Goal: Task Accomplishment & Management: Use online tool/utility

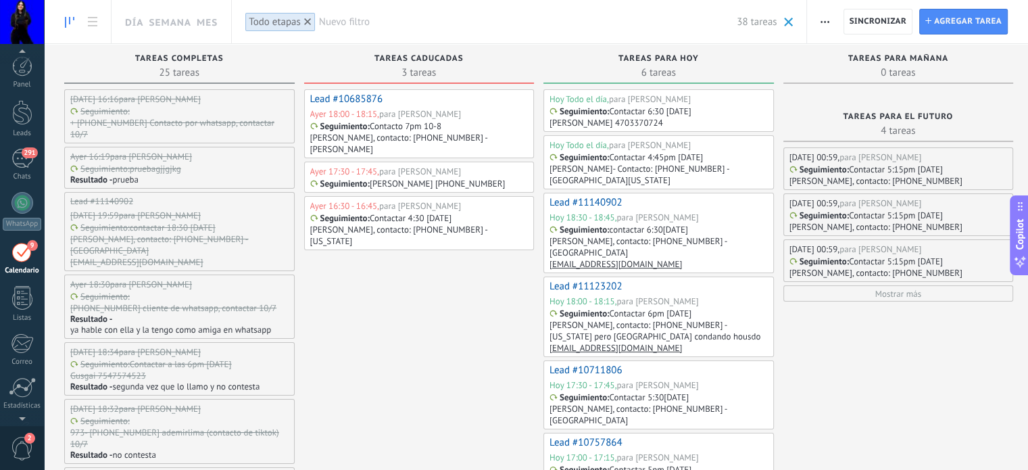
scroll to position [14, 0]
click at [695, 391] on div "Seguimiento : Contactar 5:30[DATE] [PERSON_NAME], contacto: [PHONE_NUMBER] - [G…" at bounding box center [658, 408] width 216 height 34
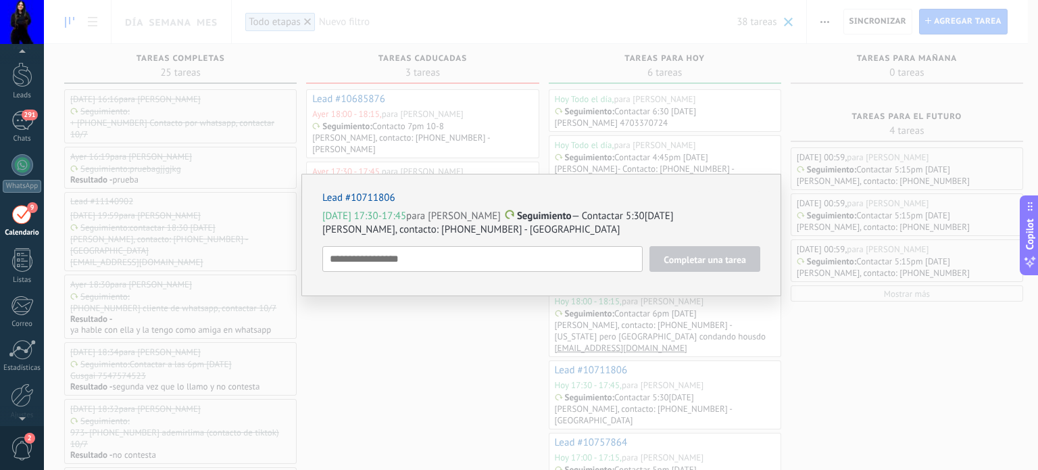
click at [544, 220] on span "Seguimiento" at bounding box center [544, 216] width 55 height 13
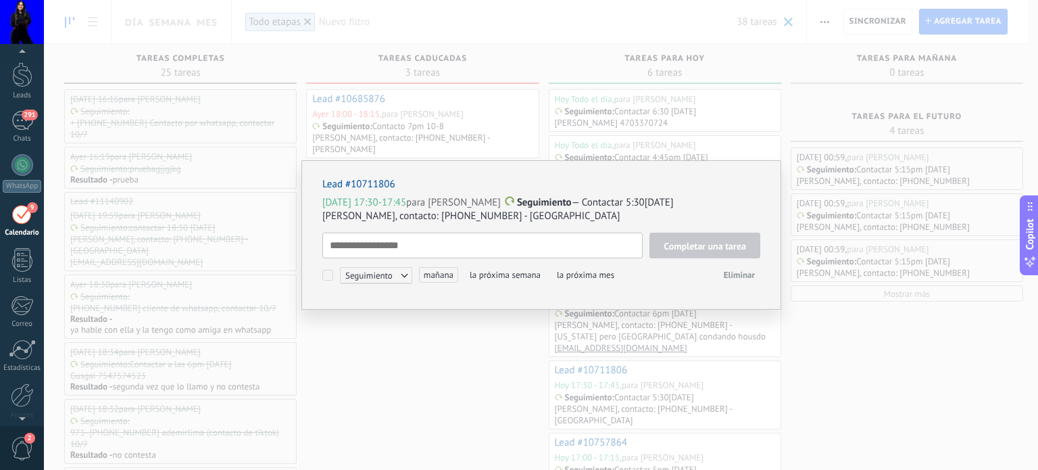
click at [571, 200] on p "[DATE] 17:30-17:45 para [PERSON_NAME] Seguimiento — Contactar 5:30[DATE]" at bounding box center [541, 203] width 438 height 14
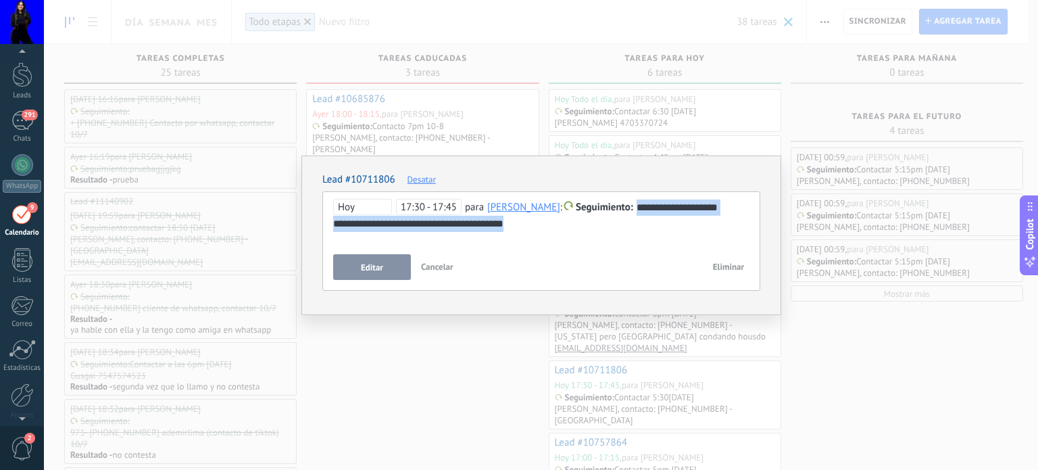
drag, startPoint x: 633, startPoint y: 207, endPoint x: 650, endPoint y: 233, distance: 31.7
click at [650, 233] on div "**********" at bounding box center [541, 223] width 416 height 49
copy div "**********"
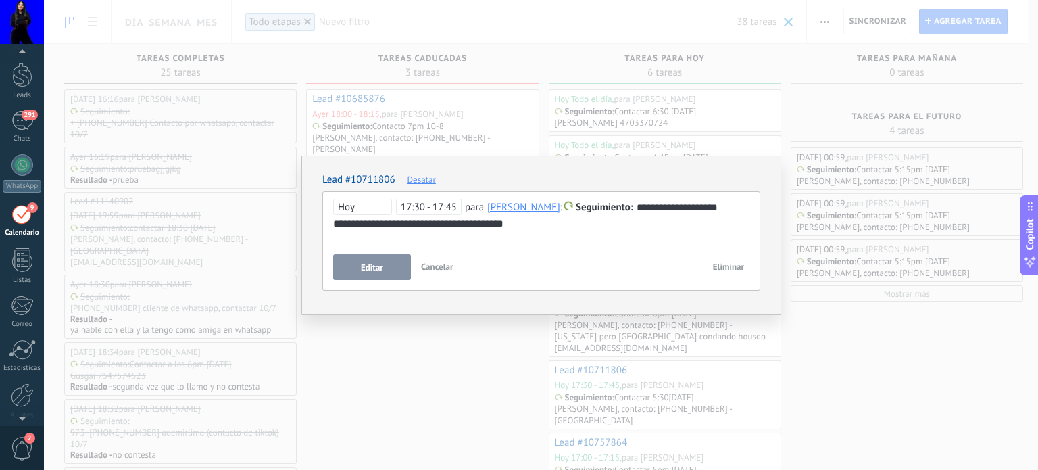
click at [403, 401] on div "**********" at bounding box center [541, 235] width 994 height 470
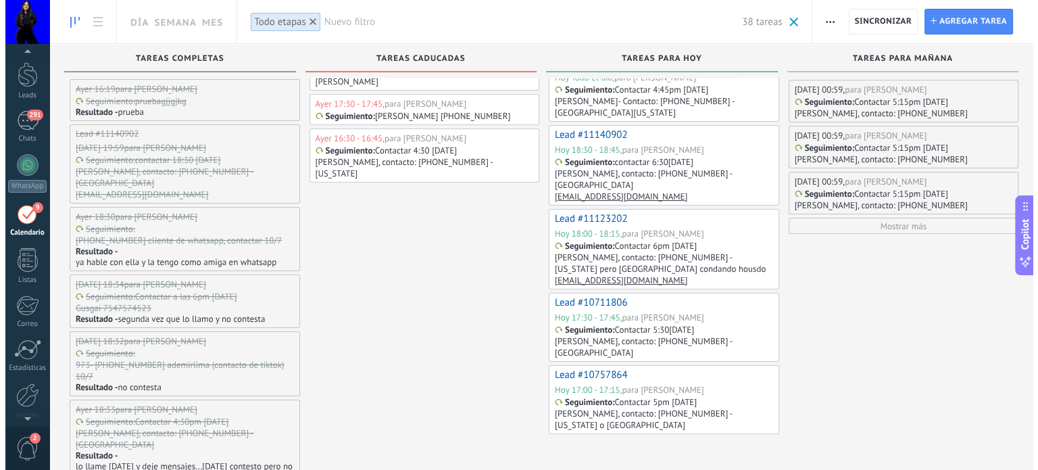
scroll to position [135, 0]
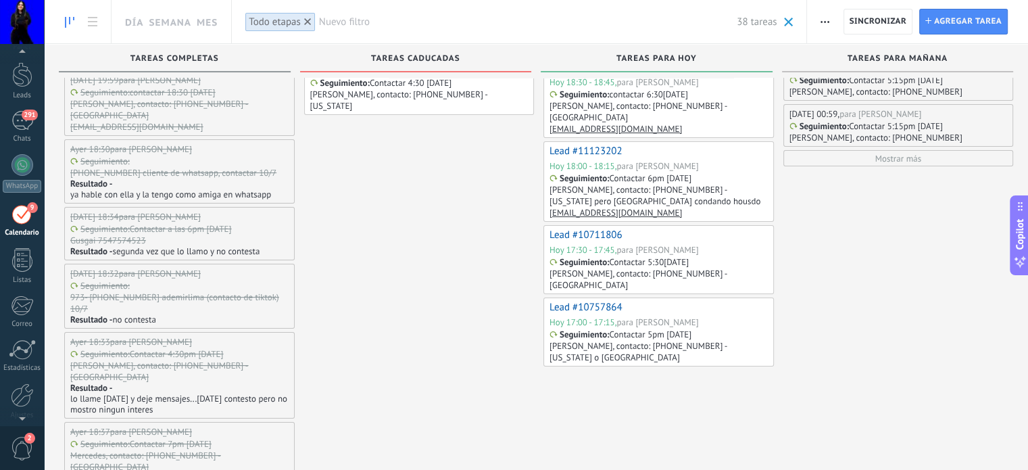
click at [630, 340] on p "[PERSON_NAME], contacto: [PHONE_NUMBER] - [US_STATE] o [GEOGRAPHIC_DATA]" at bounding box center [658, 351] width 216 height 23
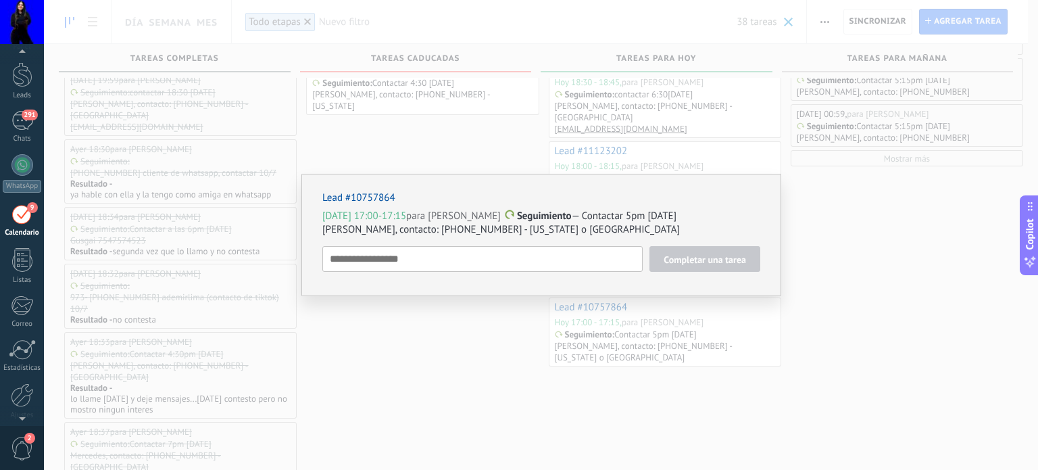
click at [581, 224] on p "[PERSON_NAME], contacto: [PHONE_NUMBER] - [US_STATE] o [GEOGRAPHIC_DATA]" at bounding box center [541, 230] width 438 height 14
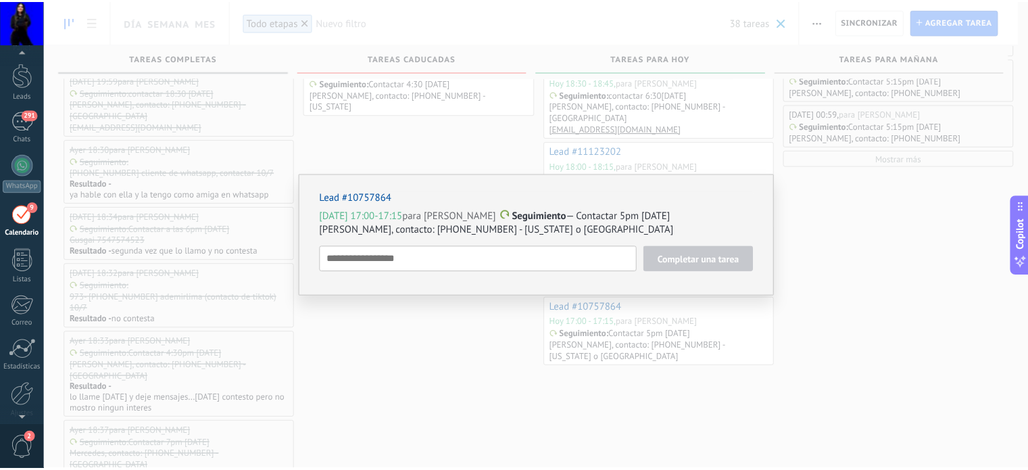
scroll to position [14, 0]
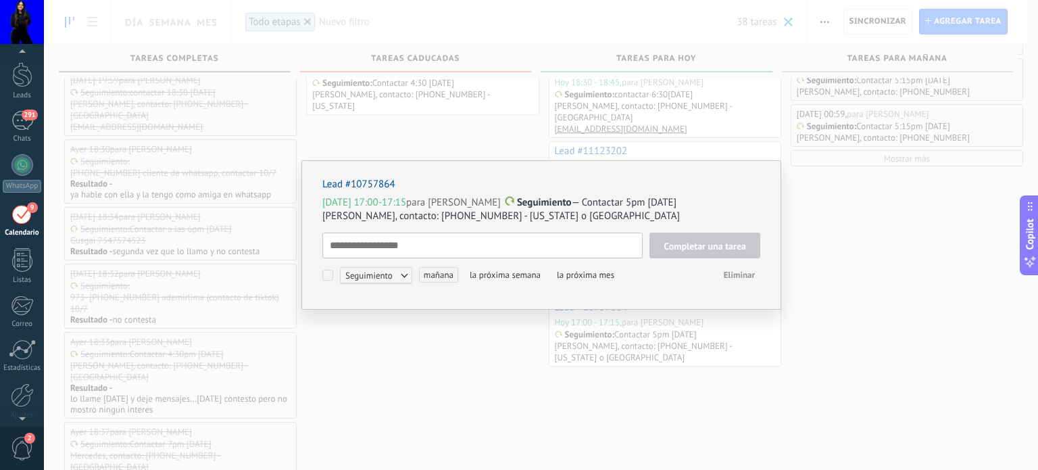
click at [575, 201] on p "[DATE] 17:00-17:15 para [PERSON_NAME] Seguimiento — Contactar 5pm [DATE]" at bounding box center [541, 203] width 438 height 14
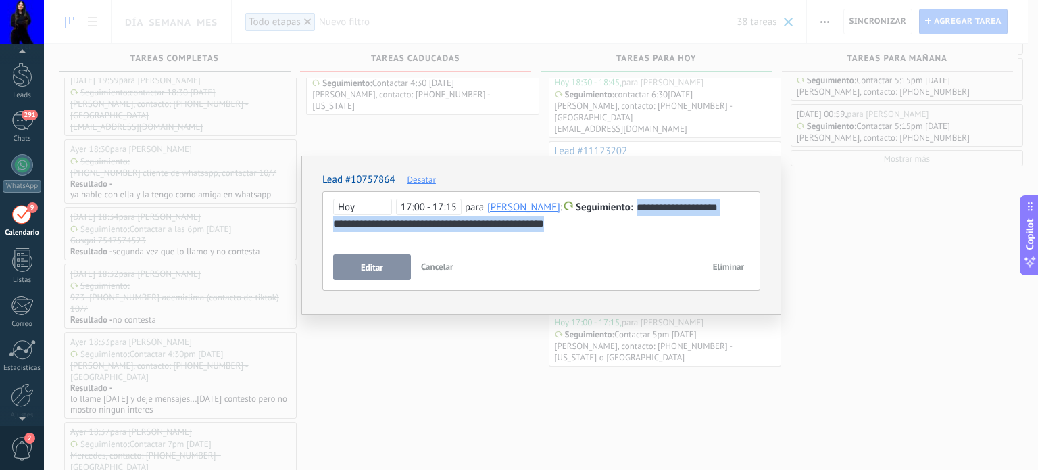
drag, startPoint x: 633, startPoint y: 208, endPoint x: 653, endPoint y: 229, distance: 29.2
click at [653, 229] on div "**********" at bounding box center [541, 215] width 417 height 32
copy div "**********"
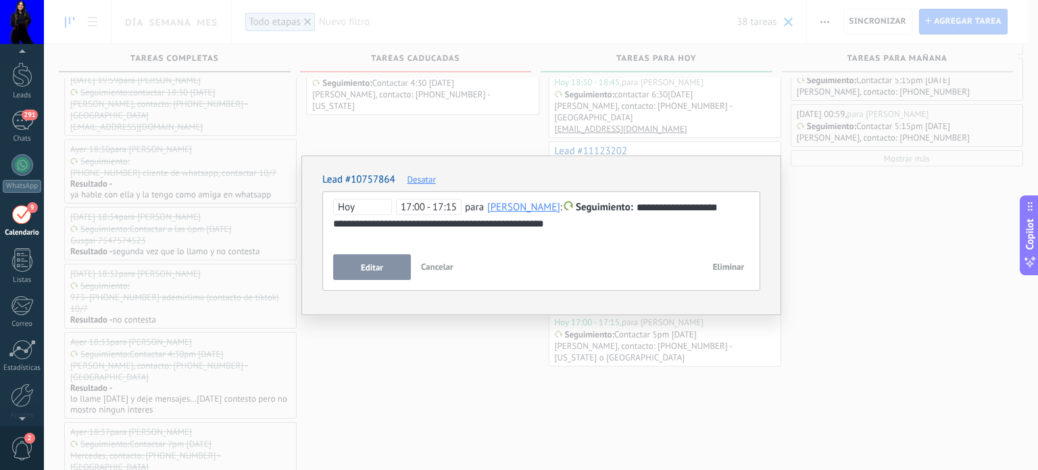
click at [452, 389] on div "**********" at bounding box center [541, 235] width 994 height 470
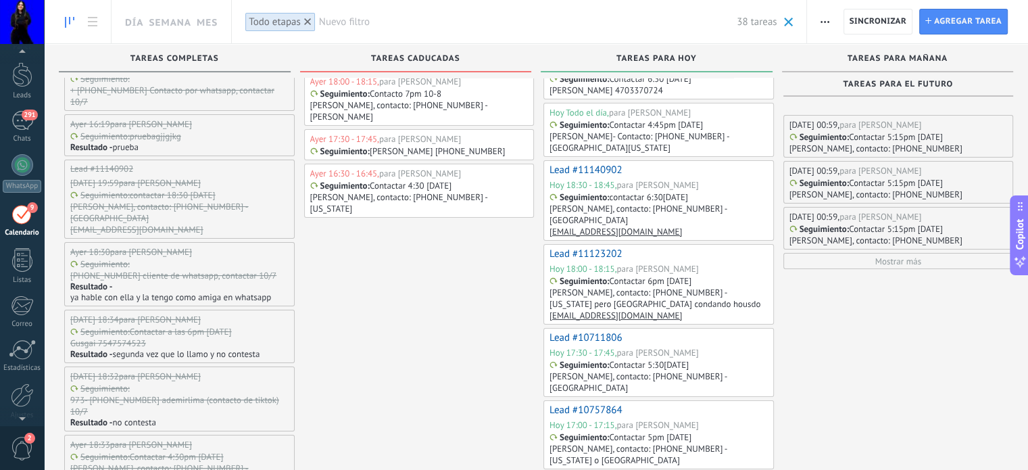
scroll to position [0, 0]
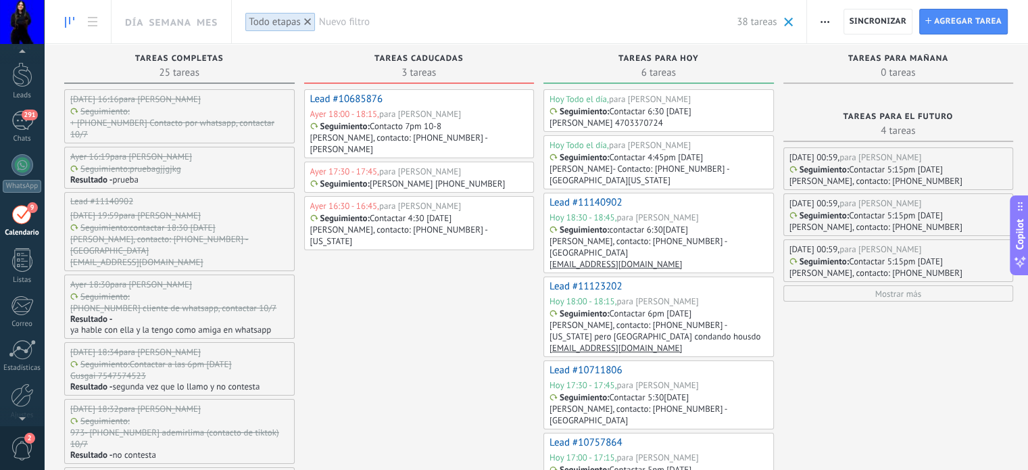
click at [195, 110] on div "Seguimiento : + [PHONE_NUMBER] Contacto por whatsapp, contactar 10/7" at bounding box center [178, 122] width 216 height 34
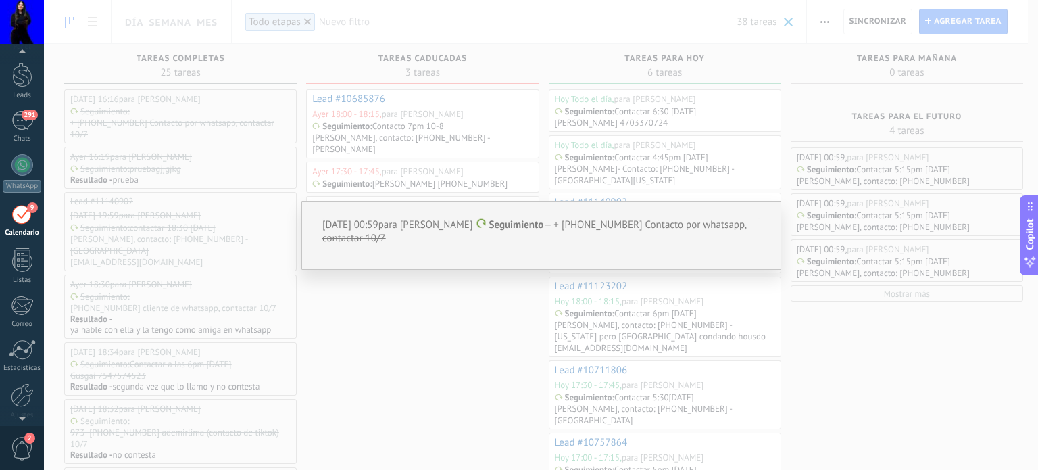
click at [646, 247] on div "[DATE] 00:59 para [PERSON_NAME] Seguimiento — + [PHONE_NUMBER] Contacto por wha…" at bounding box center [541, 235] width 480 height 69
click at [625, 226] on p "[DATE] 00:59 para [PERSON_NAME] Seguimiento — + [PHONE_NUMBER] Contacto por wha…" at bounding box center [541, 231] width 438 height 27
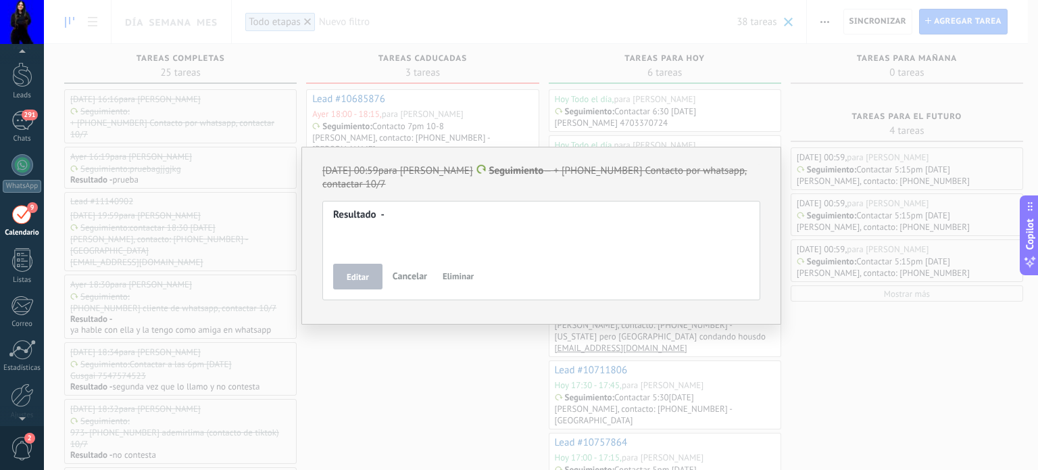
drag, startPoint x: 594, startPoint y: 180, endPoint x: 589, endPoint y: 189, distance: 9.1
click at [589, 187] on p "[DATE] 00:59 para [PERSON_NAME] Seguimiento — + [PHONE_NUMBER] Contacto por wha…" at bounding box center [541, 177] width 438 height 27
click at [589, 164] on div "[DATE] 00:59 para [PERSON_NAME] Seguimiento — + [PHONE_NUMBER] Contacto por wha…" at bounding box center [541, 236] width 480 height 178
click at [588, 167] on p "[DATE] 00:59 para [PERSON_NAME] Seguimiento — + [PHONE_NUMBER] Contacto por wha…" at bounding box center [541, 177] width 438 height 27
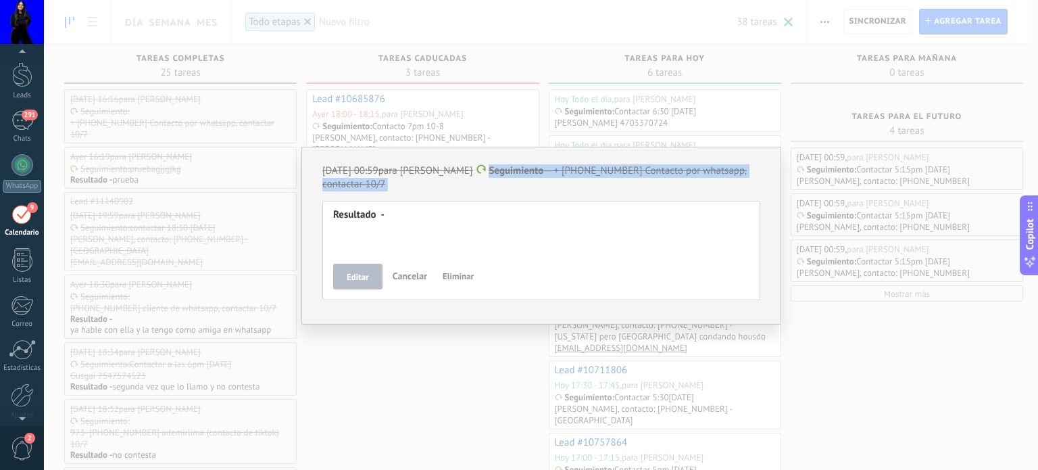
click at [588, 167] on p "[DATE] 00:59 para [PERSON_NAME] Seguimiento — + [PHONE_NUMBER] Contacto por wha…" at bounding box center [541, 177] width 438 height 27
click at [598, 213] on div at bounding box center [541, 217] width 416 height 16
click at [458, 185] on p "[DATE] 00:59 para [PERSON_NAME] Seguimiento — + [PHONE_NUMBER] Contacto por wha…" at bounding box center [541, 177] width 438 height 27
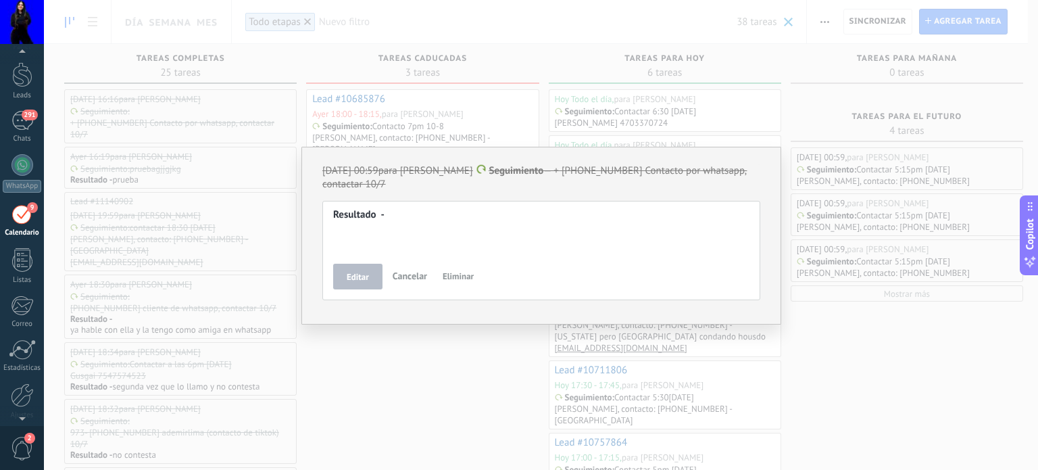
click at [408, 278] on span "Cancelar" at bounding box center [410, 276] width 34 height 12
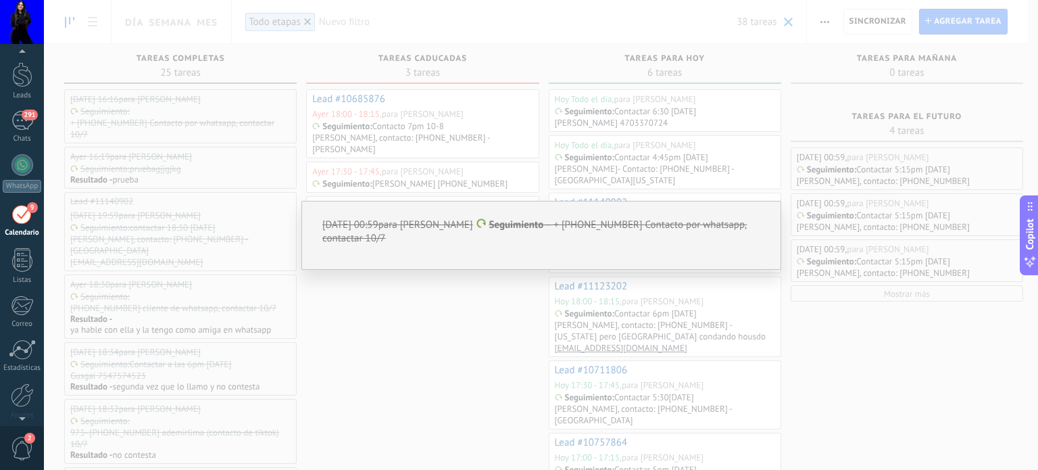
click at [418, 329] on div "[DATE] 00:59 para [PERSON_NAME] Seguimiento — + [PHONE_NUMBER] Contacto por wha…" at bounding box center [541, 235] width 994 height 470
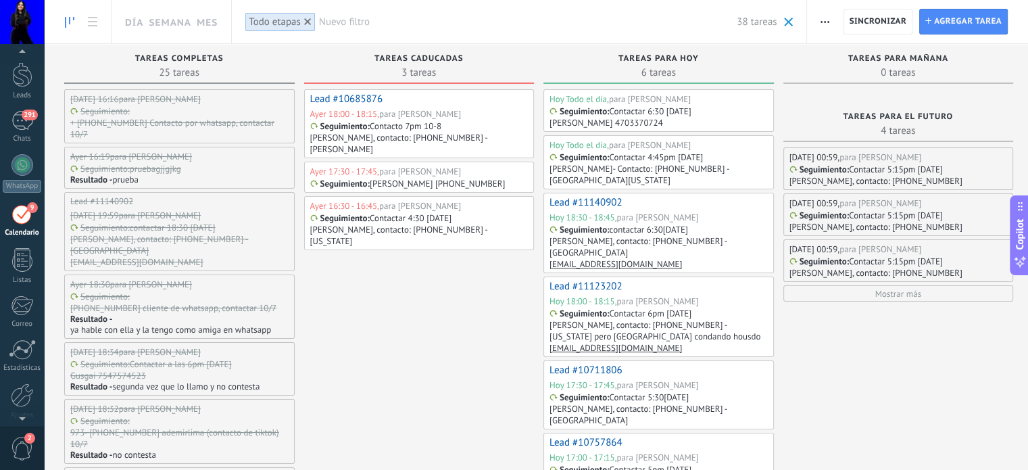
click at [195, 166] on div "Seguimiento : pruebagjjgjkg" at bounding box center [179, 168] width 218 height 11
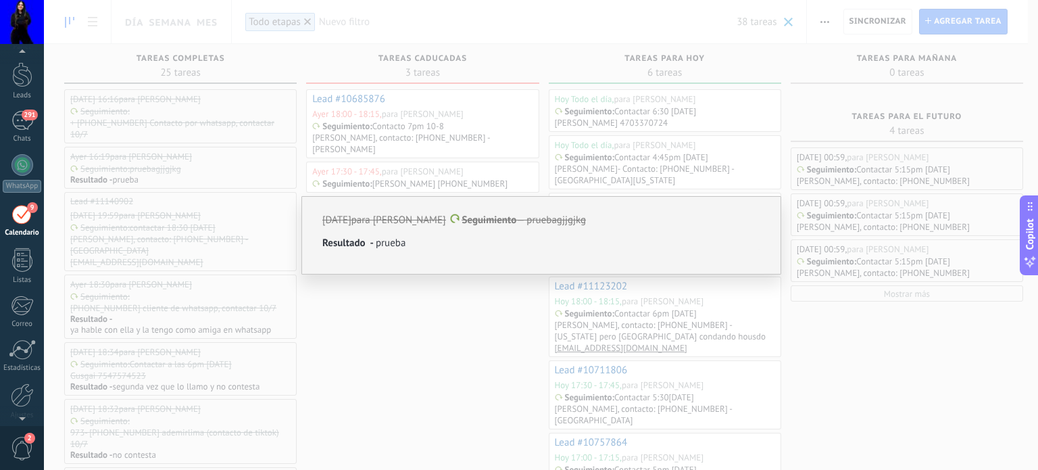
click at [557, 231] on div "[DATE] para [PERSON_NAME] Seguimiento — pruebagjjgjkg Resultado ‑ prueba" at bounding box center [541, 232] width 438 height 37
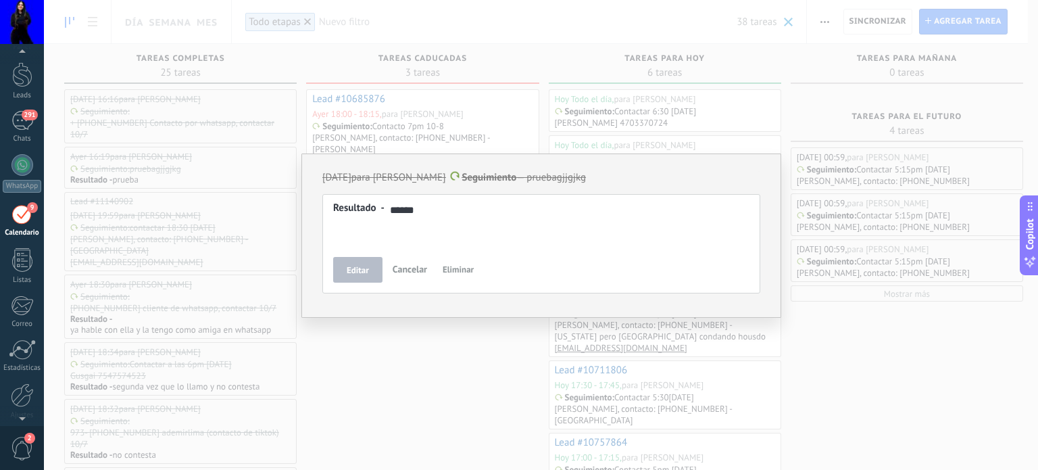
click at [436, 358] on div "[DATE] para [PERSON_NAME] Seguimiento — pruebagjjgjkg Resultado ‑ prueba Result…" at bounding box center [541, 235] width 994 height 470
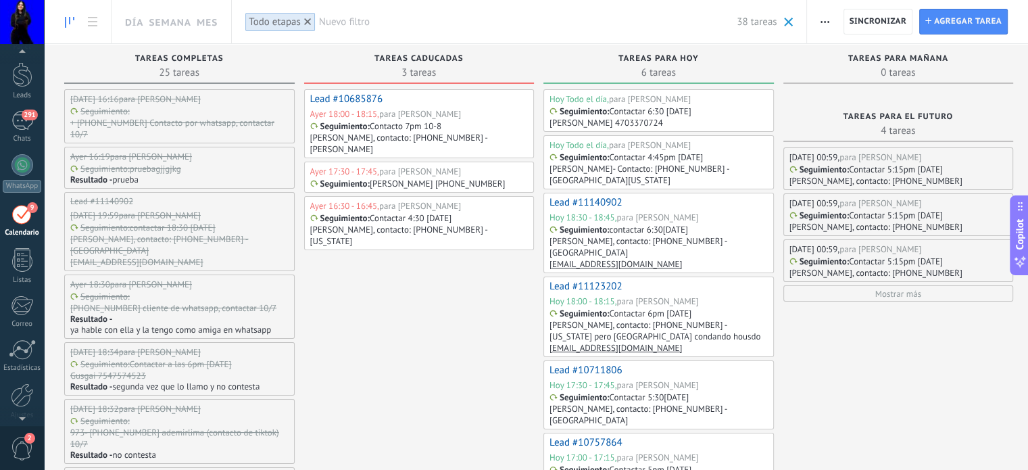
click at [201, 215] on div "para [PERSON_NAME]" at bounding box center [160, 215] width 82 height 11
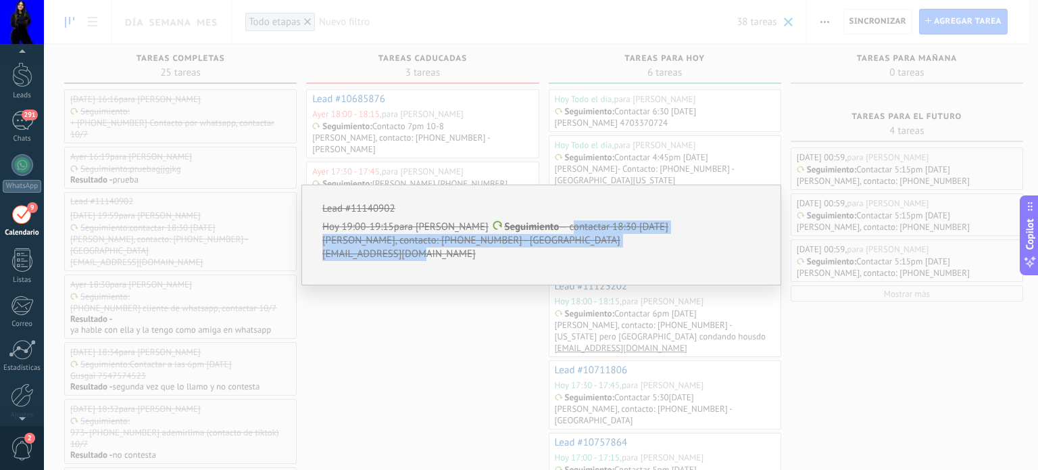
drag, startPoint x: 568, startPoint y: 226, endPoint x: 468, endPoint y: 254, distance: 104.0
click at [468, 254] on div "[DATE] 19:00-19:15 para [PERSON_NAME] Seguimiento — contactar 18:30 [DATE] [PER…" at bounding box center [541, 240] width 438 height 41
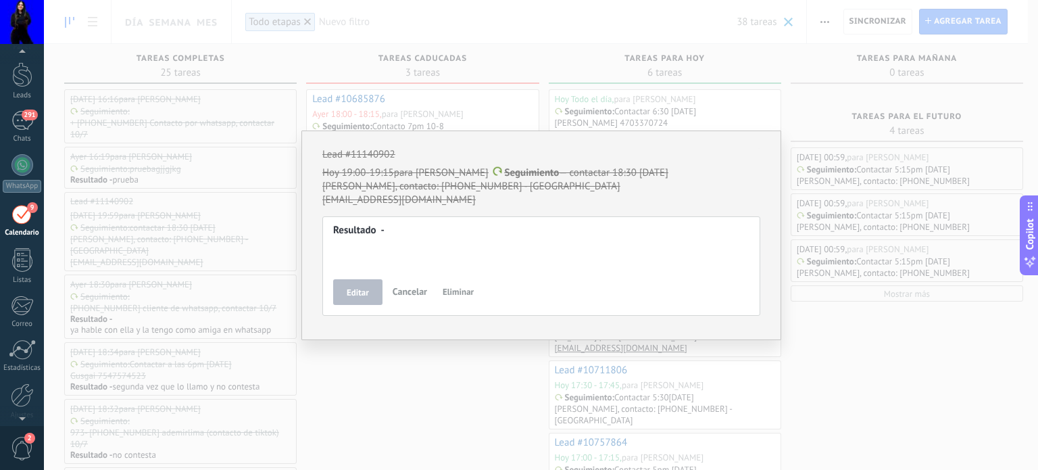
click at [435, 364] on div "Lead #11140902 [DATE] 19:00-19:15 para [PERSON_NAME] Seguimiento — contactar 18…" at bounding box center [541, 235] width 994 height 470
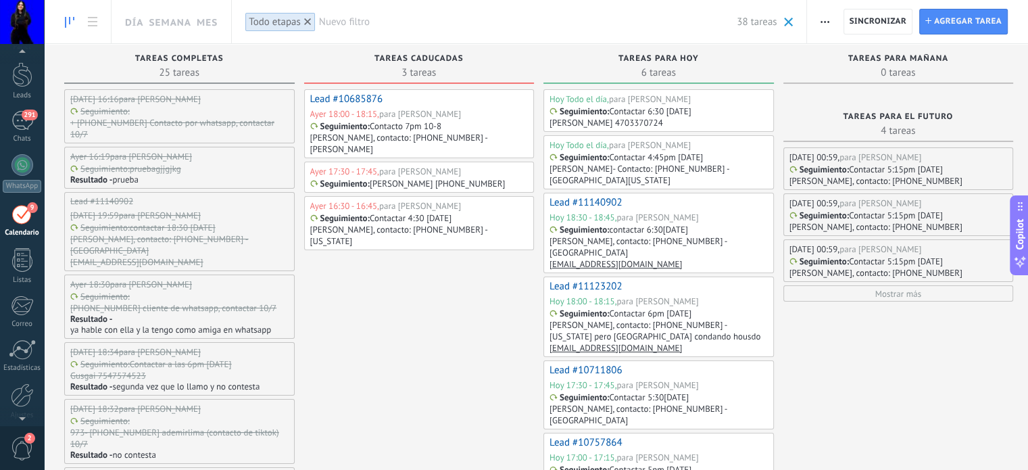
click at [235, 128] on p "+ [PHONE_NUMBER] Contacto por whatsapp, contactar 10/7" at bounding box center [178, 128] width 216 height 23
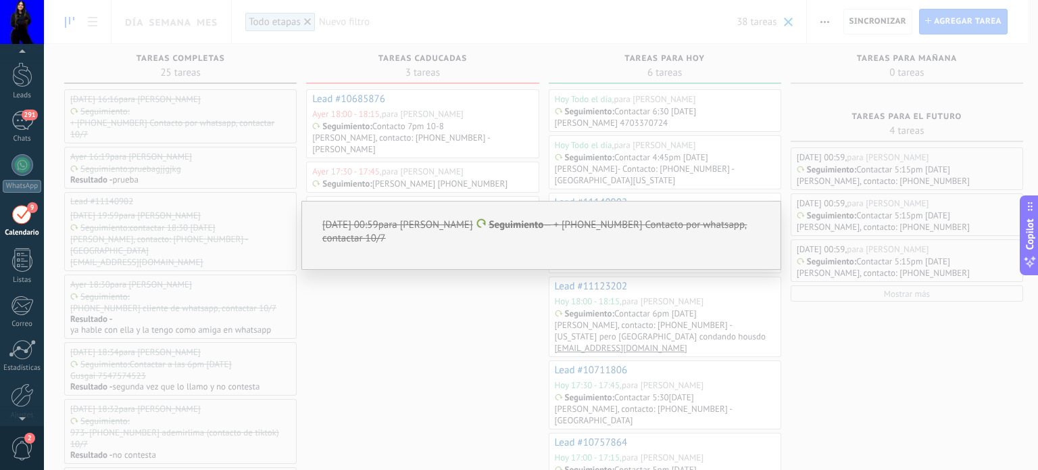
click at [462, 335] on div "[DATE] 00:59 para [PERSON_NAME] Seguimiento — + [PHONE_NUMBER] Contacto por wha…" at bounding box center [541, 235] width 994 height 470
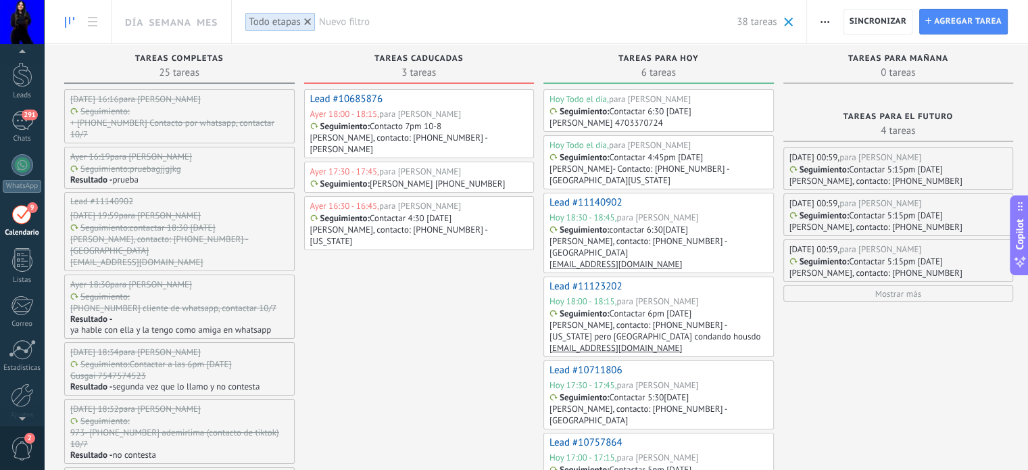
click at [206, 174] on div "Resultado - prueba" at bounding box center [179, 179] width 218 height 11
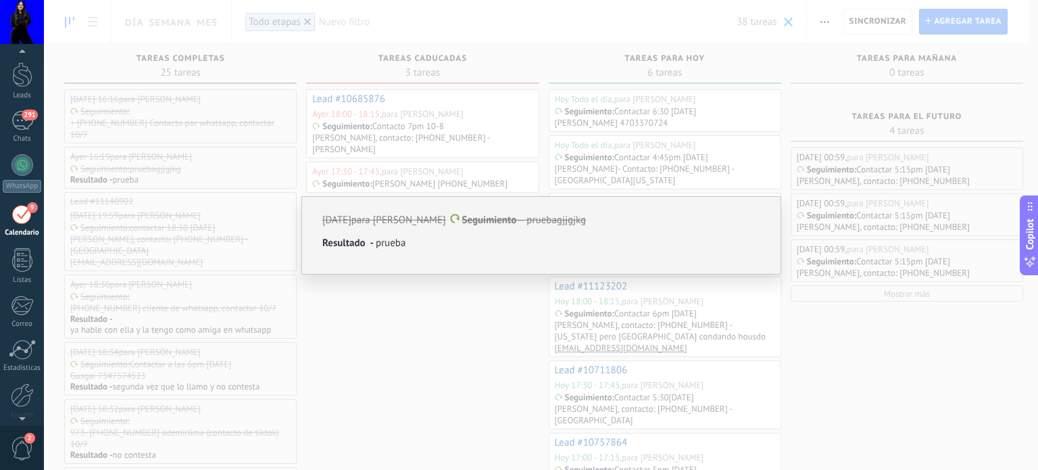
click at [418, 308] on div "[DATE] para [PERSON_NAME] Seguimiento — pruebagjjgjkg Resultado ‑ prueba" at bounding box center [541, 235] width 994 height 470
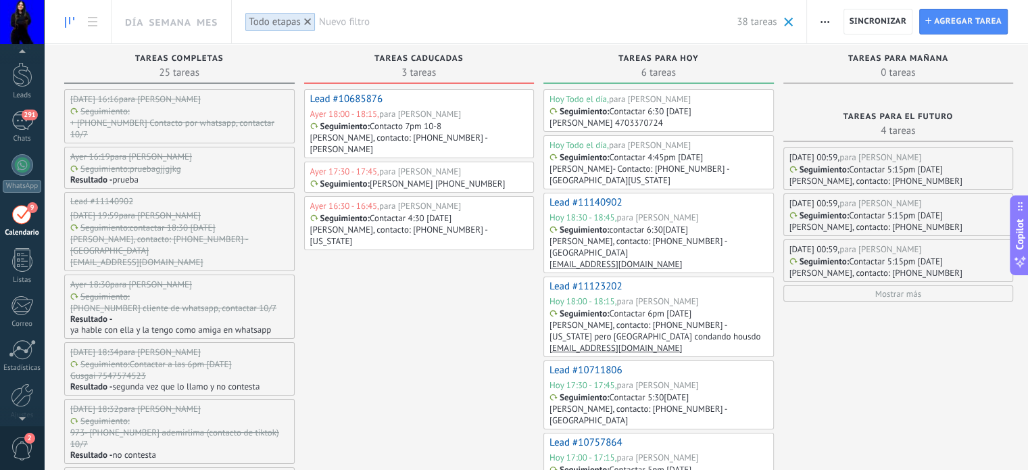
click at [226, 239] on p "[PERSON_NAME], contacto: [PHONE_NUMBER] - [GEOGRAPHIC_DATA]" at bounding box center [178, 244] width 216 height 23
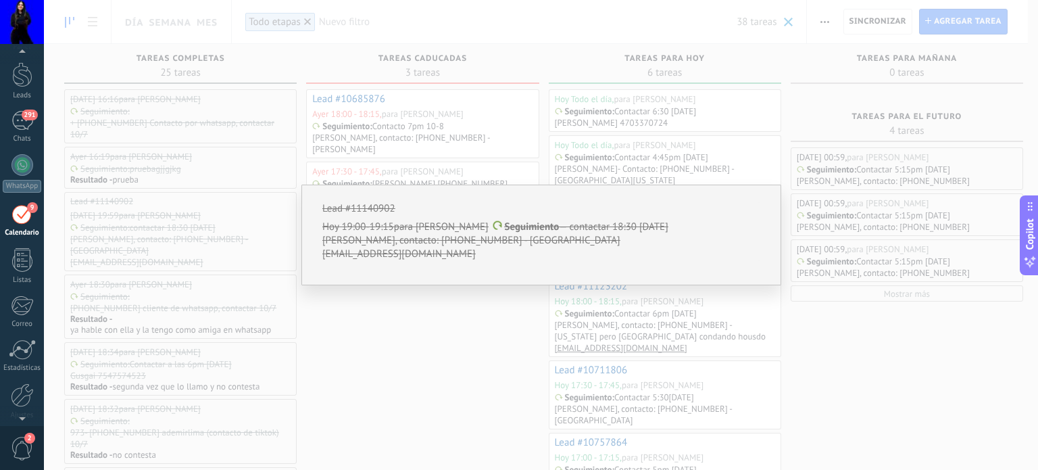
click at [408, 375] on div "Lead #11140902 [DATE] 19:00-19:15 para [PERSON_NAME] Seguimiento — contactar 18…" at bounding box center [541, 235] width 994 height 470
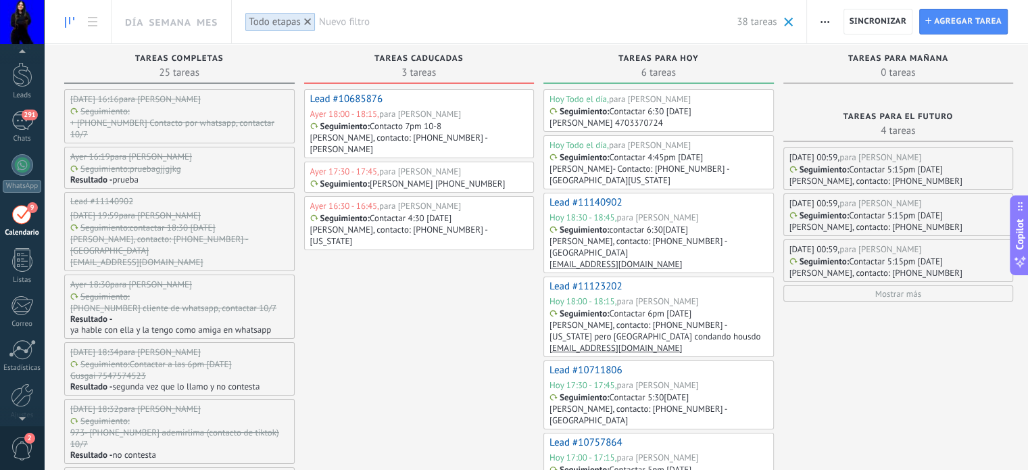
click at [237, 211] on div "[DATE] 19:59 para [PERSON_NAME]" at bounding box center [179, 215] width 218 height 11
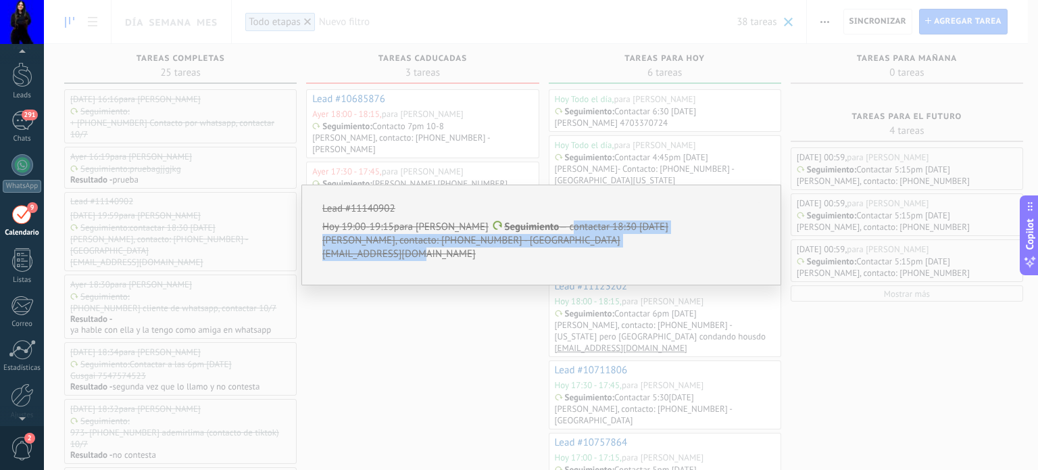
drag, startPoint x: 435, startPoint y: 258, endPoint x: 569, endPoint y: 228, distance: 136.3
click at [569, 228] on div "[DATE] 19:00-19:15 para [PERSON_NAME] Seguimiento — contactar 18:30 [DATE] [PER…" at bounding box center [541, 240] width 438 height 41
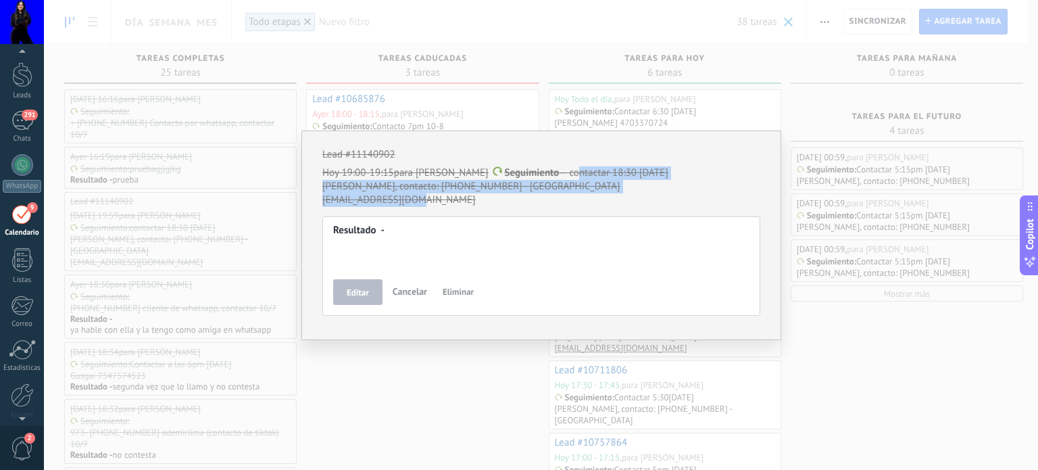
copy div "ontactar 18:30 [DATE] [PERSON_NAME], contacto: [PHONE_NUMBER] - [GEOGRAPHIC_DAT…"
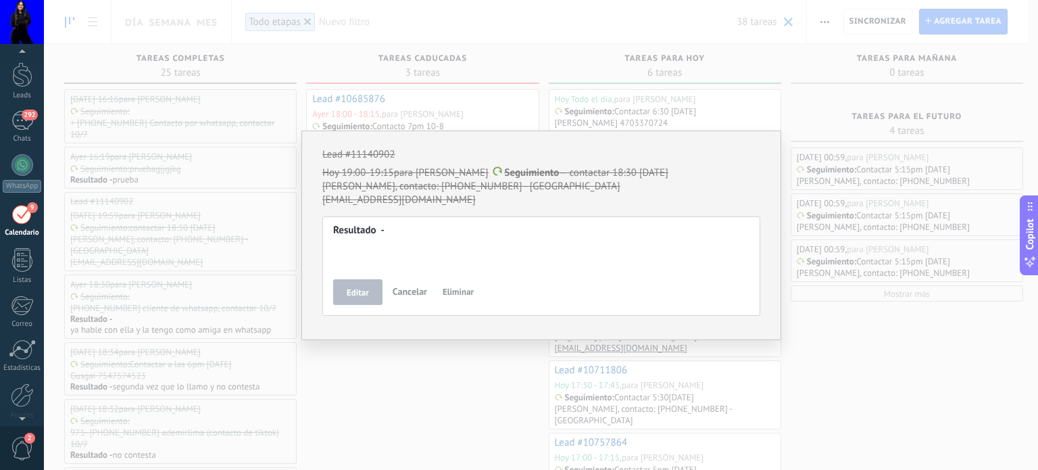
click at [408, 383] on div "Lead #11140902 [DATE] 19:00-19:15 para [PERSON_NAME] Seguimiento — contactar 18…" at bounding box center [541, 235] width 994 height 470
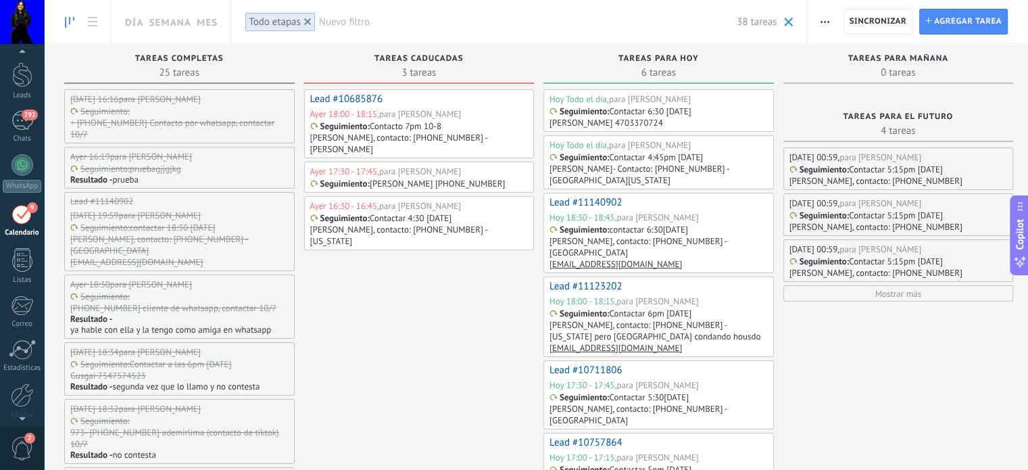
click at [170, 238] on p "[PERSON_NAME], contacto: [PHONE_NUMBER] - [GEOGRAPHIC_DATA]" at bounding box center [178, 244] width 216 height 23
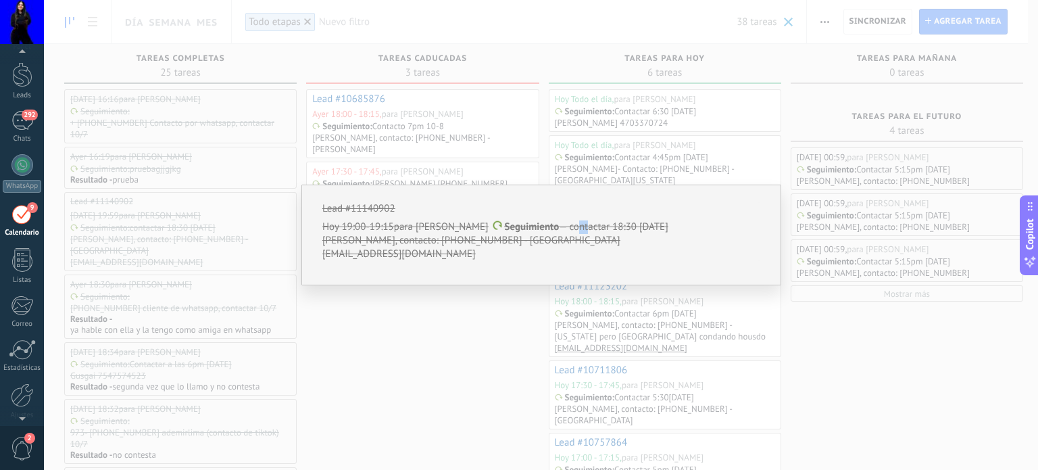
drag, startPoint x: 569, startPoint y: 222, endPoint x: 583, endPoint y: 227, distance: 15.0
click at [583, 227] on p "[DATE] 19:00-19:15 para [PERSON_NAME] Seguimiento — contactar 18:30 [DATE]" at bounding box center [541, 227] width 438 height 14
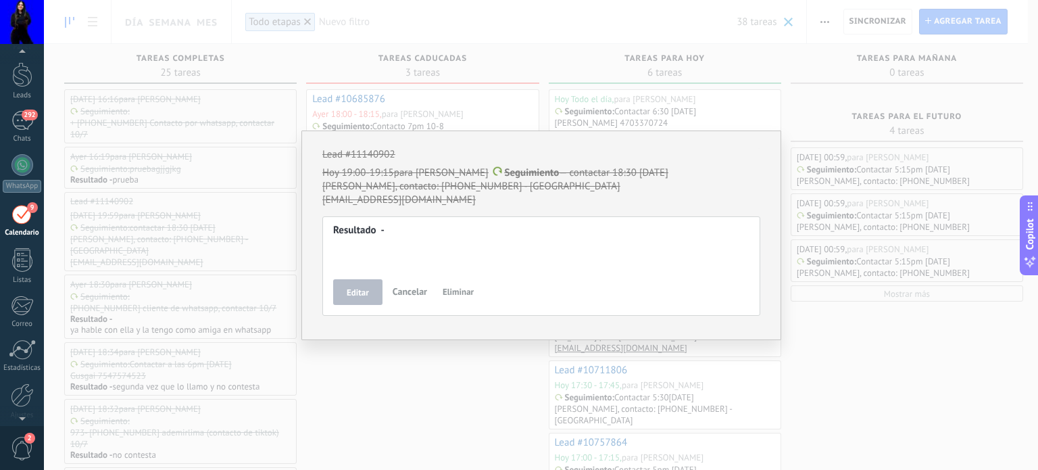
click at [418, 405] on div "Lead #11140902 [DATE] 19:00-19:15 para [PERSON_NAME] Seguimiento — contactar 18…" at bounding box center [541, 235] width 994 height 470
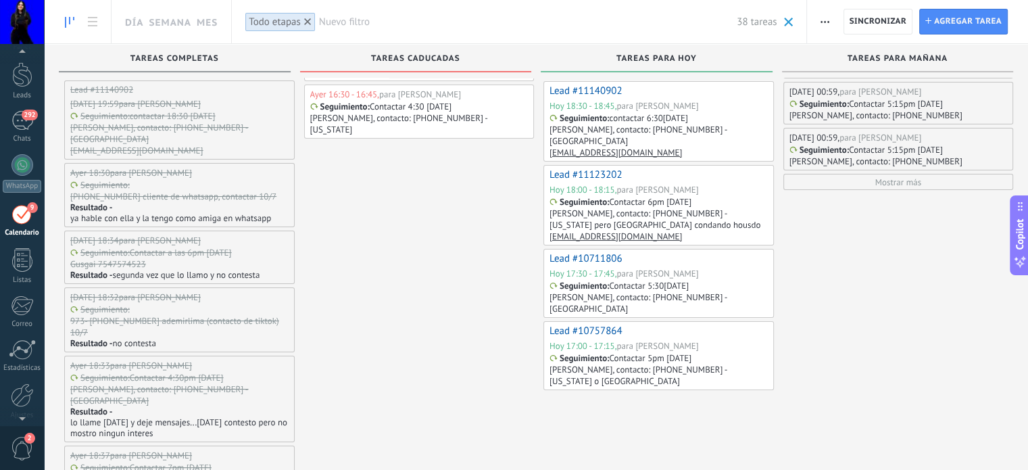
scroll to position [135, 0]
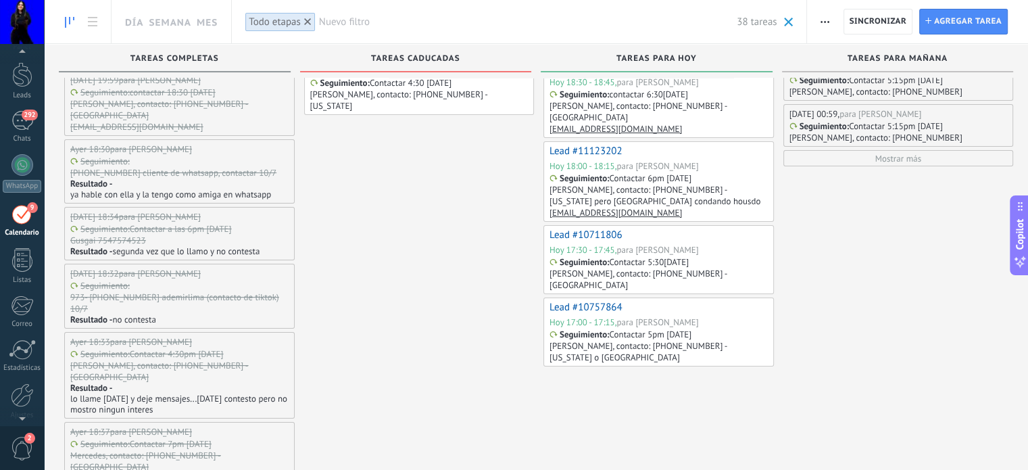
click at [215, 155] on div "Seguimiento : [PHONE_NUMBER] cliente de whatsapp, contactar 10/7" at bounding box center [178, 166] width 216 height 23
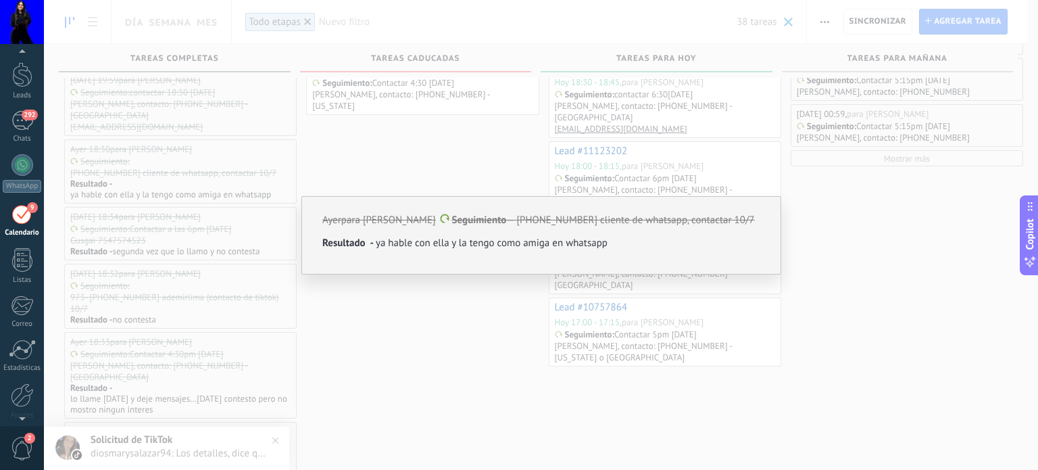
drag, startPoint x: 518, startPoint y: 219, endPoint x: 757, endPoint y: 226, distance: 238.7
click at [757, 226] on p "[DATE] para [PERSON_NAME] Seguimiento — [PHONE_NUMBER] cliente de whatsapp, con…" at bounding box center [541, 221] width 438 height 14
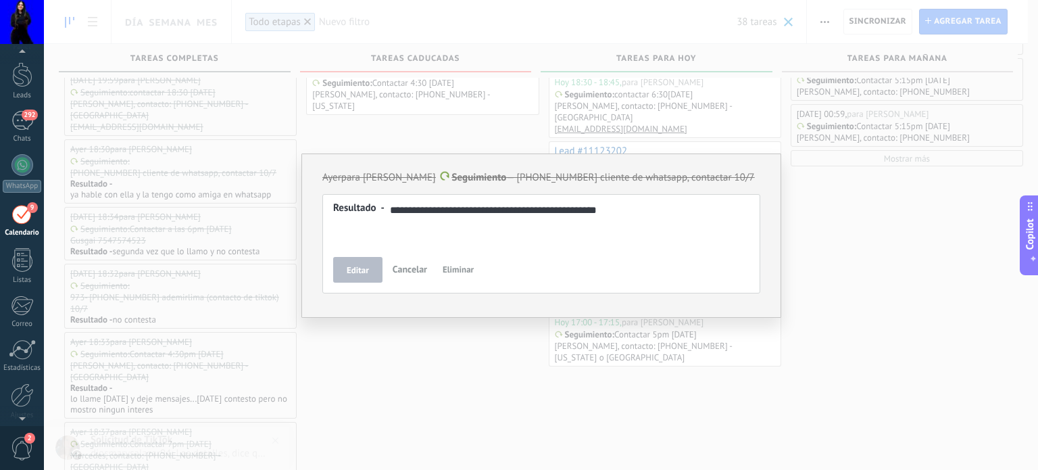
copy p "[PHONE_NUMBER] cliente de whatsapp, contactar 10/7"
drag, startPoint x: 391, startPoint y: 207, endPoint x: 603, endPoint y: 218, distance: 212.6
click at [603, 218] on div "**********" at bounding box center [541, 225] width 416 height 49
drag, startPoint x: 639, startPoint y: 210, endPoint x: 379, endPoint y: 221, distance: 259.8
click at [379, 221] on div "**********" at bounding box center [541, 225] width 416 height 49
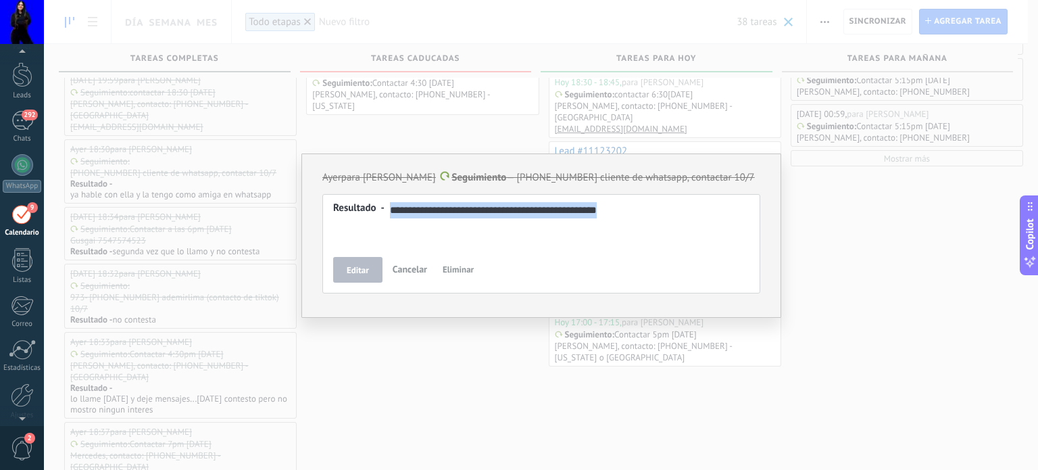
copy div "**********"
click at [420, 383] on div "**********" at bounding box center [541, 235] width 994 height 470
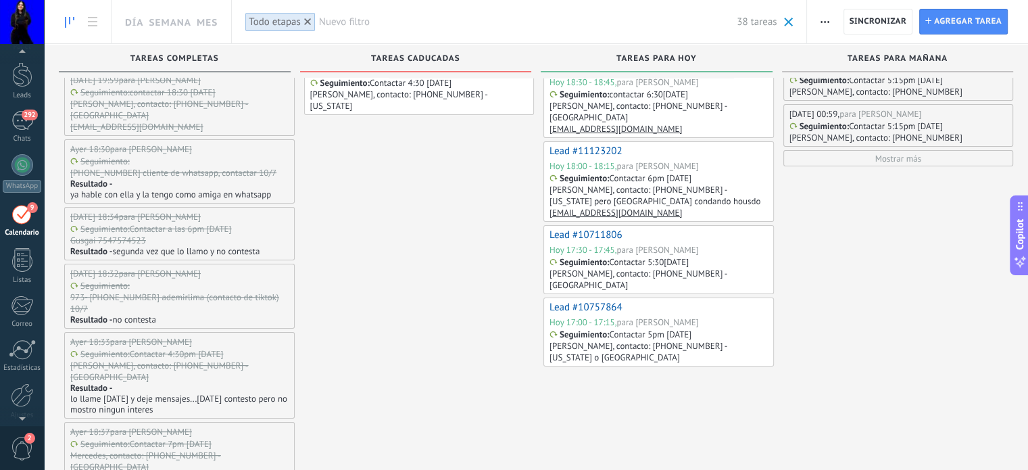
click at [176, 223] on p "Contactar a las 6pm [DATE]" at bounding box center [181, 228] width 102 height 11
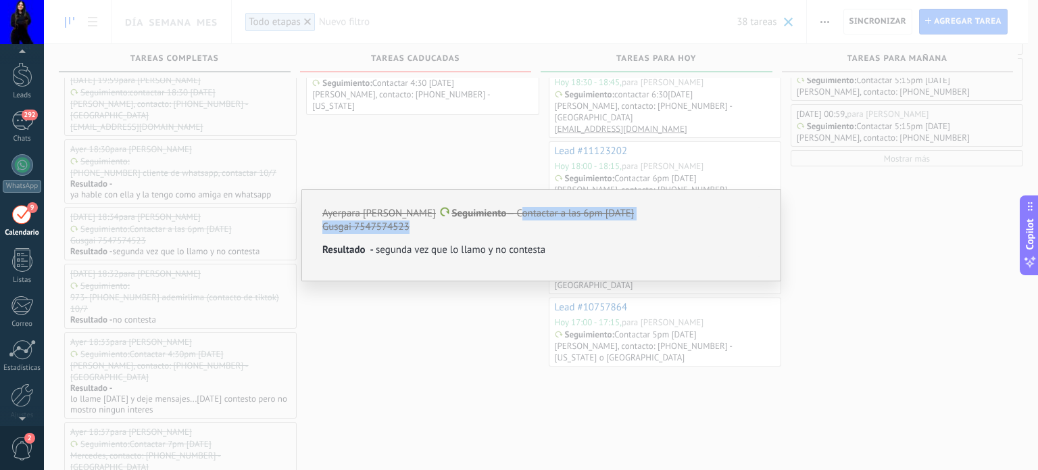
drag, startPoint x: 513, startPoint y: 213, endPoint x: 507, endPoint y: 231, distance: 19.2
click at [507, 231] on div "[DATE] para [PERSON_NAME] Seguimiento — Contactar a las 6pm [DATE] Gusgai 75475…" at bounding box center [541, 220] width 438 height 27
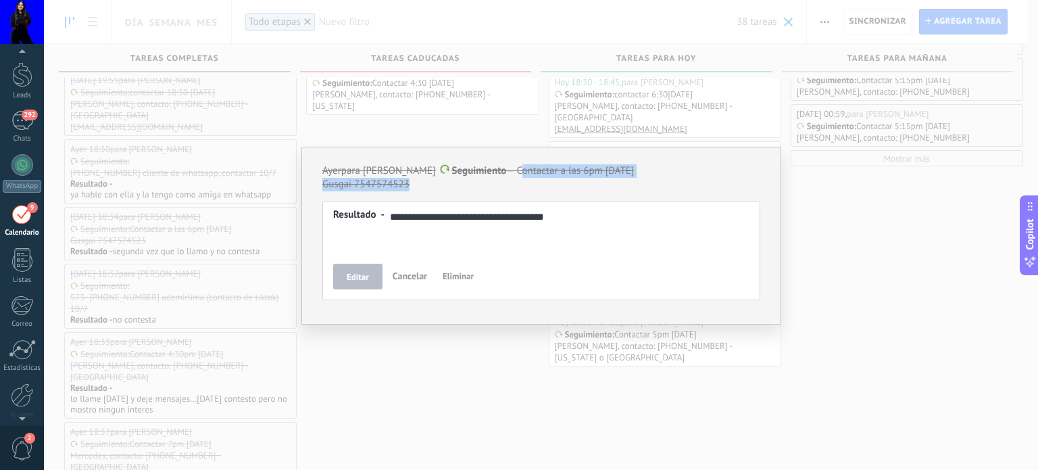
copy div "Contactar a las 6pm [DATE] Gusgai 7547574523"
drag, startPoint x: 392, startPoint y: 214, endPoint x: 547, endPoint y: 226, distance: 155.3
click at [547, 226] on div "**********" at bounding box center [541, 232] width 416 height 49
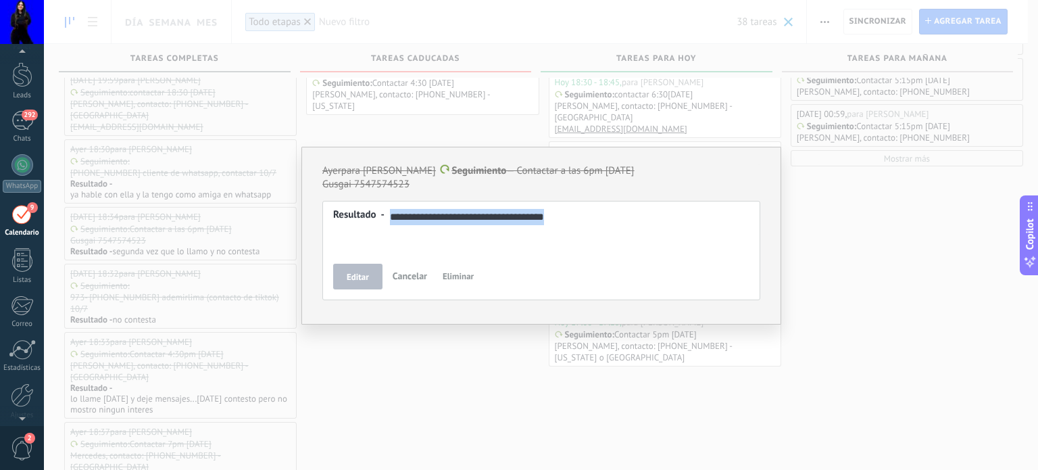
drag, startPoint x: 571, startPoint y: 224, endPoint x: 388, endPoint y: 217, distance: 182.6
click at [388, 217] on div "**********" at bounding box center [541, 217] width 417 height 16
copy div "**********"
click at [428, 366] on div "**********" at bounding box center [541, 235] width 994 height 470
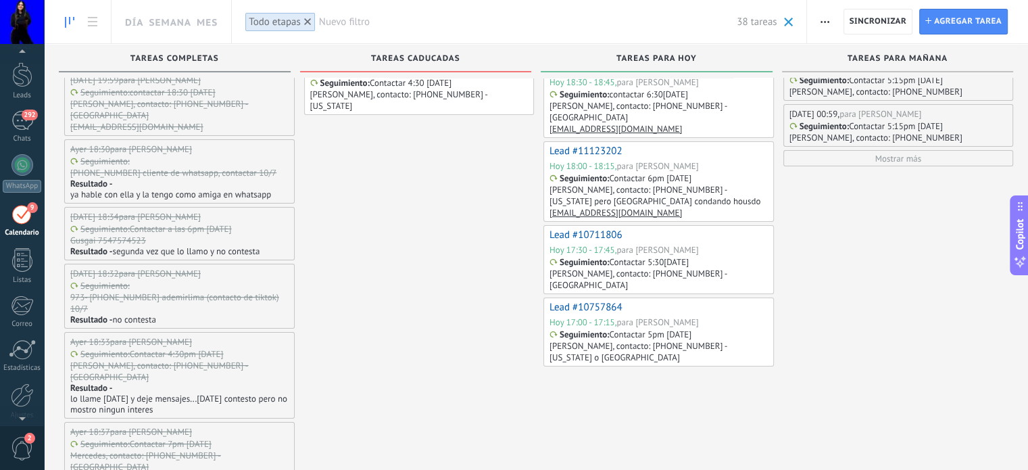
click at [166, 291] on p "973- [PHONE_NUMBER] ademirlima (contacto de tiktok) 10/7" at bounding box center [178, 302] width 216 height 23
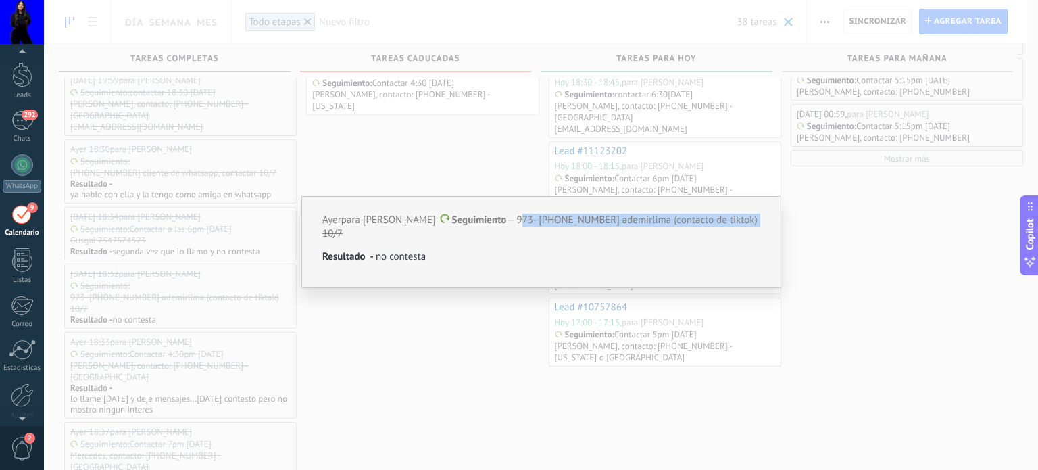
drag, startPoint x: 514, startPoint y: 218, endPoint x: 740, endPoint y: 216, distance: 225.1
click at [740, 216] on p "[DATE] para [PERSON_NAME] Seguimiento — 973- [PHONE_NUMBER] ademirlima (contact…" at bounding box center [541, 227] width 438 height 27
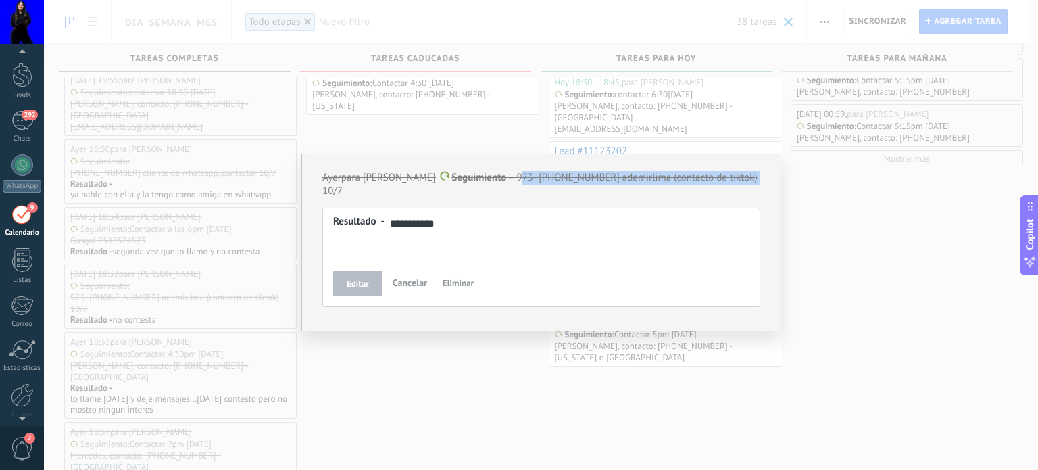
copy p "973- [PHONE_NUMBER] ademirlima (contacto de tiktok) 10/7"
click at [466, 351] on div "**********" at bounding box center [541, 235] width 994 height 470
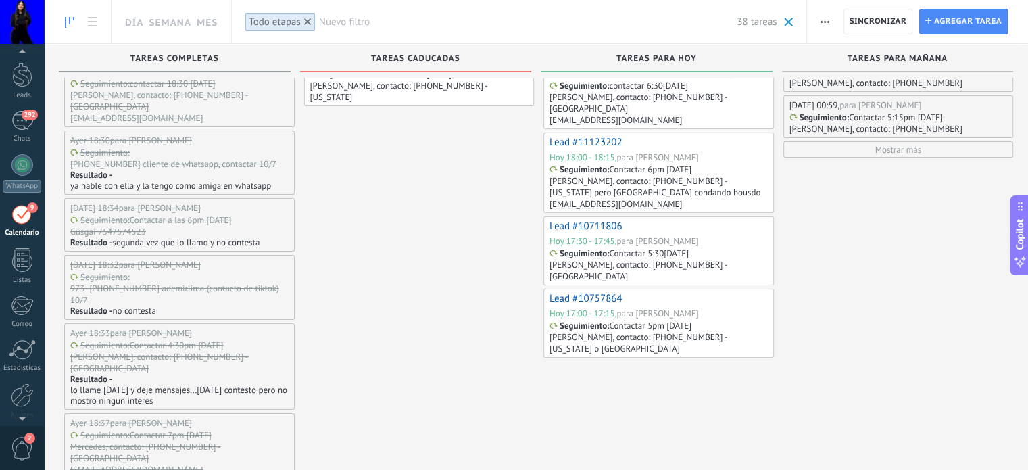
scroll to position [203, 0]
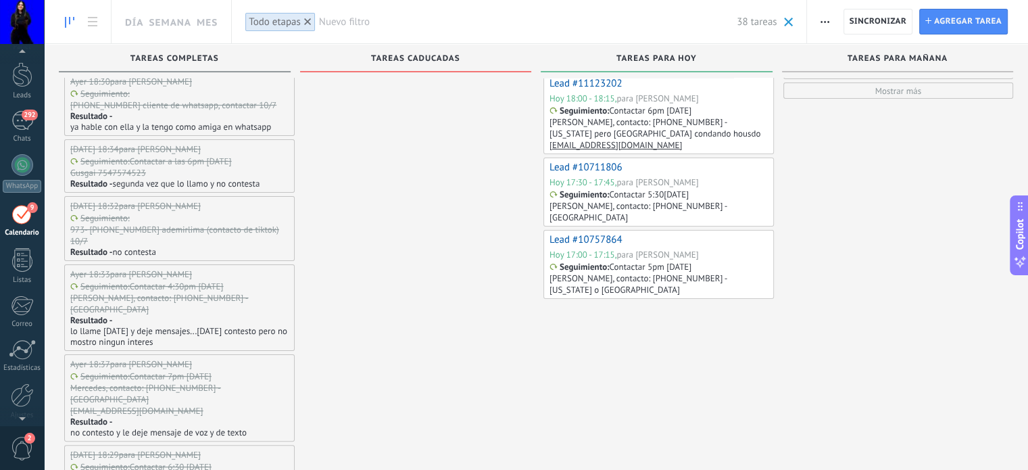
click at [247, 281] on div "Seguimiento : Contactar 4:30pm [DATE] [PERSON_NAME], contacto: [PHONE_NUMBER] -…" at bounding box center [178, 298] width 216 height 34
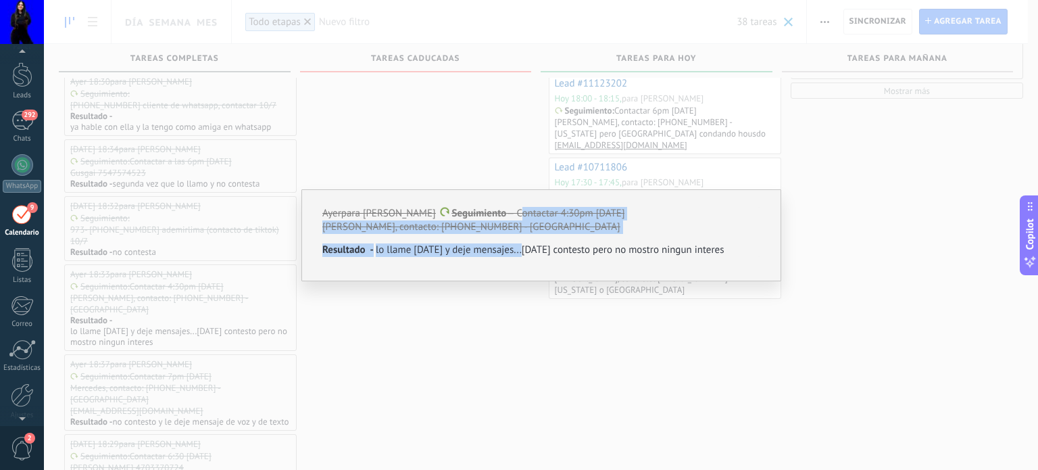
drag, startPoint x: 514, startPoint y: 213, endPoint x: 522, endPoint y: 234, distance: 22.5
click at [522, 234] on div "[DATE] para [PERSON_NAME] Seguimiento — Contactar 4:30pm [DATE] [PERSON_NAME], …" at bounding box center [541, 232] width 438 height 50
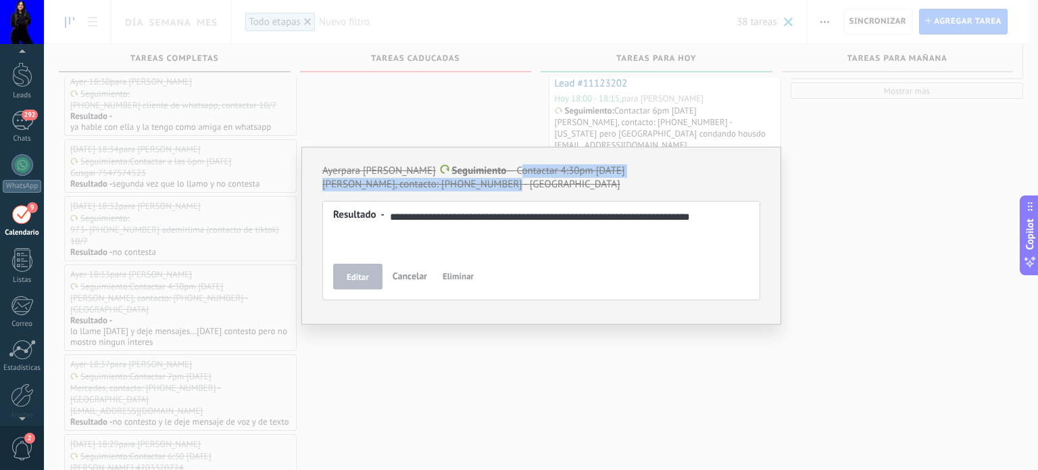
drag, startPoint x: 513, startPoint y: 167, endPoint x: 523, endPoint y: 180, distance: 16.9
click at [523, 180] on div "[DATE] para [PERSON_NAME] Seguimiento — Contactar 4:30pm [DATE] [PERSON_NAME], …" at bounding box center [541, 177] width 438 height 27
copy div "Contactar 4:30pm [DATE] [PERSON_NAME], contacto: [PHONE_NUMBER] - [GEOGRAPHIC_D…"
drag, startPoint x: 390, startPoint y: 220, endPoint x: 498, endPoint y: 223, distance: 107.5
click at [498, 223] on div "**********" at bounding box center [541, 217] width 417 height 16
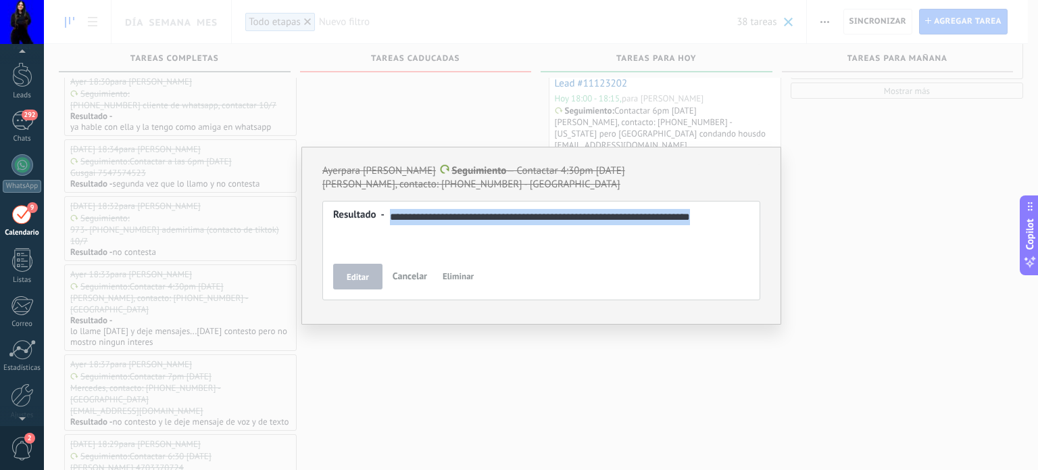
drag, startPoint x: 389, startPoint y: 213, endPoint x: 760, endPoint y: 225, distance: 372.0
click at [760, 225] on div "**********" at bounding box center [541, 236] width 480 height 178
copy div "**********"
click at [448, 402] on div "**********" at bounding box center [541, 235] width 994 height 470
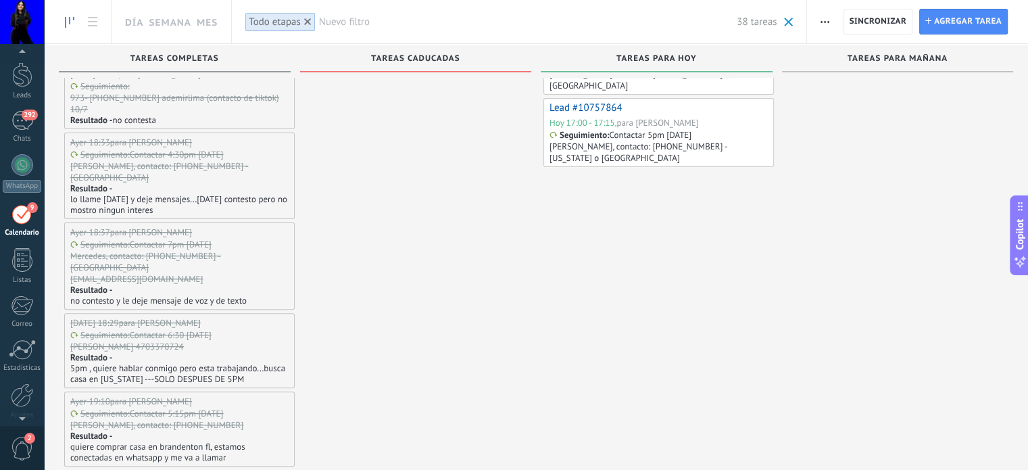
scroll to position [338, 0]
click at [199, 235] on div "Seguimiento : Contactar 7pm [DATE] Mercedes, contacto: [PHONE_NUMBER] - [GEOGRA…" at bounding box center [178, 258] width 216 height 46
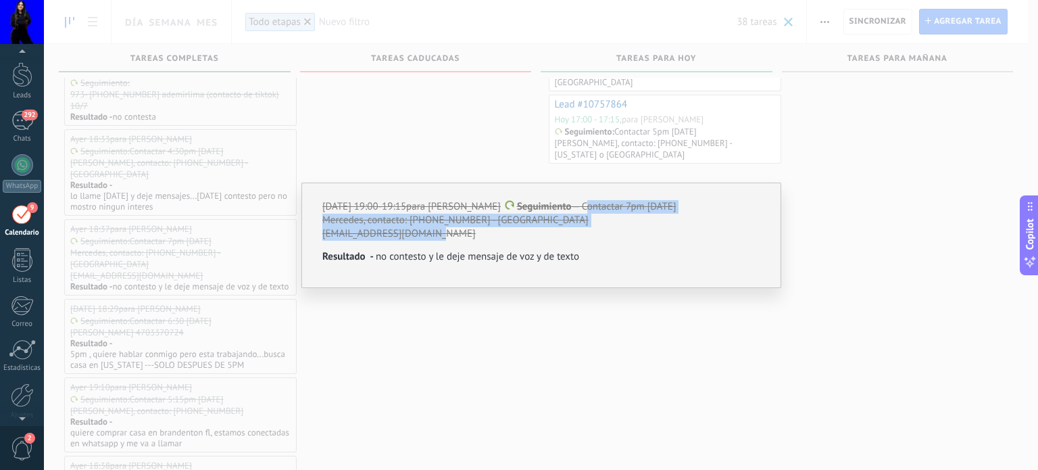
drag, startPoint x: 570, startPoint y: 206, endPoint x: 589, endPoint y: 231, distance: 31.8
click at [589, 231] on div "[DATE] 19:00-19:15 para [PERSON_NAME] Seguimiento — Contactar 7pm [DATE] Merced…" at bounding box center [541, 220] width 438 height 41
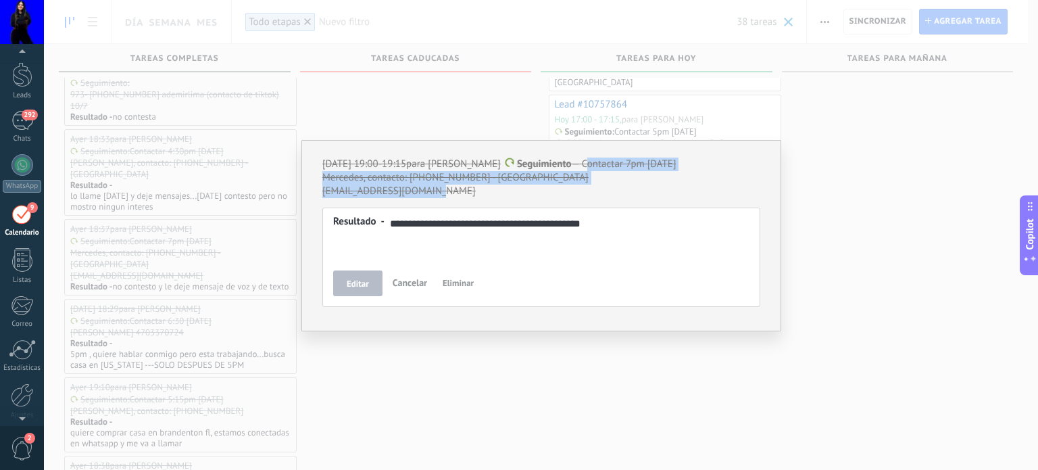
drag, startPoint x: 606, startPoint y: 223, endPoint x: 406, endPoint y: 225, distance: 200.8
click at [433, 223] on div "**********" at bounding box center [541, 224] width 417 height 16
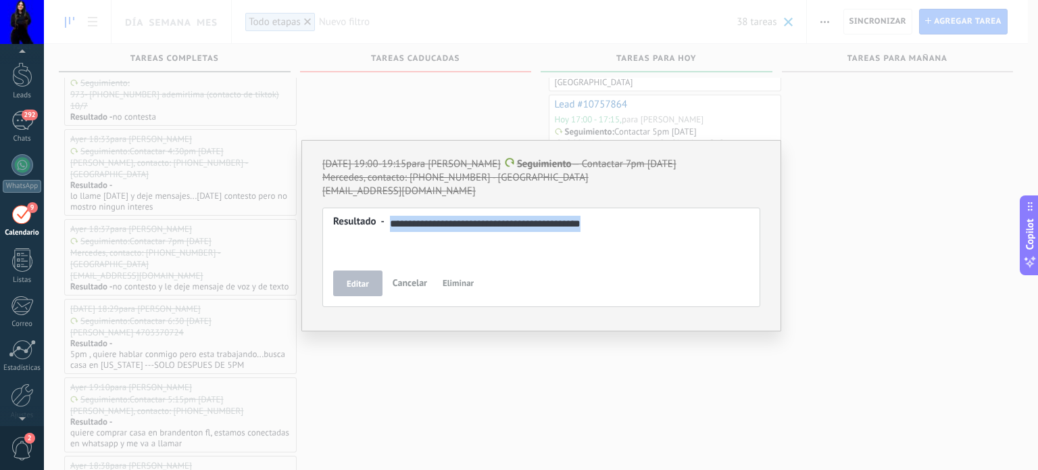
drag, startPoint x: 391, startPoint y: 224, endPoint x: 603, endPoint y: 235, distance: 212.5
click at [603, 235] on div "**********" at bounding box center [541, 239] width 416 height 49
click at [419, 384] on div "**********" at bounding box center [541, 235] width 994 height 470
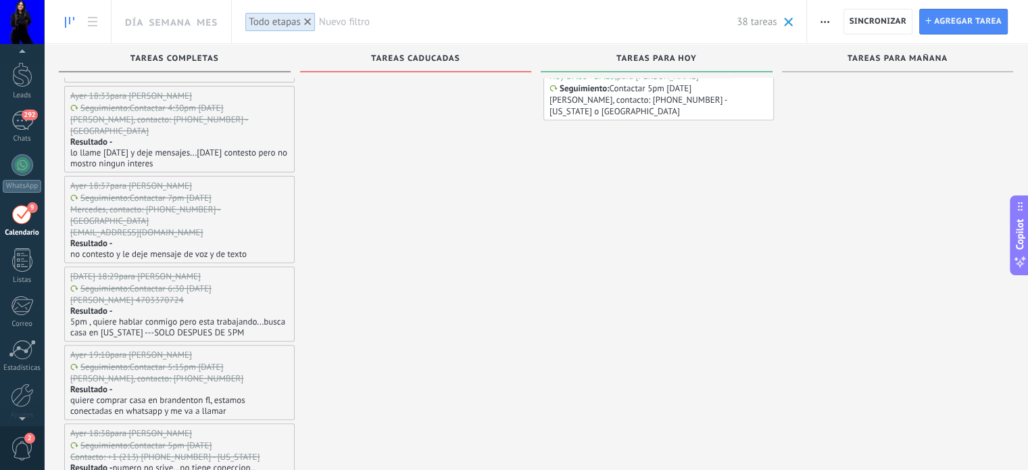
scroll to position [406, 0]
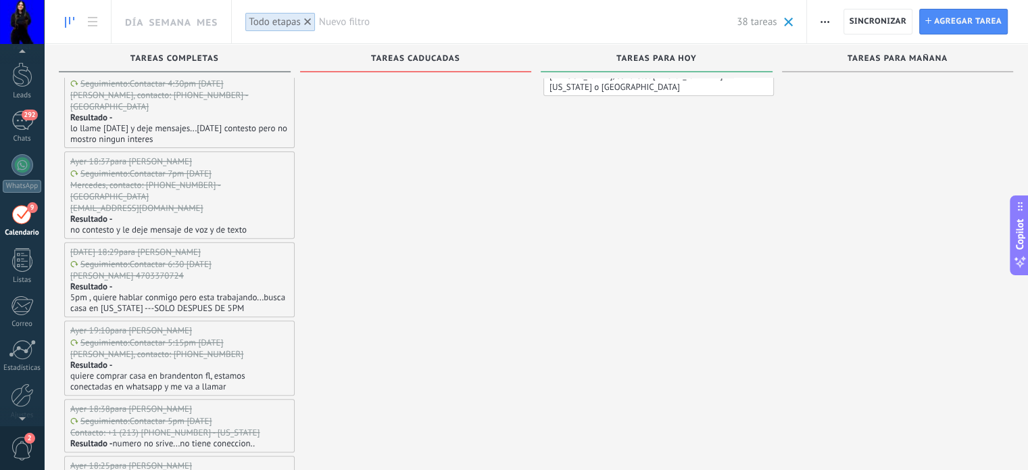
click at [182, 292] on p "5pm , quiere hablar conmigo pero esta trabajando...busca casa en [US_STATE] ---…" at bounding box center [179, 303] width 218 height 22
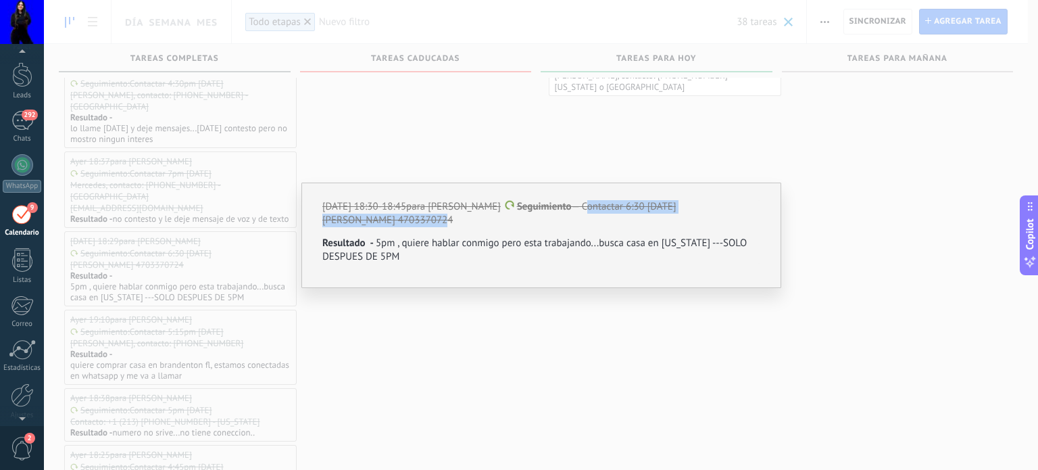
drag, startPoint x: 570, startPoint y: 203, endPoint x: 437, endPoint y: 221, distance: 133.7
click at [437, 221] on div "[DATE] 18:30-18:45 para [PERSON_NAME] Seguimiento — Contactar 6:30 [DATE] [PERS…" at bounding box center [541, 213] width 438 height 27
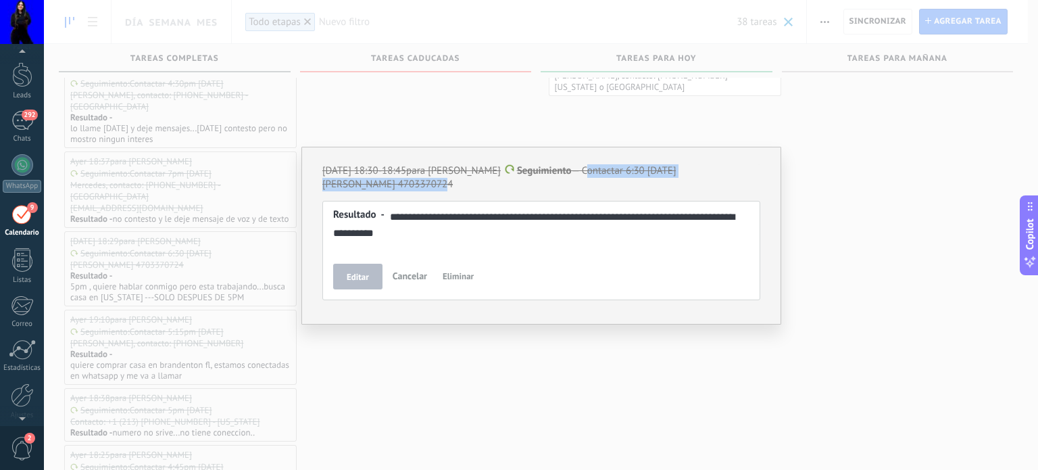
drag, startPoint x: 414, startPoint y: 216, endPoint x: 446, endPoint y: 243, distance: 41.7
click at [446, 243] on div "**********" at bounding box center [541, 232] width 416 height 49
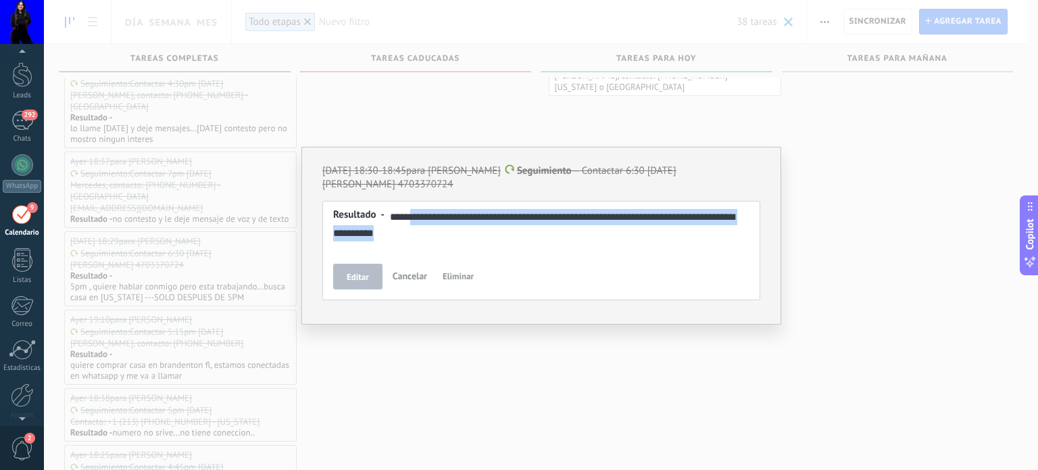
drag, startPoint x: 414, startPoint y: 214, endPoint x: 433, endPoint y: 239, distance: 30.8
click at [433, 239] on div "**********" at bounding box center [541, 225] width 417 height 32
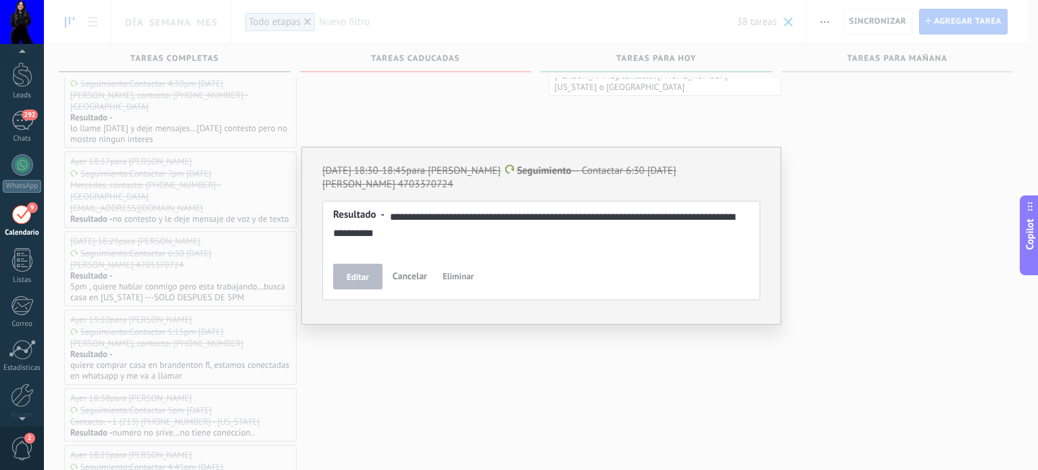
click at [449, 379] on div "**********" at bounding box center [541, 235] width 994 height 470
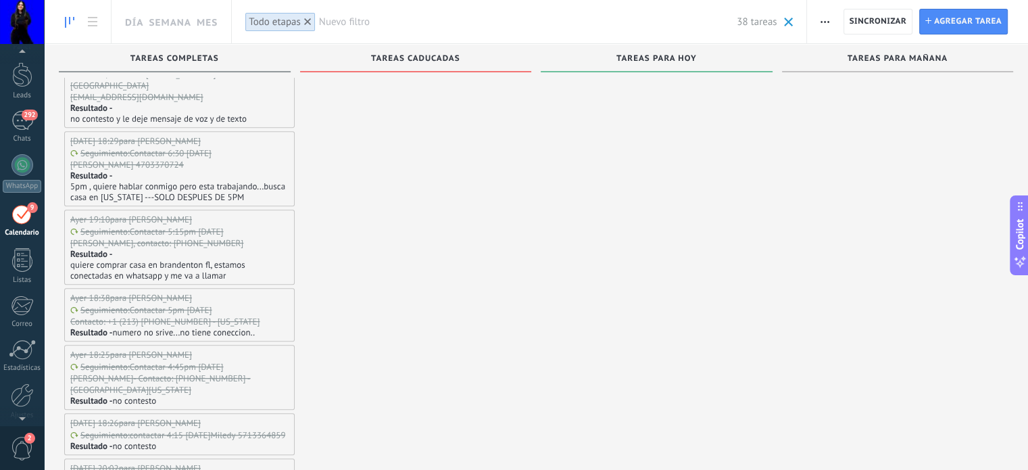
scroll to position [541, 0]
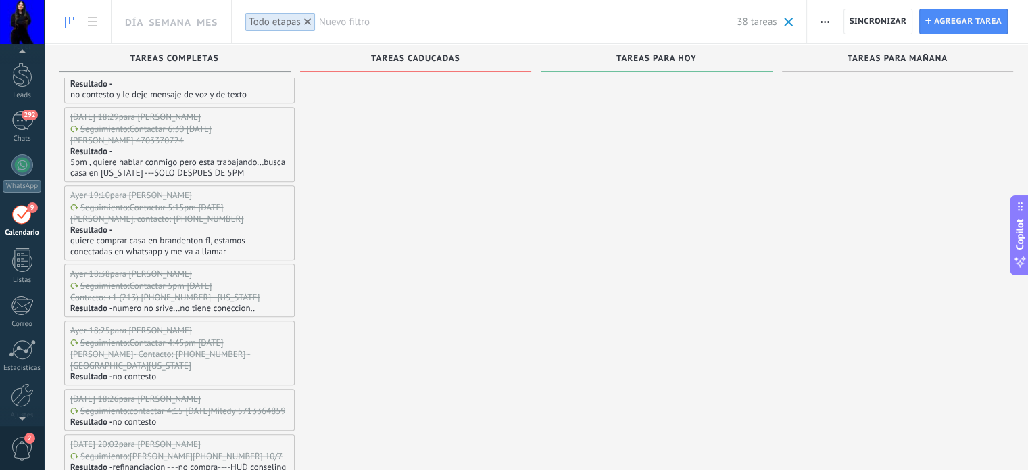
click at [246, 235] on p "quiere comprar casa en brandenton fl, estamos conectadas en whatsapp y me va a …" at bounding box center [179, 246] width 218 height 22
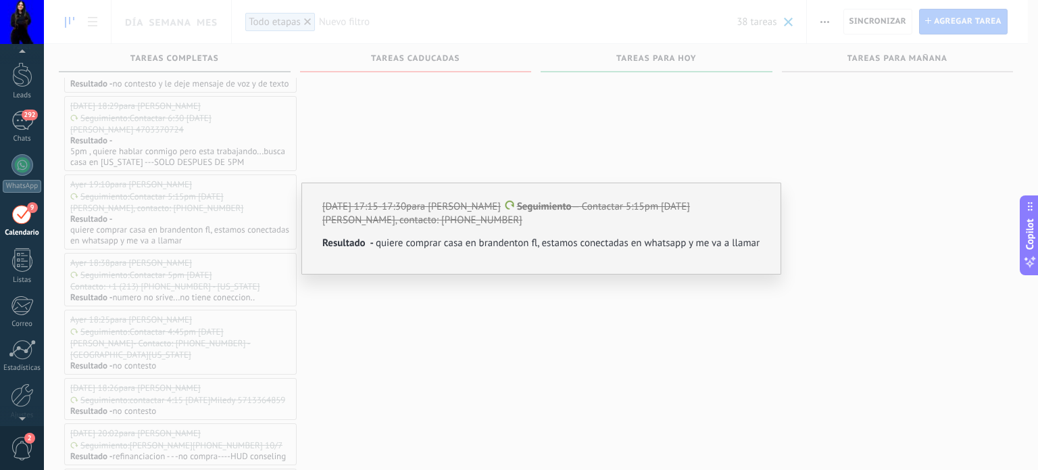
click at [581, 209] on p "[DATE] 17:15-17:30 para [PERSON_NAME] Seguimiento — Contactar 5:15pm [DATE]" at bounding box center [541, 207] width 438 height 14
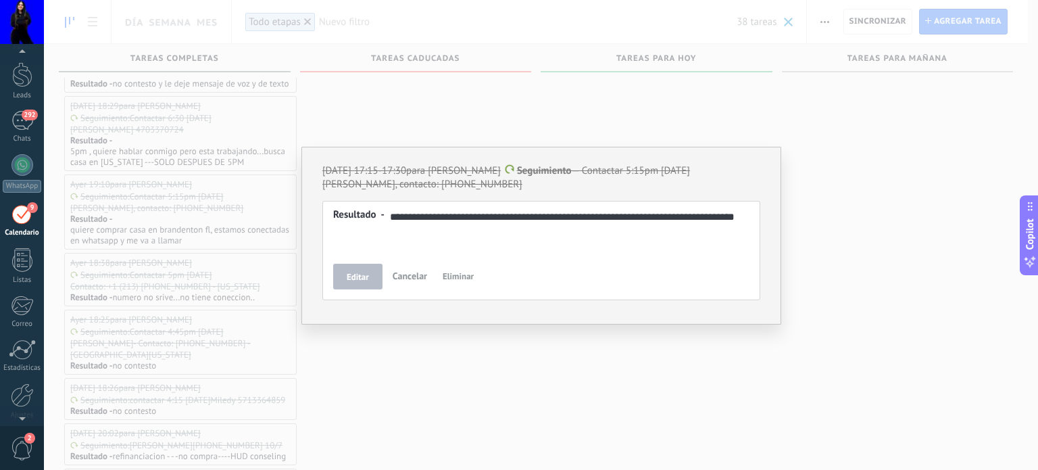
drag, startPoint x: 569, startPoint y: 170, endPoint x: 587, endPoint y: 182, distance: 21.9
click at [587, 182] on div "[DATE] 17:15-17:30 para [PERSON_NAME] Seguimiento — Contactar 5:15pm [DATE] [PE…" at bounding box center [541, 177] width 438 height 27
drag, startPoint x: 395, startPoint y: 218, endPoint x: 433, endPoint y: 242, distance: 44.6
click at [433, 242] on div "**********" at bounding box center [541, 232] width 416 height 49
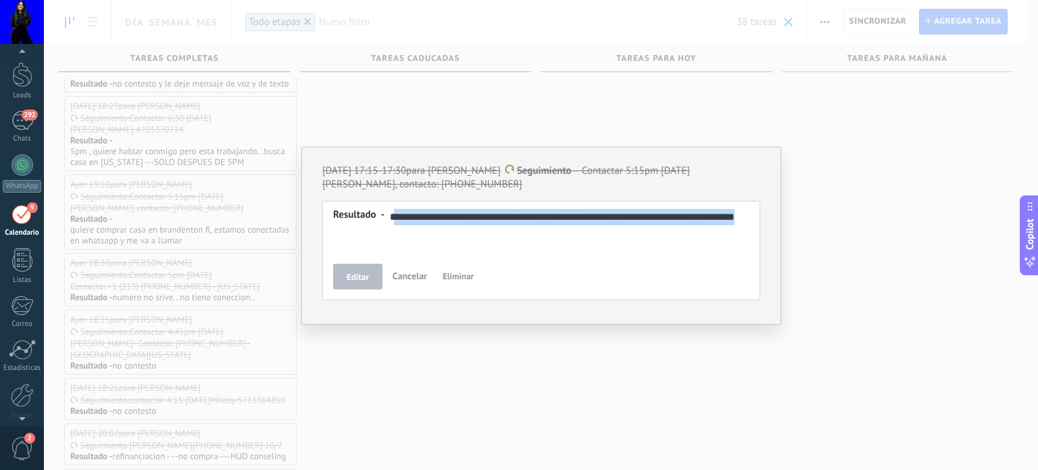
drag, startPoint x: 392, startPoint y: 216, endPoint x: 422, endPoint y: 237, distance: 36.8
click at [422, 237] on div "**********" at bounding box center [541, 225] width 417 height 32
drag, startPoint x: 390, startPoint y: 216, endPoint x: 410, endPoint y: 240, distance: 31.7
click at [410, 240] on div "**********" at bounding box center [541, 225] width 417 height 32
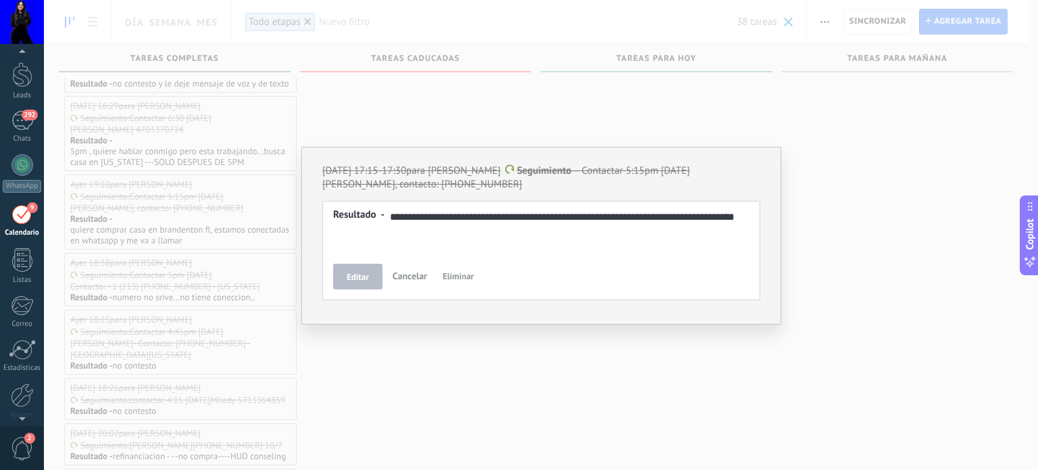
click at [445, 445] on div "**********" at bounding box center [541, 235] width 994 height 470
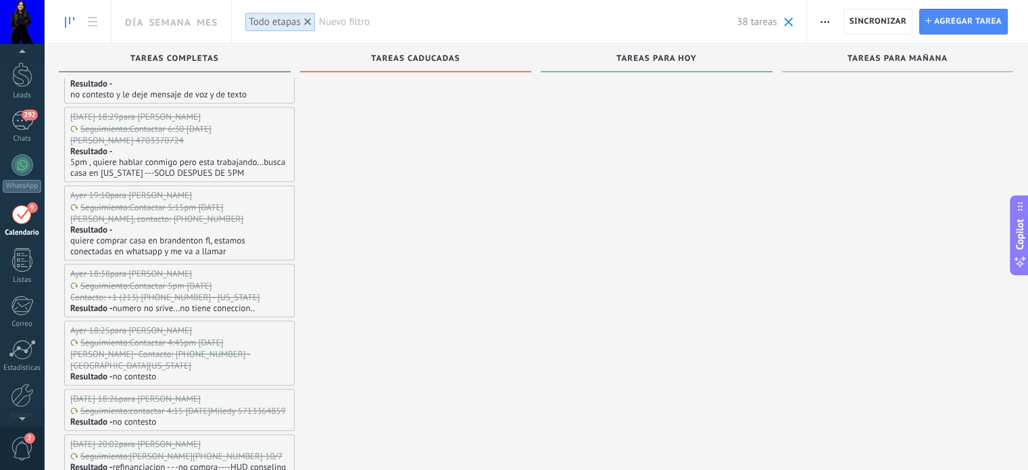
click at [265, 280] on div "Seguimiento : Contactar 5pm [DATE] Contacto: +1 (213) [PHONE_NUMBER] - [US_STAT…" at bounding box center [178, 291] width 216 height 23
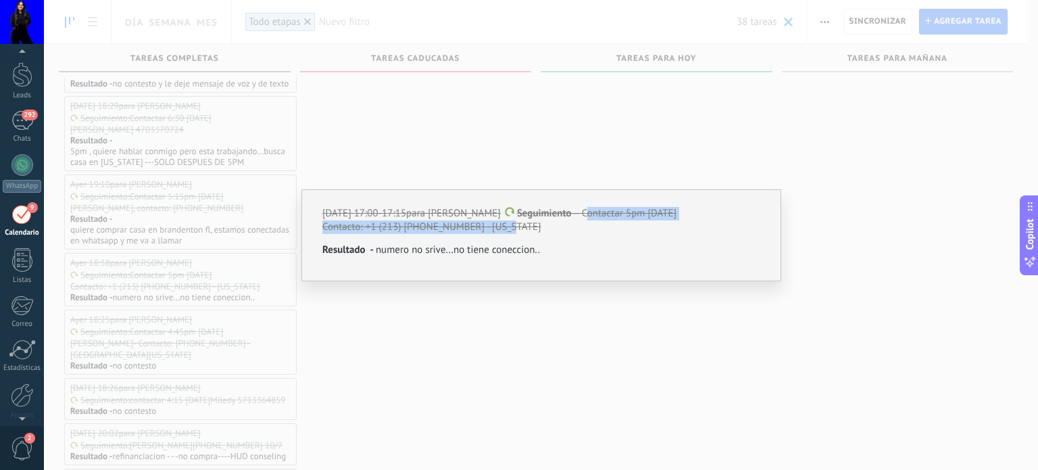
drag, startPoint x: 571, startPoint y: 213, endPoint x: 532, endPoint y: 226, distance: 40.6
click at [532, 226] on div "[DATE] 17:00-17:15 para [PERSON_NAME] Seguimiento — Contactar 5pm [DATE] Contac…" at bounding box center [541, 220] width 438 height 27
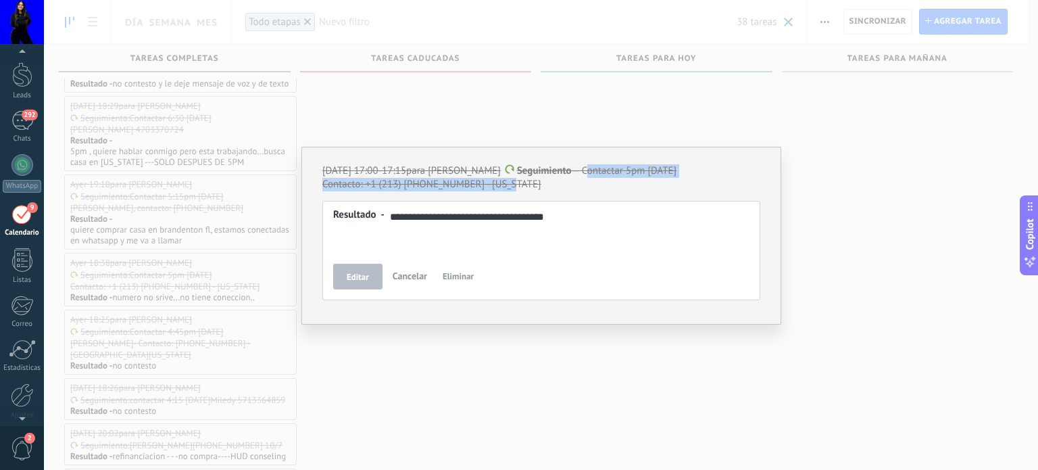
drag, startPoint x: 568, startPoint y: 218, endPoint x: 398, endPoint y: 216, distance: 169.7
click at [405, 210] on div "**********" at bounding box center [541, 217] width 417 height 16
drag, startPoint x: 393, startPoint y: 220, endPoint x: 419, endPoint y: 220, distance: 26.4
click at [419, 220] on div "**********" at bounding box center [541, 217] width 417 height 16
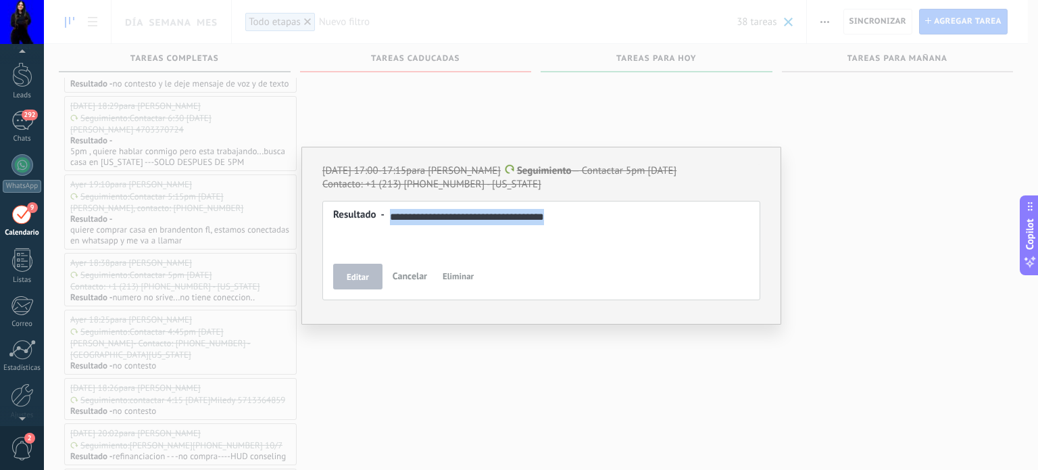
drag, startPoint x: 390, startPoint y: 217, endPoint x: 593, endPoint y: 217, distance: 202.8
click at [593, 217] on div "**********" at bounding box center [541, 217] width 417 height 16
click at [459, 385] on div "**********" at bounding box center [541, 235] width 994 height 470
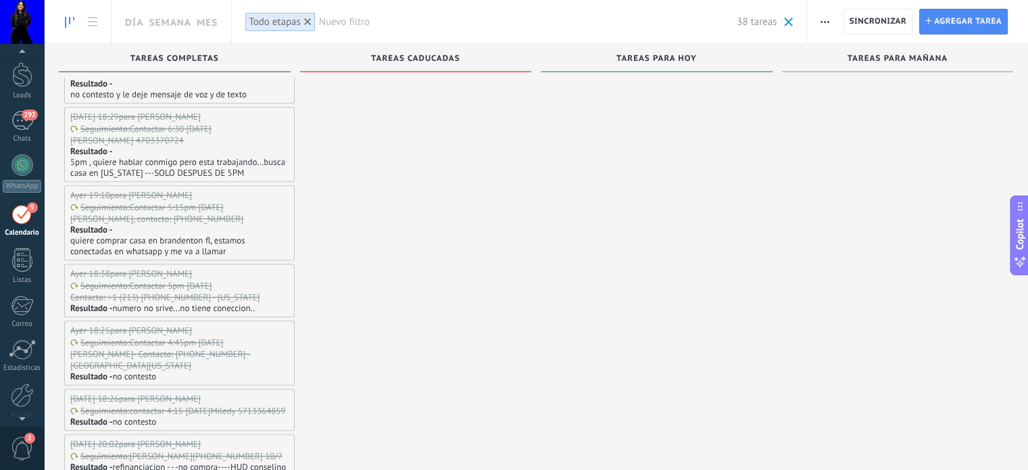
click at [192, 348] on p "[PERSON_NAME]- Contacto: [PHONE_NUMBER] - [GEOGRAPHIC_DATA][US_STATE]" at bounding box center [178, 359] width 216 height 23
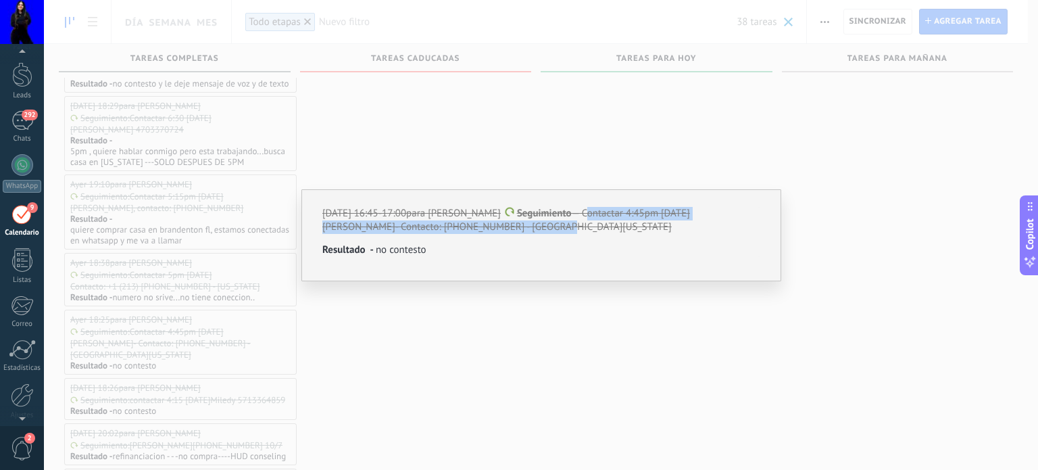
drag, startPoint x: 571, startPoint y: 215, endPoint x: 551, endPoint y: 233, distance: 26.8
click at [551, 233] on div "[DATE] 16:45-17:00 para [PERSON_NAME] Seguimiento — Contactar 4:45pm [DATE] [PE…" at bounding box center [541, 220] width 438 height 27
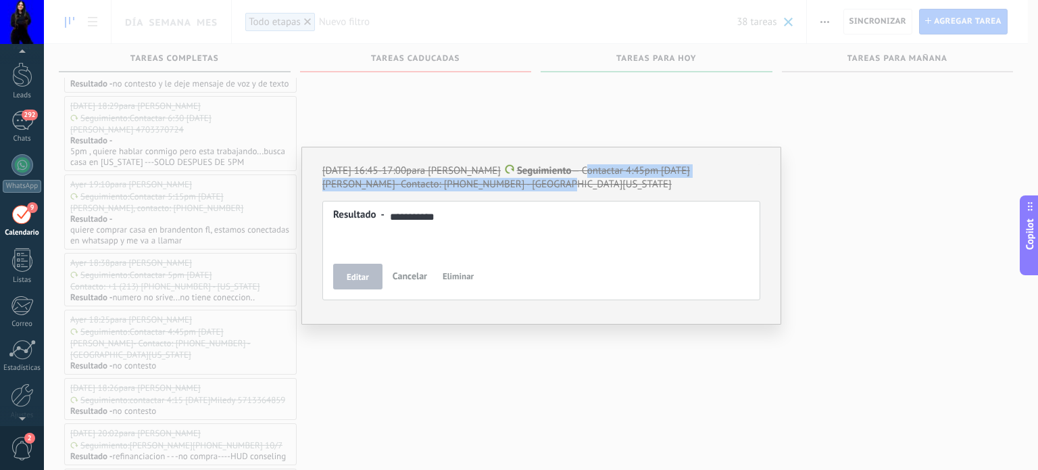
drag, startPoint x: 445, startPoint y: 212, endPoint x: 397, endPoint y: 210, distance: 48.7
click at [397, 210] on div "**********" at bounding box center [541, 217] width 417 height 16
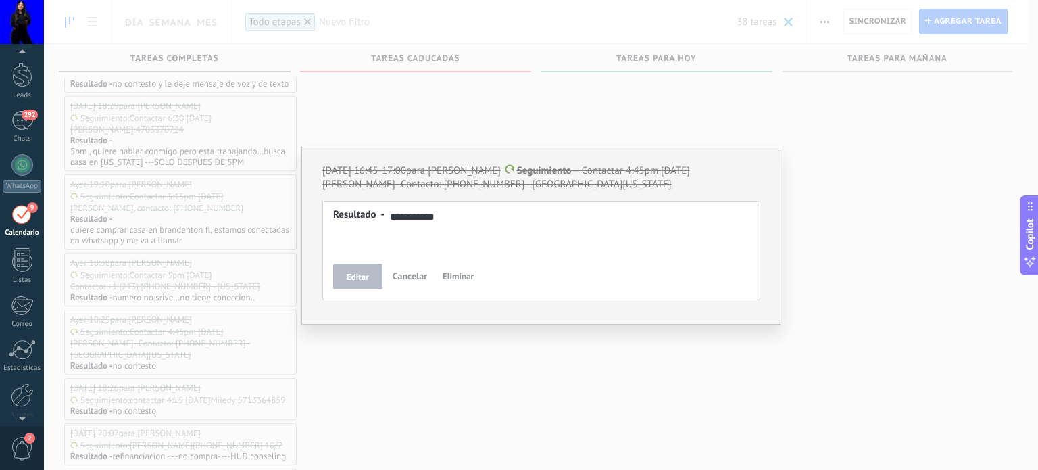
click at [606, 362] on div "**********" at bounding box center [541, 235] width 994 height 470
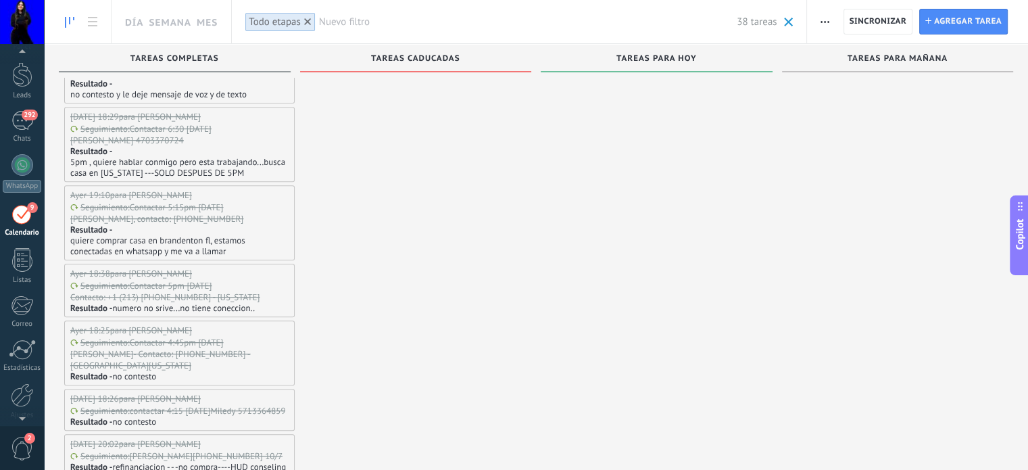
scroll to position [608, 0]
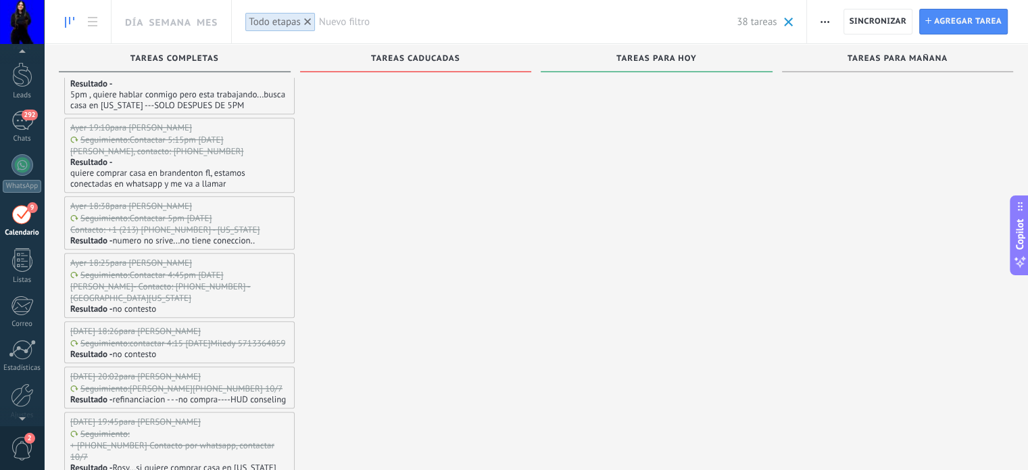
click at [212, 337] on p "Miledy 5713364859" at bounding box center [247, 342] width 75 height 11
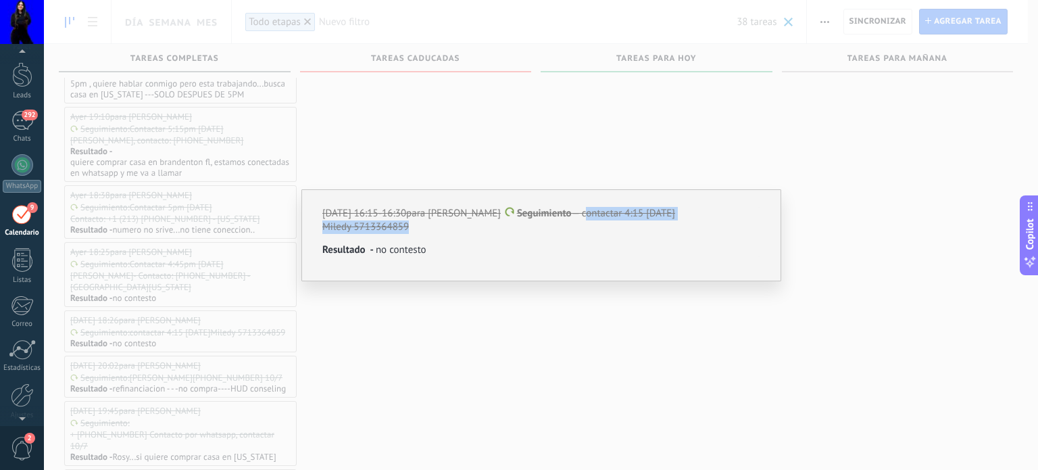
drag, startPoint x: 568, startPoint y: 214, endPoint x: 596, endPoint y: 233, distance: 33.9
click at [596, 233] on div "[DATE] 16:15-16:30 para [PERSON_NAME] Seguimiento — contactar 4:15 [DATE] [PERS…" at bounding box center [541, 220] width 438 height 27
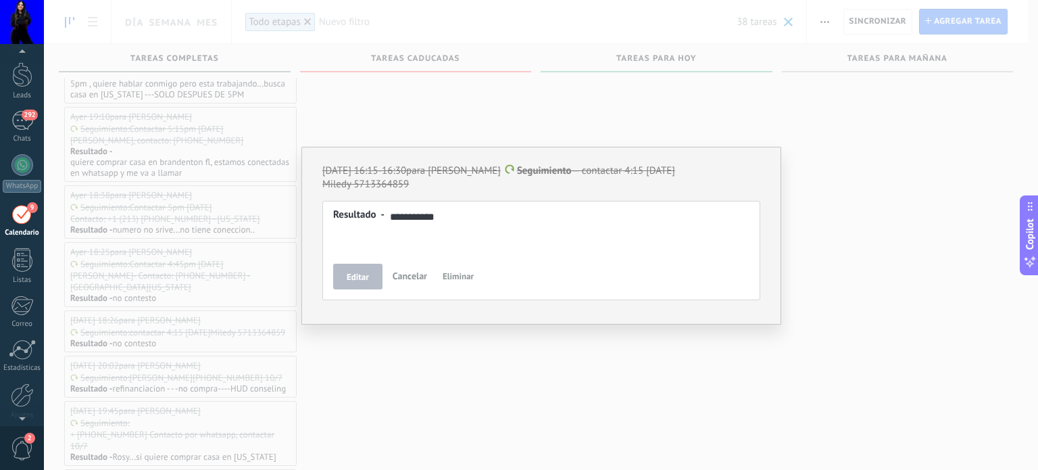
click at [538, 381] on div "**********" at bounding box center [541, 235] width 994 height 470
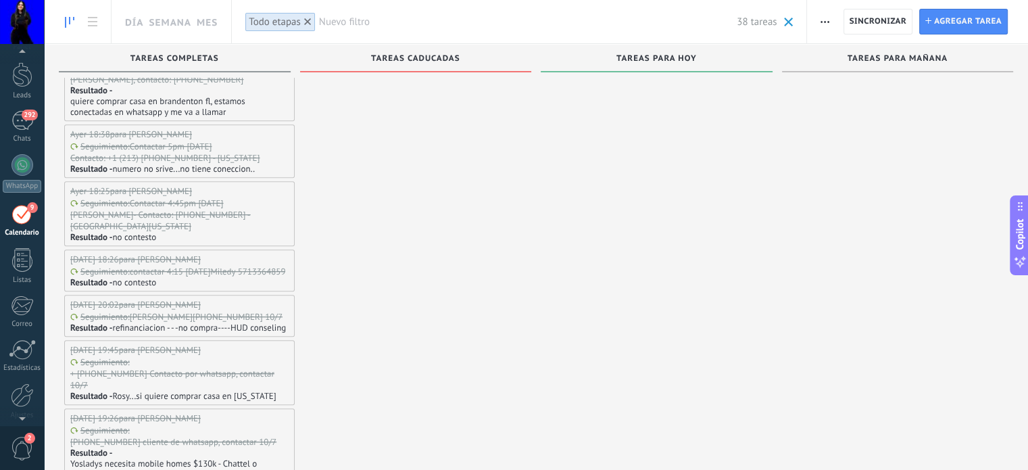
scroll to position [744, 0]
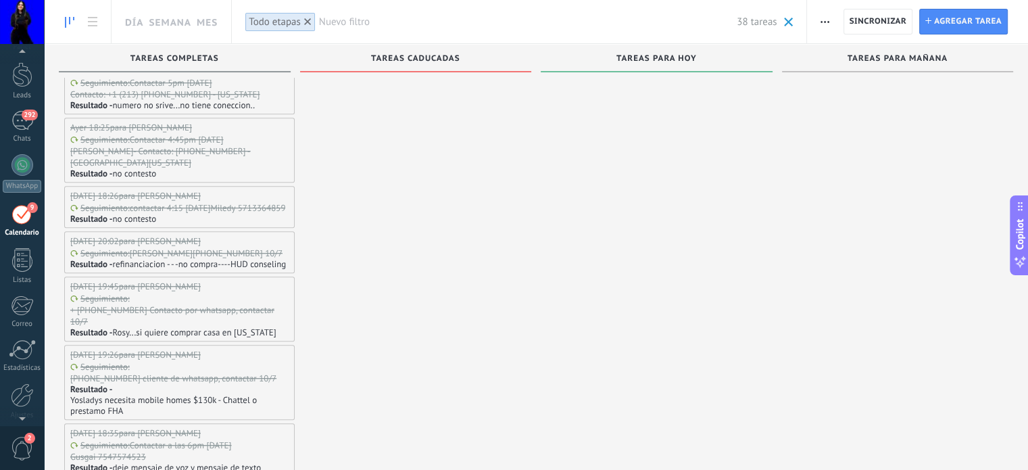
click at [168, 247] on p "[PERSON_NAME]" at bounding box center [161, 252] width 63 height 11
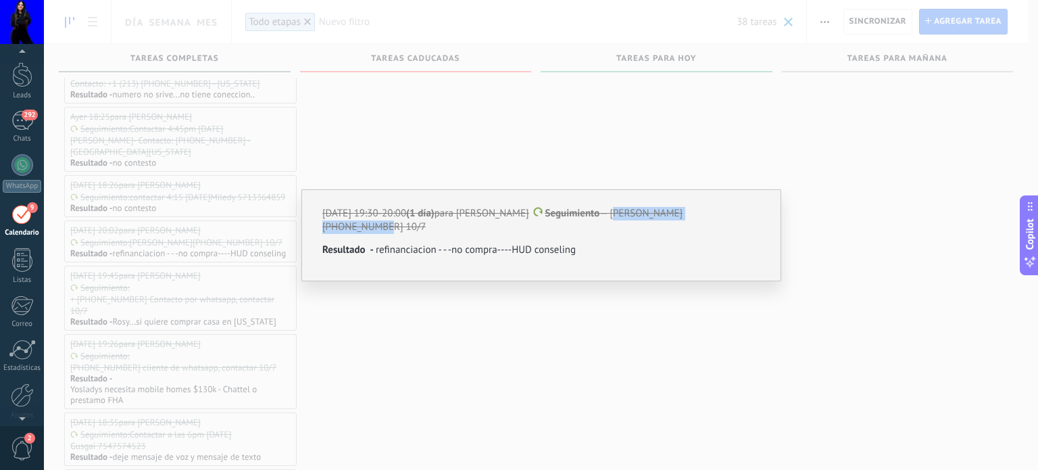
drag, startPoint x: 631, startPoint y: 212, endPoint x: 383, endPoint y: 228, distance: 249.3
click at [383, 228] on div "[DATE] 19:30-20:00 (1 día) para [PERSON_NAME] — [PERSON_NAME] [PHONE_NUMBER] 10…" at bounding box center [541, 220] width 438 height 27
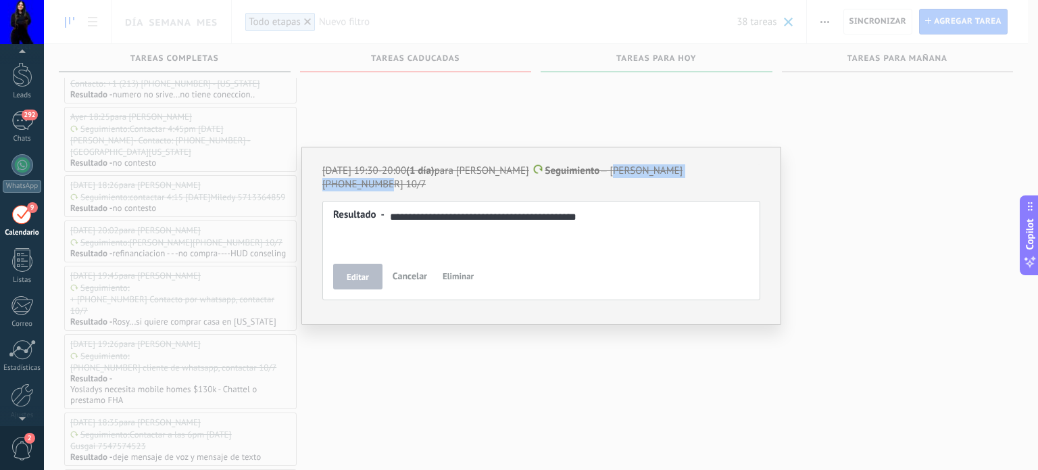
drag, startPoint x: 604, startPoint y: 221, endPoint x: 395, endPoint y: 217, distance: 209.6
click at [395, 217] on div "**********" at bounding box center [541, 217] width 417 height 16
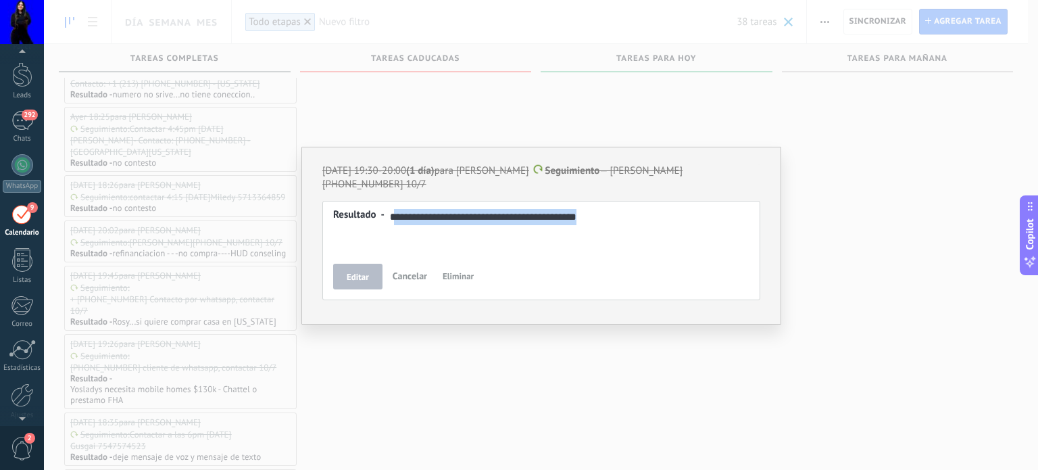
drag, startPoint x: 391, startPoint y: 217, endPoint x: 597, endPoint y: 224, distance: 205.6
click at [597, 224] on div "**********" at bounding box center [541, 217] width 417 height 16
click at [466, 409] on div "**********" at bounding box center [541, 235] width 994 height 470
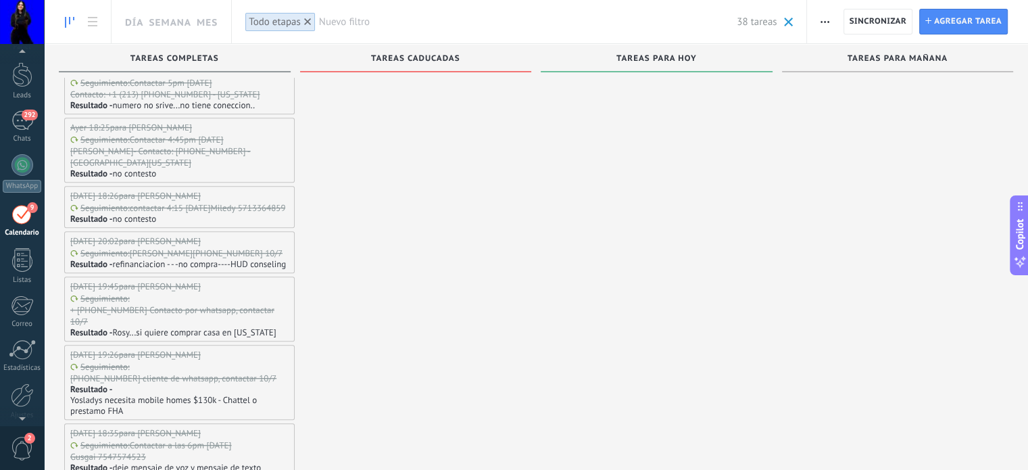
click at [257, 304] on p "+ [PHONE_NUMBER] Contacto por whatsapp, contactar 10/7" at bounding box center [178, 315] width 216 height 23
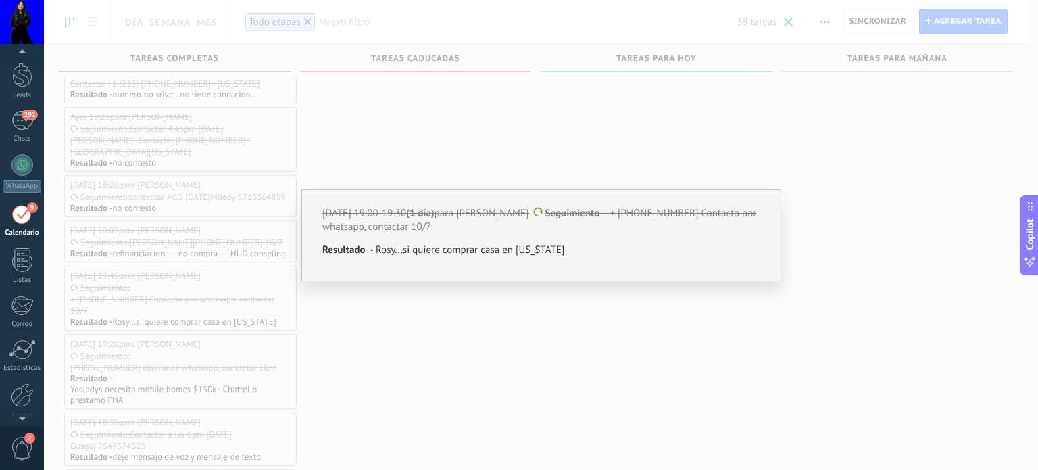
drag, startPoint x: 638, startPoint y: 215, endPoint x: 689, endPoint y: 227, distance: 52.1
click at [689, 227] on p "[DATE] 19:00-19:30 (1 día) para [PERSON_NAME] Seguimiento — + [PHONE_NUMBER] Co…" at bounding box center [541, 220] width 438 height 27
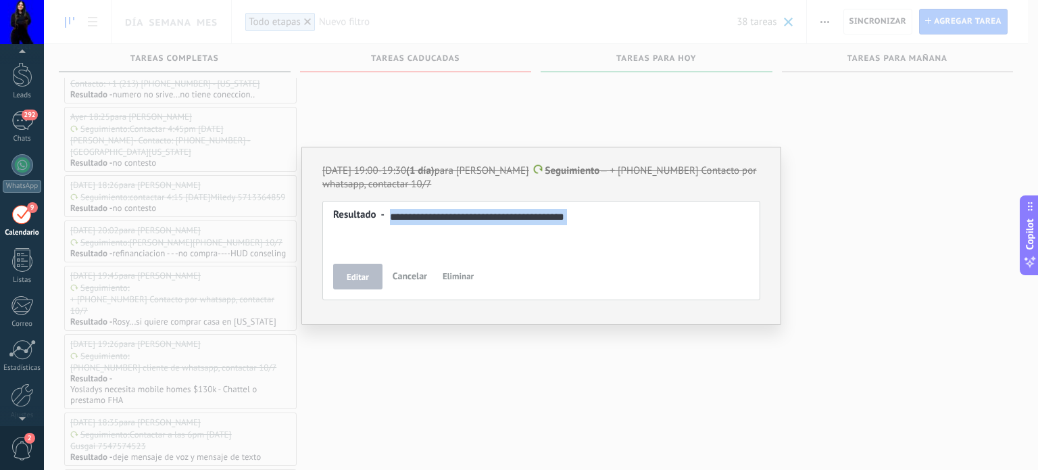
drag, startPoint x: 577, startPoint y: 226, endPoint x: 403, endPoint y: 233, distance: 173.9
click at [403, 233] on div "**********" at bounding box center [541, 232] width 416 height 49
drag, startPoint x: 589, startPoint y: 220, endPoint x: 368, endPoint y: 212, distance: 221.9
click at [368, 212] on div "**********" at bounding box center [541, 232] width 416 height 49
click at [658, 377] on div "**********" at bounding box center [541, 235] width 994 height 470
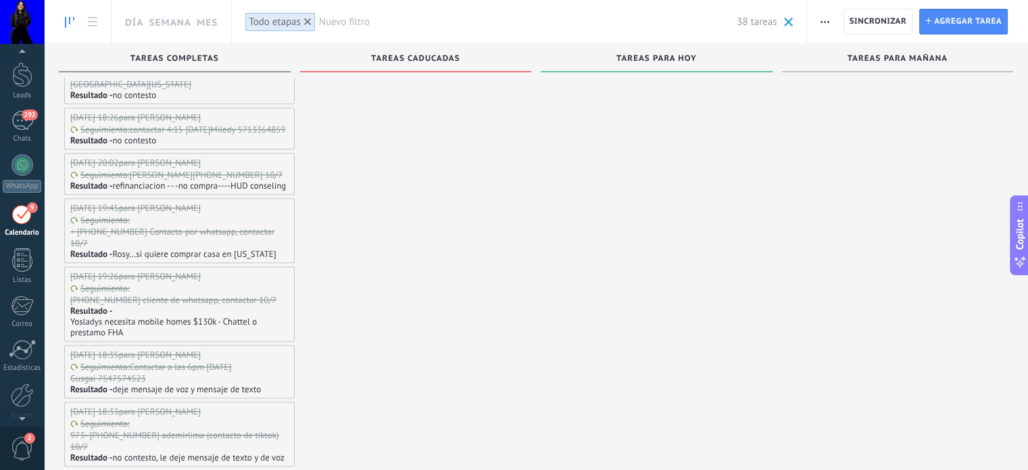
scroll to position [788, 0]
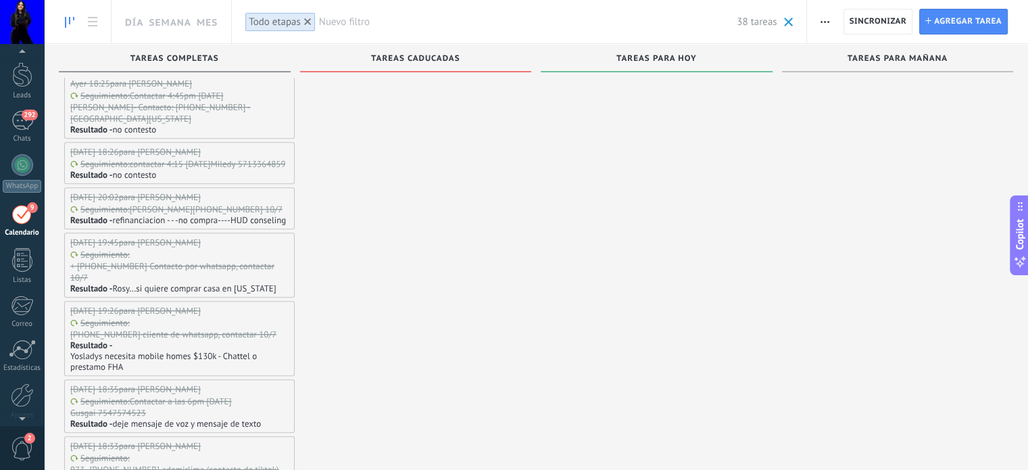
click at [208, 351] on p "Yosladys necesita mobile homes $130k - Chattel o prestamo FHA" at bounding box center [179, 362] width 218 height 22
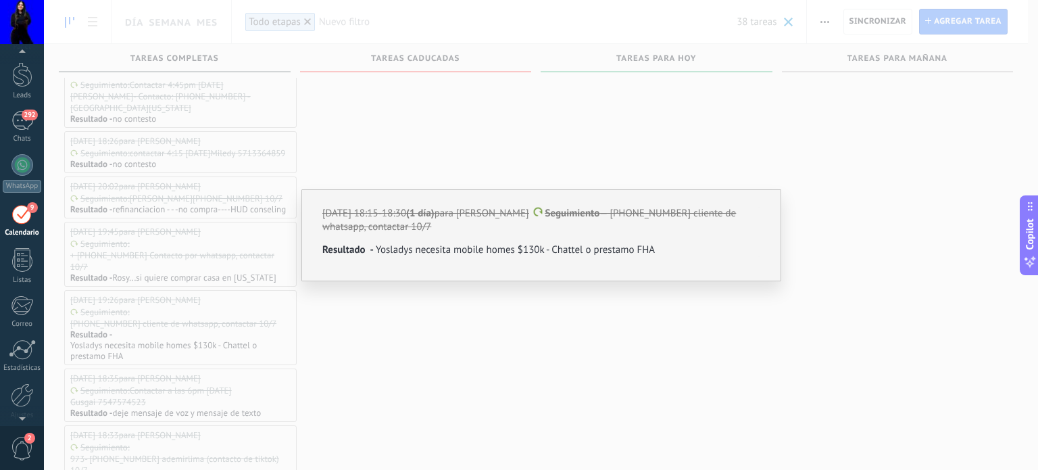
drag, startPoint x: 633, startPoint y: 216, endPoint x: 435, endPoint y: 231, distance: 198.0
click at [435, 231] on p "[DATE] 18:15-18:30 (1 día) para [PERSON_NAME] Seguimiento — [PHONE_NUMBER] clie…" at bounding box center [541, 220] width 438 height 27
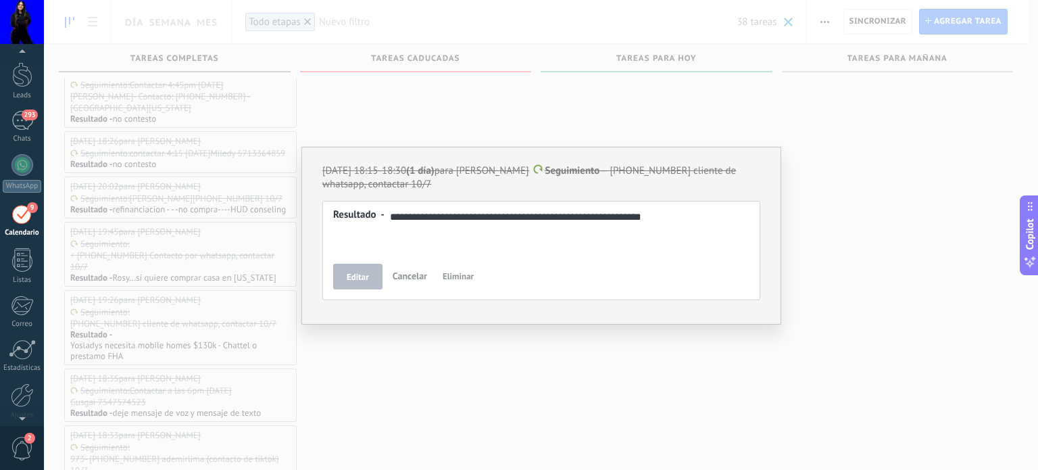
drag, startPoint x: 391, startPoint y: 213, endPoint x: 599, endPoint y: 224, distance: 208.5
click at [599, 224] on div "**********" at bounding box center [541, 217] width 417 height 16
drag, startPoint x: 673, startPoint y: 222, endPoint x: 387, endPoint y: 218, distance: 286.0
click at [387, 218] on div "**********" at bounding box center [541, 217] width 417 height 16
click at [421, 381] on div "**********" at bounding box center [541, 235] width 994 height 470
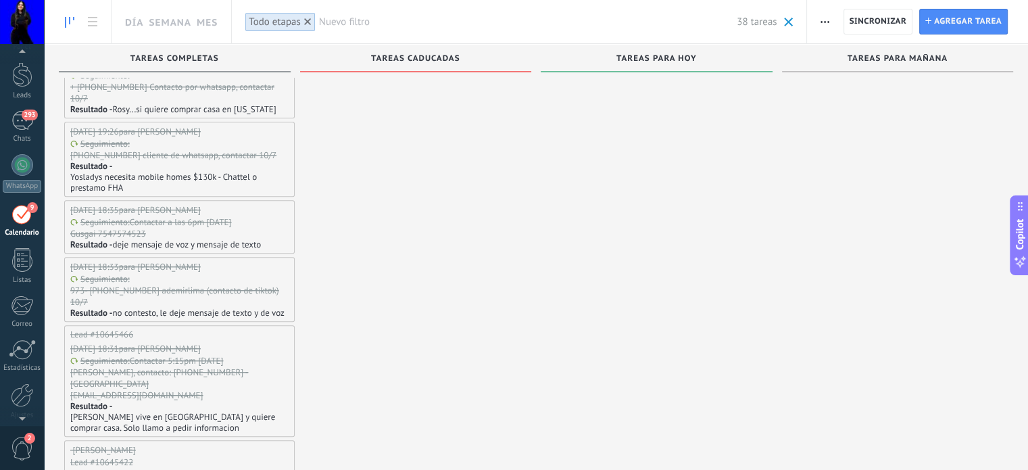
scroll to position [990, 0]
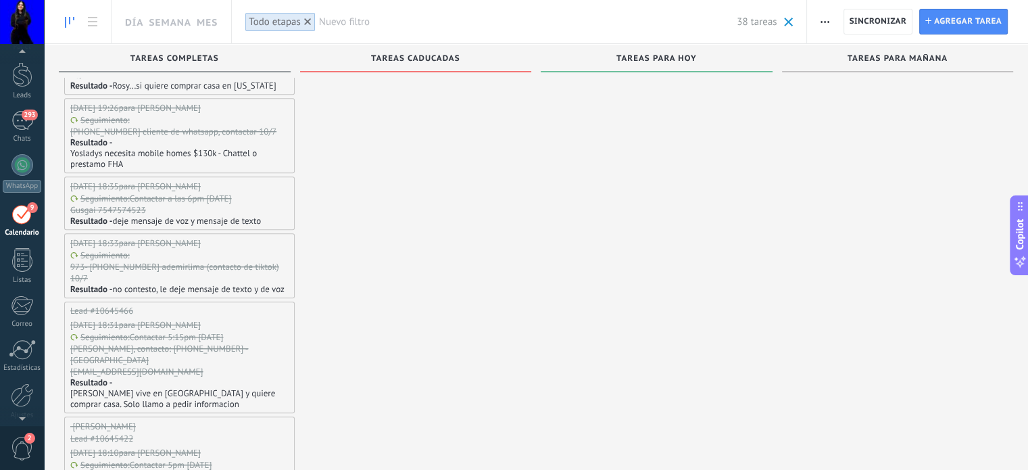
click at [176, 216] on p "deje mensaje de voz y mensaje de texto" at bounding box center [186, 221] width 149 height 11
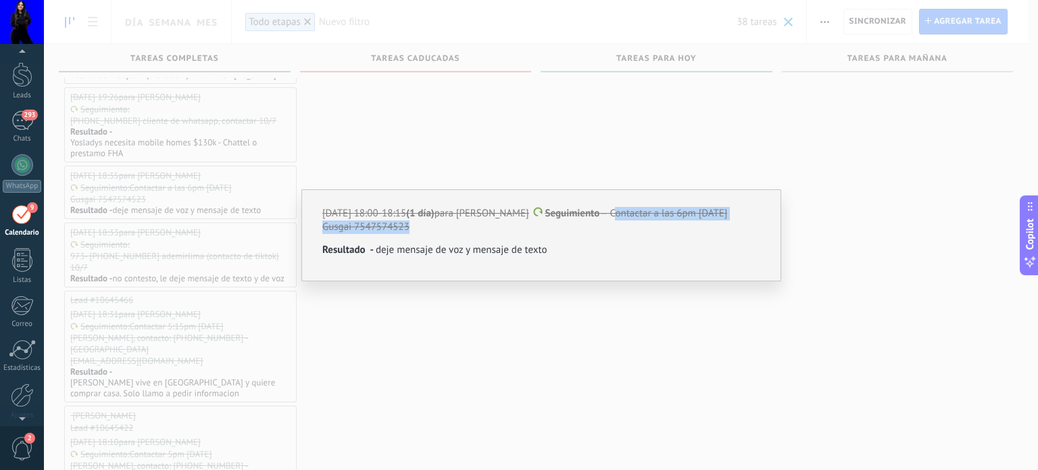
drag, startPoint x: 633, startPoint y: 212, endPoint x: 410, endPoint y: 228, distance: 223.7
click at [410, 228] on div "[DATE] 18:00-18:15 (1 día) para [PERSON_NAME] Seguimiento — Contactar a las 6pm…" at bounding box center [541, 220] width 438 height 27
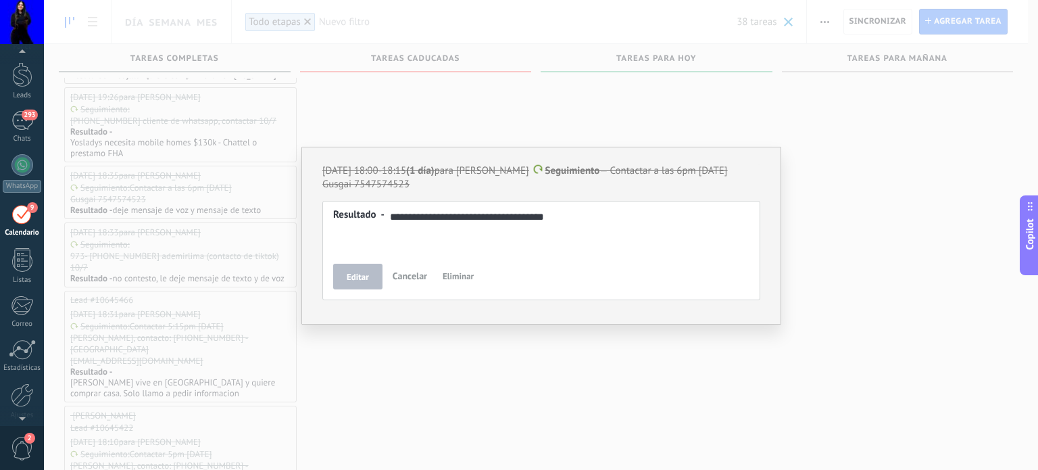
click at [441, 402] on div "**********" at bounding box center [541, 235] width 994 height 470
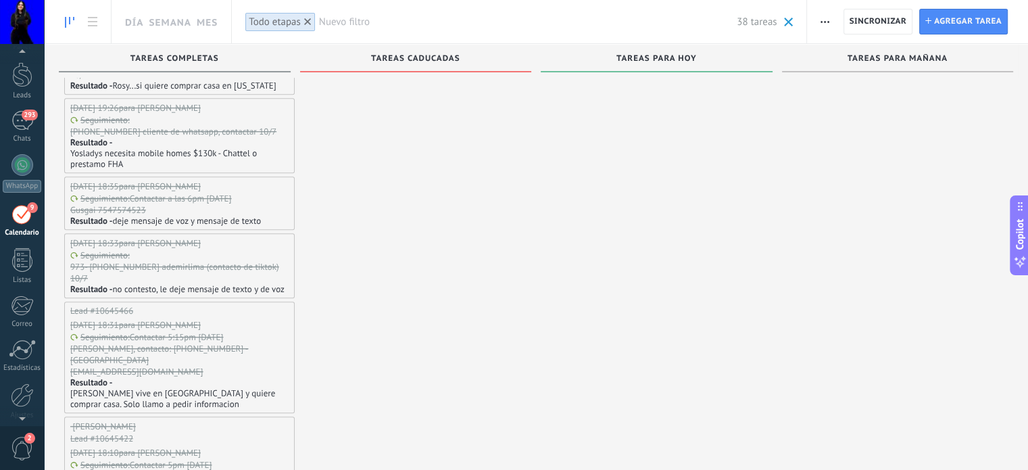
click at [203, 261] on p "973- [PHONE_NUMBER] ademirlima (contacto de tiktok) 10/7" at bounding box center [178, 272] width 216 height 23
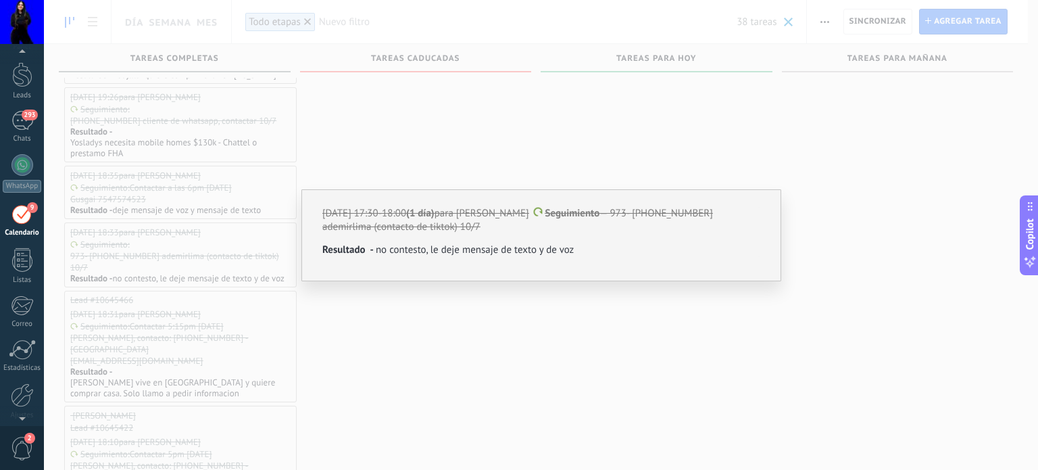
click at [541, 350] on div "[DATE] 17:30-18:00 (1 día) para [PERSON_NAME] Seguimiento — 973- [PHONE_NUMBER]…" at bounding box center [541, 235] width 994 height 470
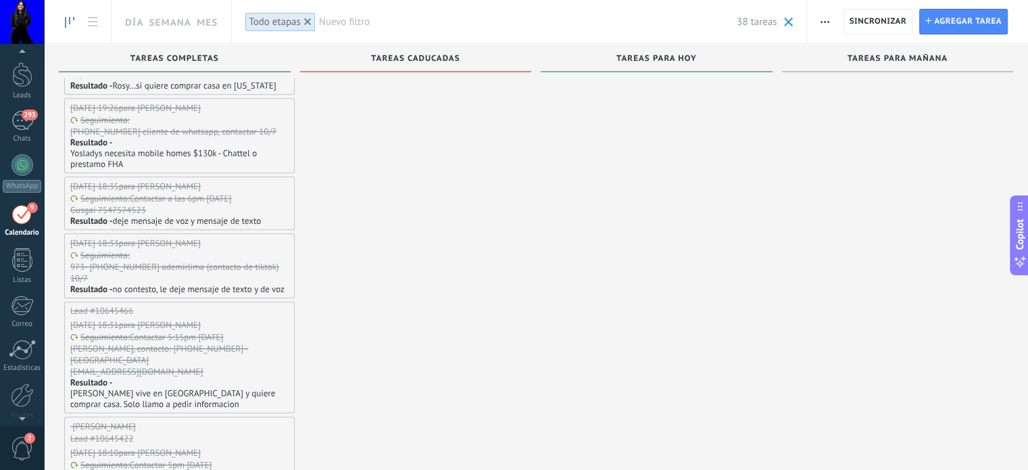
click at [230, 377] on div "Resultado - [PERSON_NAME] vive en [GEOGRAPHIC_DATA] y quiere comprar casa. Solo…" at bounding box center [179, 393] width 218 height 32
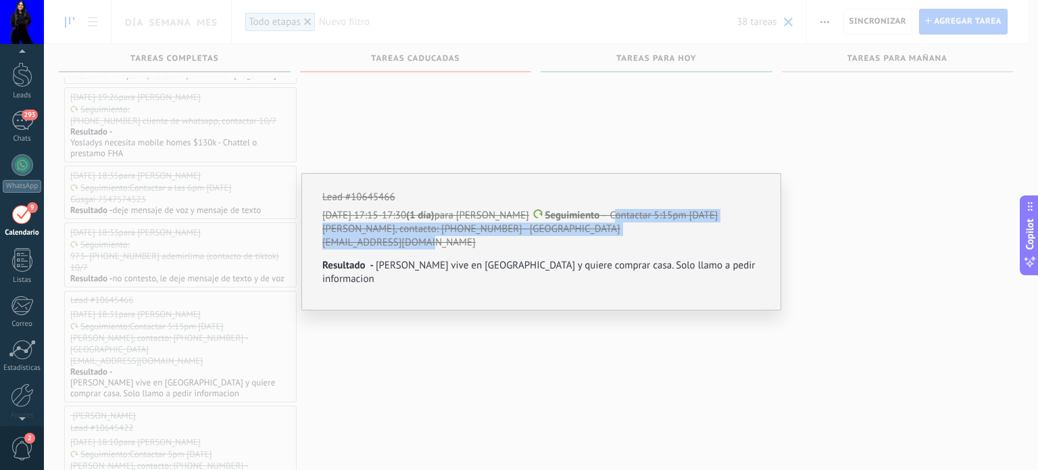
drag, startPoint x: 633, startPoint y: 216, endPoint x: 469, endPoint y: 242, distance: 165.7
click at [469, 242] on div "[DATE] 17:15-17:30 (1 día) para [PERSON_NAME] Seguimiento — Contactar 5:15pm [D…" at bounding box center [541, 229] width 438 height 41
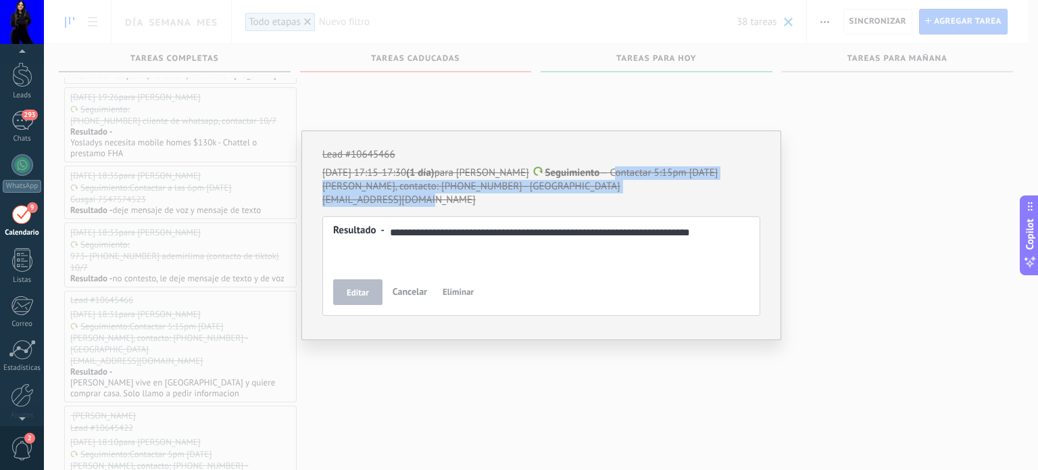
drag, startPoint x: 391, startPoint y: 233, endPoint x: 544, endPoint y: 234, distance: 152.8
click at [544, 234] on div "**********" at bounding box center [541, 232] width 417 height 16
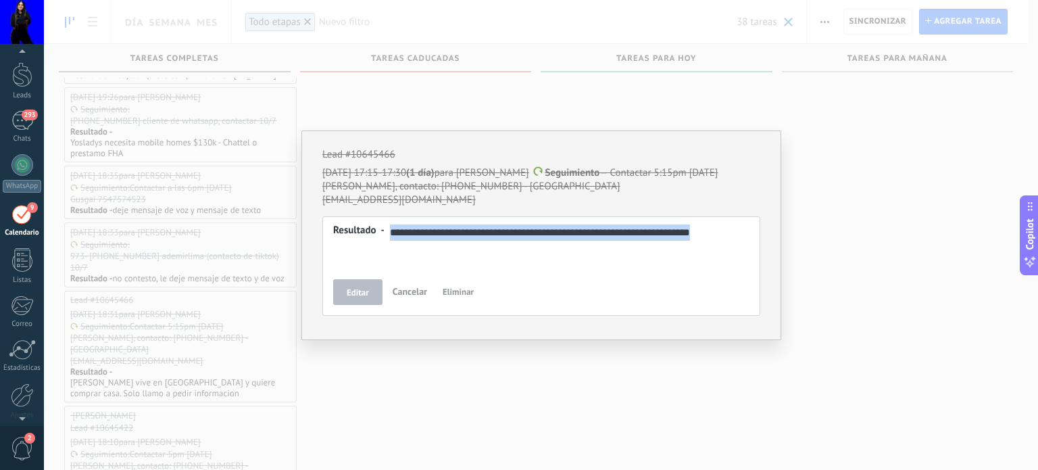
drag, startPoint x: 390, startPoint y: 228, endPoint x: 758, endPoint y: 250, distance: 368.4
click at [758, 250] on div "**********" at bounding box center [541, 265] width 438 height 99
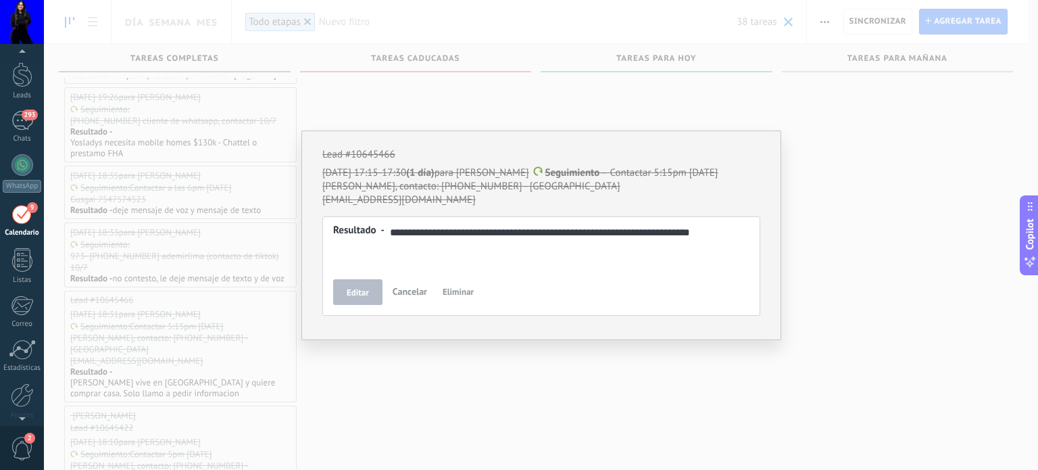
click at [420, 395] on div "**********" at bounding box center [541, 235] width 994 height 470
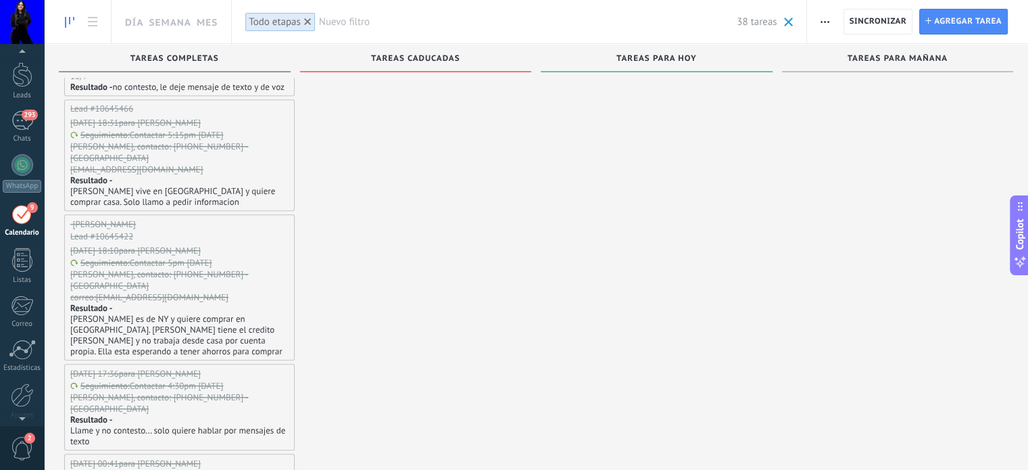
scroll to position [1193, 0]
click at [210, 268] on p "[PERSON_NAME], contacto: [PHONE_NUMBER] - [GEOGRAPHIC_DATA]" at bounding box center [178, 279] width 216 height 23
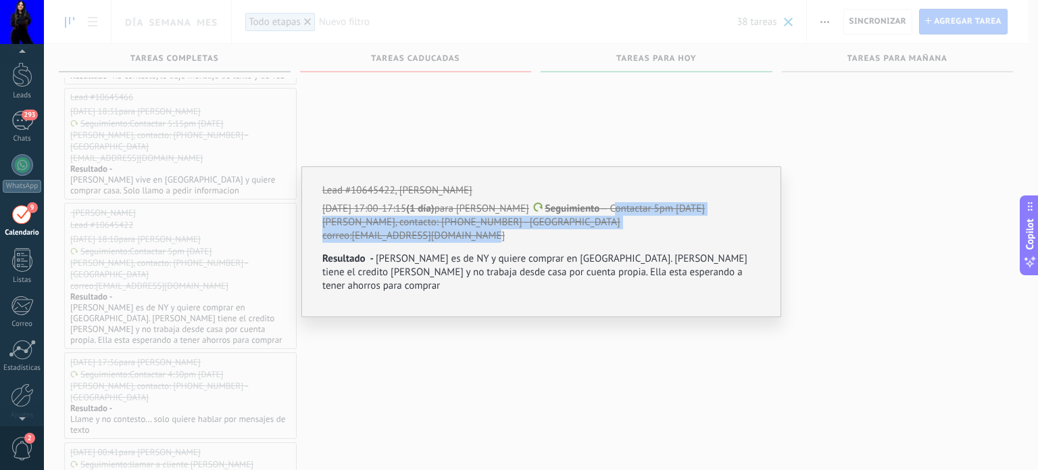
drag, startPoint x: 632, startPoint y: 208, endPoint x: 552, endPoint y: 239, distance: 85.9
click at [552, 239] on div "[DATE] 17:00-17:15 (1 día) para [PERSON_NAME] Seguimiento — Contactar 5pm [DATE…" at bounding box center [541, 222] width 438 height 41
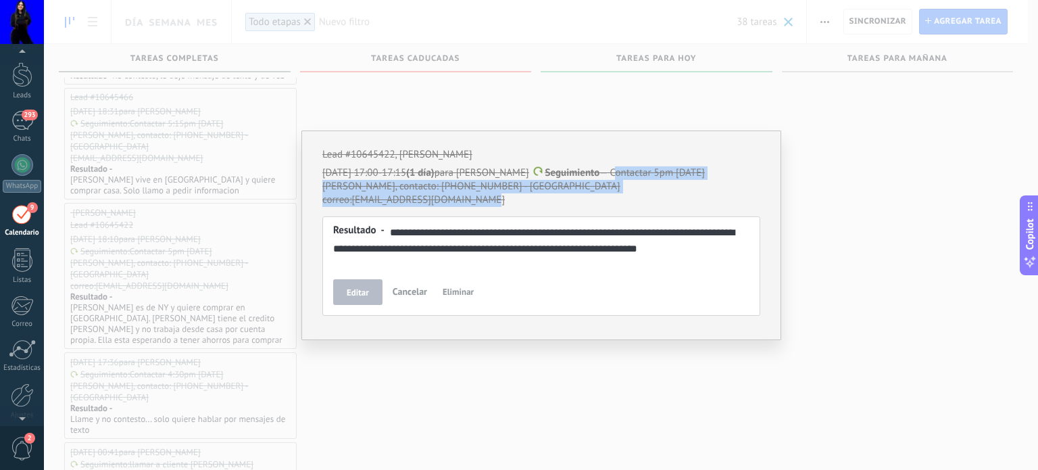
drag, startPoint x: 387, startPoint y: 229, endPoint x: 518, endPoint y: 236, distance: 131.3
click at [518, 236] on div "**********" at bounding box center [541, 240] width 417 height 32
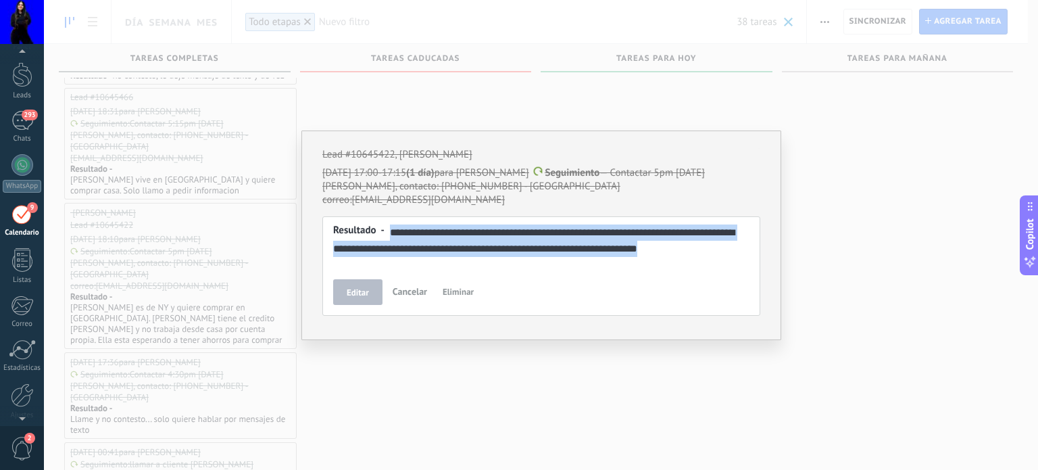
drag, startPoint x: 682, startPoint y: 251, endPoint x: 389, endPoint y: 228, distance: 293.6
click at [389, 228] on div "**********" at bounding box center [541, 240] width 417 height 32
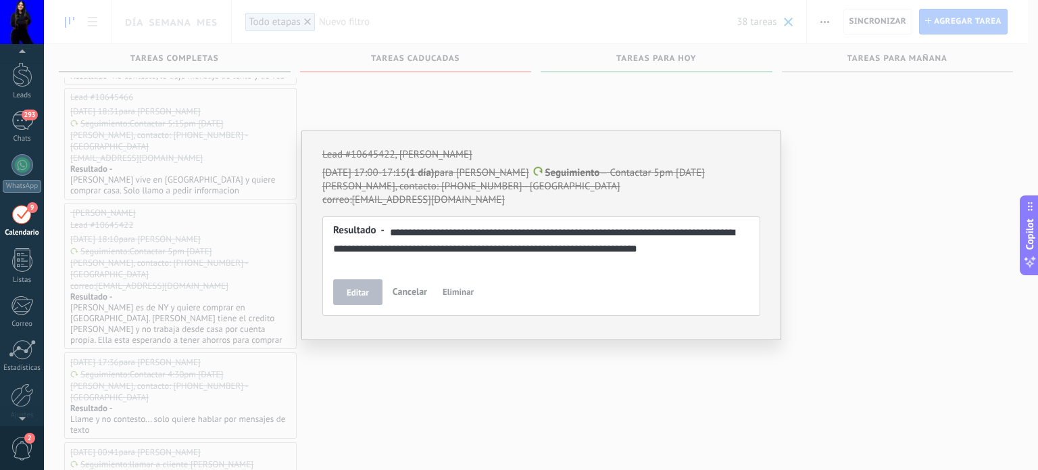
click at [516, 387] on div "**********" at bounding box center [541, 235] width 994 height 470
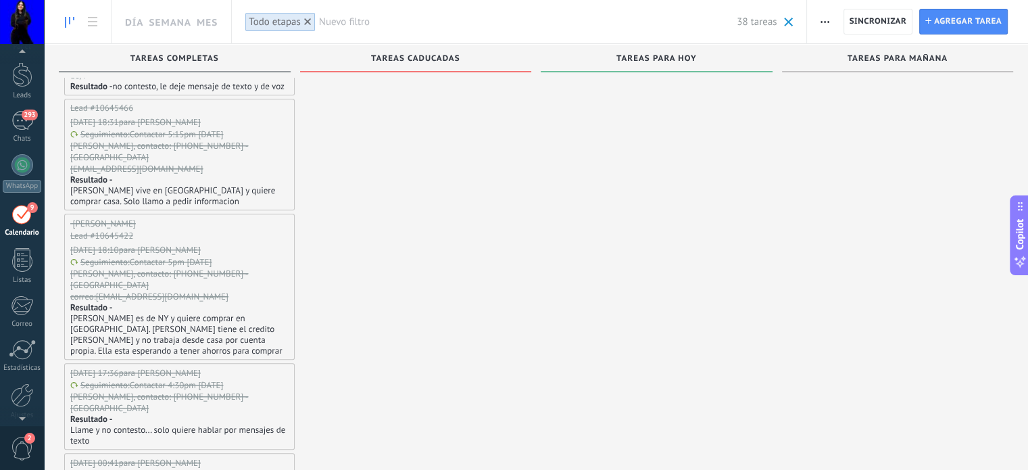
click at [173, 425] on p "Llame y no contesto... solo quiere hablar por mensajes de texto" at bounding box center [179, 436] width 218 height 22
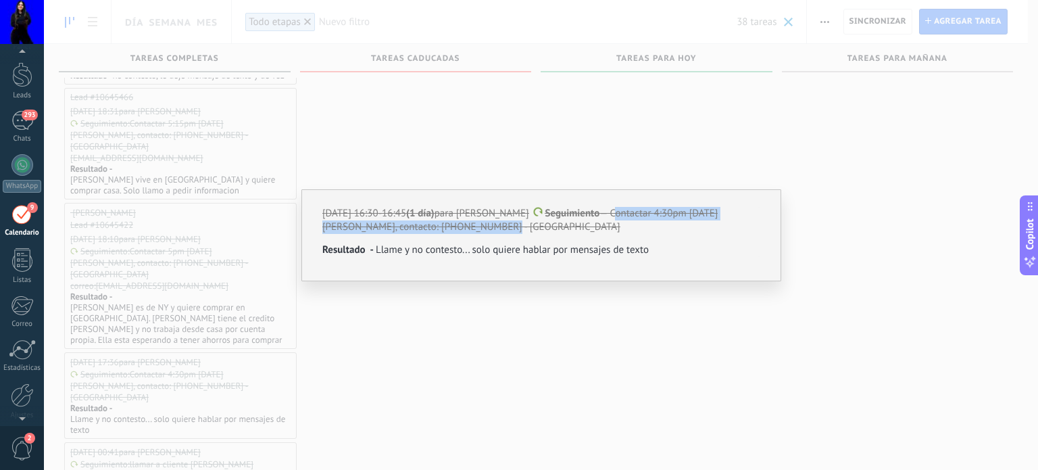
drag, startPoint x: 631, startPoint y: 211, endPoint x: 642, endPoint y: 224, distance: 17.3
click at [642, 224] on div "[DATE] 16:30-16:45 (1 día) para [PERSON_NAME] Seguimiento — Contactar 4:30pm [D…" at bounding box center [541, 220] width 438 height 27
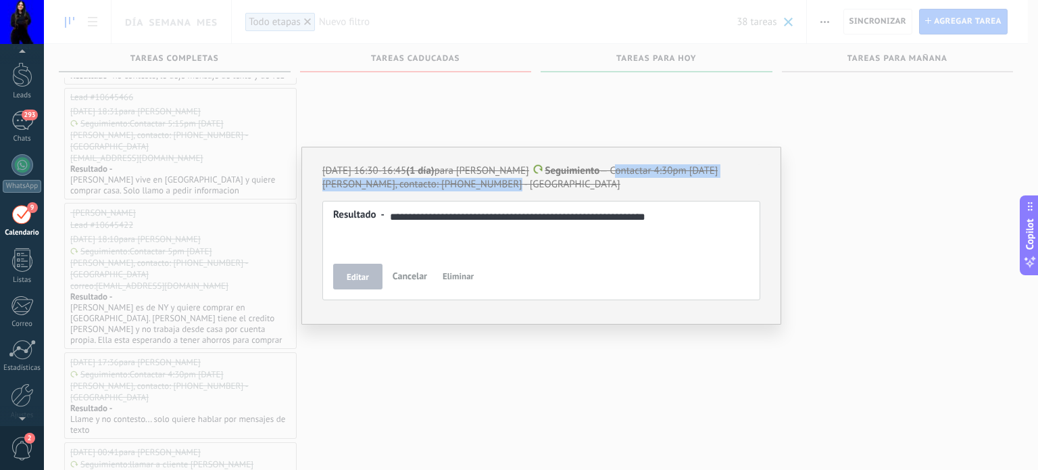
drag, startPoint x: 387, startPoint y: 214, endPoint x: 591, endPoint y: 220, distance: 204.2
click at [591, 220] on div "**********" at bounding box center [541, 217] width 417 height 16
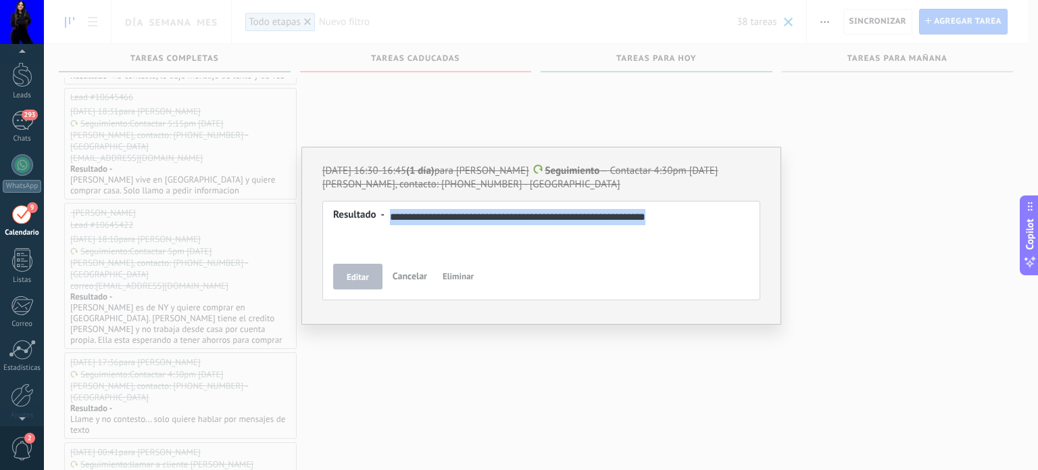
drag, startPoint x: 675, startPoint y: 221, endPoint x: 373, endPoint y: 210, distance: 301.7
click at [373, 210] on div "**********" at bounding box center [541, 232] width 416 height 49
click at [358, 395] on div "**********" at bounding box center [541, 235] width 994 height 470
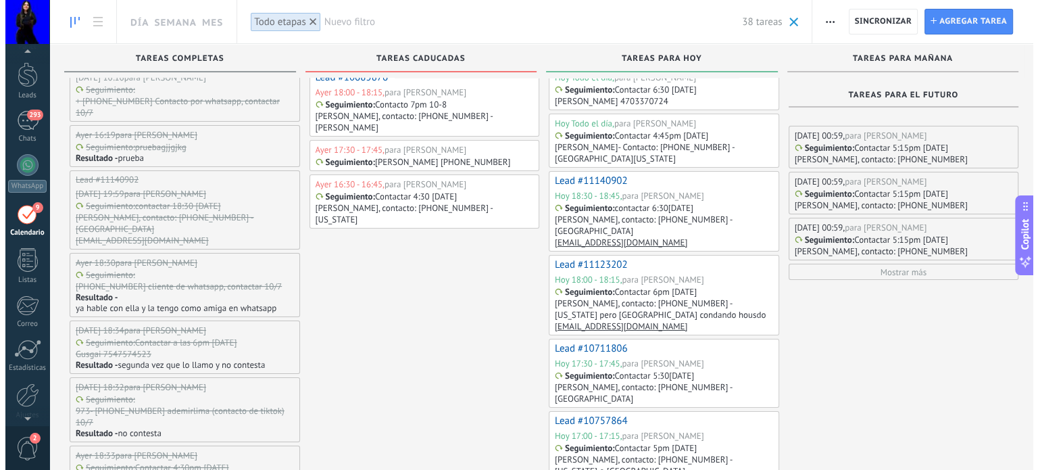
scroll to position [0, 0]
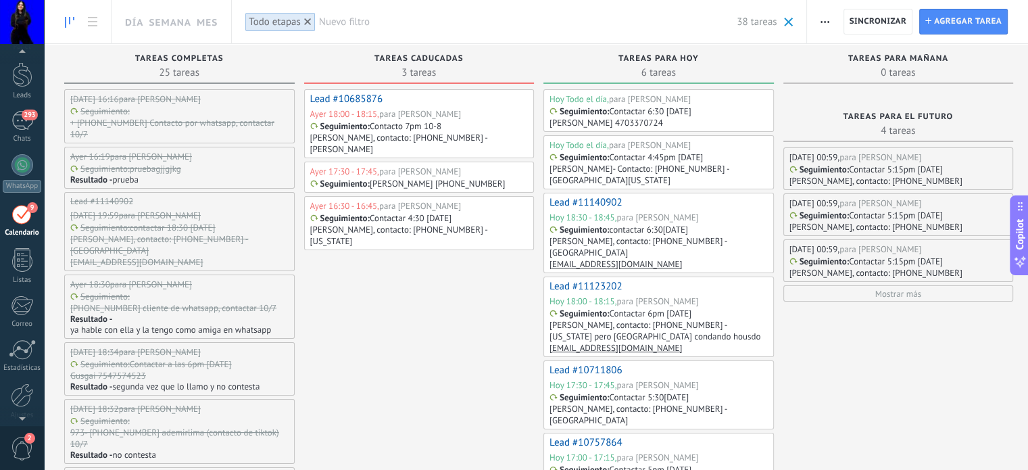
click at [446, 135] on p "[PERSON_NAME], contacto: [PHONE_NUMBER] - [PERSON_NAME]" at bounding box center [418, 143] width 216 height 23
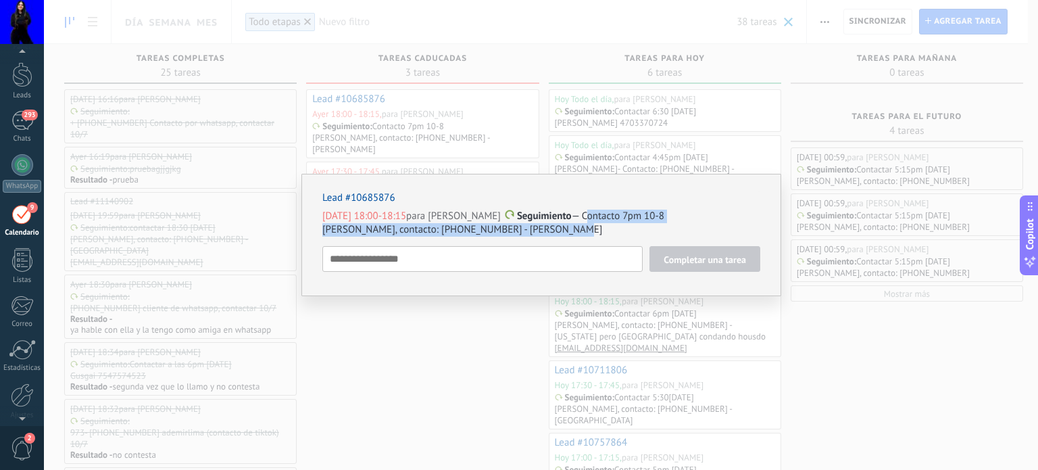
drag, startPoint x: 569, startPoint y: 213, endPoint x: 586, endPoint y: 231, distance: 24.9
click at [586, 231] on div "[DATE] 18:00-18:15 para [PERSON_NAME] Seguimiento — Contacto 7pm 10-8 [PERSON_N…" at bounding box center [541, 223] width 438 height 27
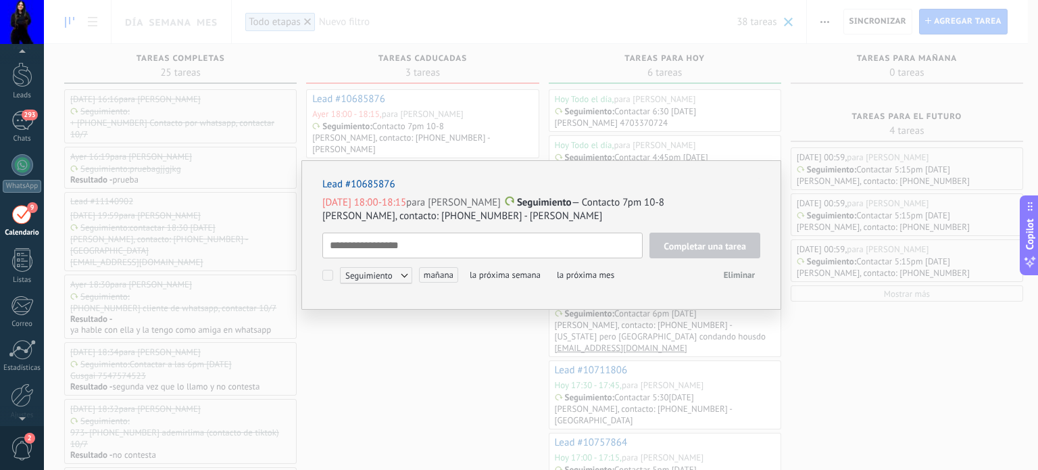
scroll to position [14, 0]
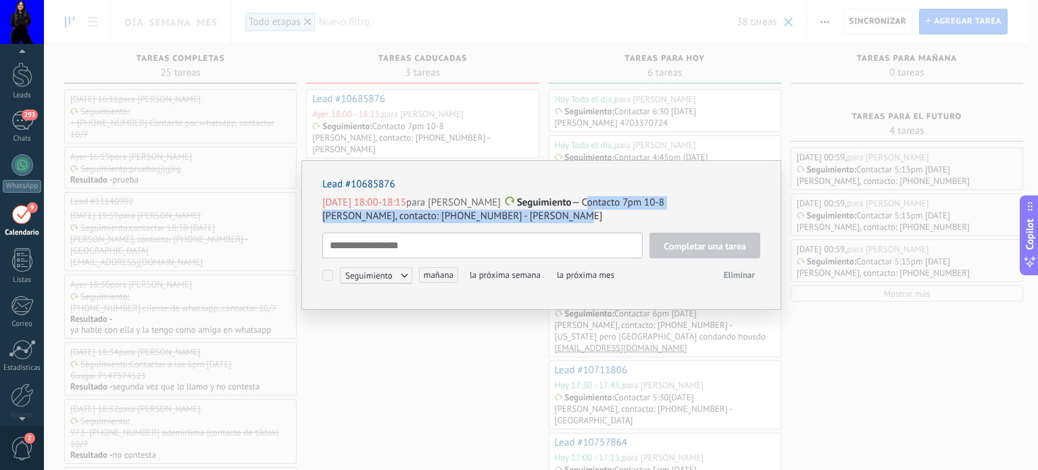
drag, startPoint x: 568, startPoint y: 199, endPoint x: 588, endPoint y: 212, distance: 24.0
click at [588, 212] on div "[DATE] 18:00-18:15 para [PERSON_NAME] Seguimiento — Contacto 7pm 10-8 [PERSON_N…" at bounding box center [541, 209] width 438 height 27
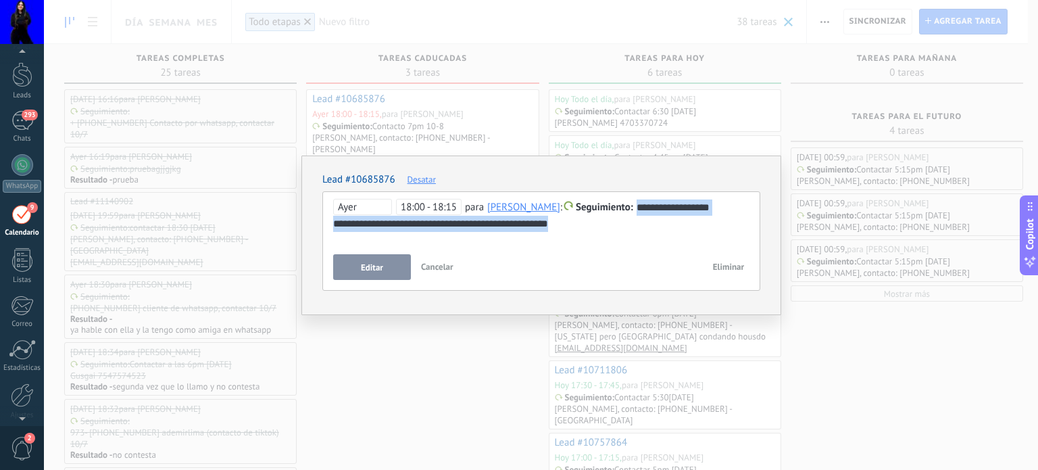
drag, startPoint x: 630, startPoint y: 205, endPoint x: 644, endPoint y: 235, distance: 32.7
click at [644, 235] on div "**********" at bounding box center [541, 223] width 416 height 49
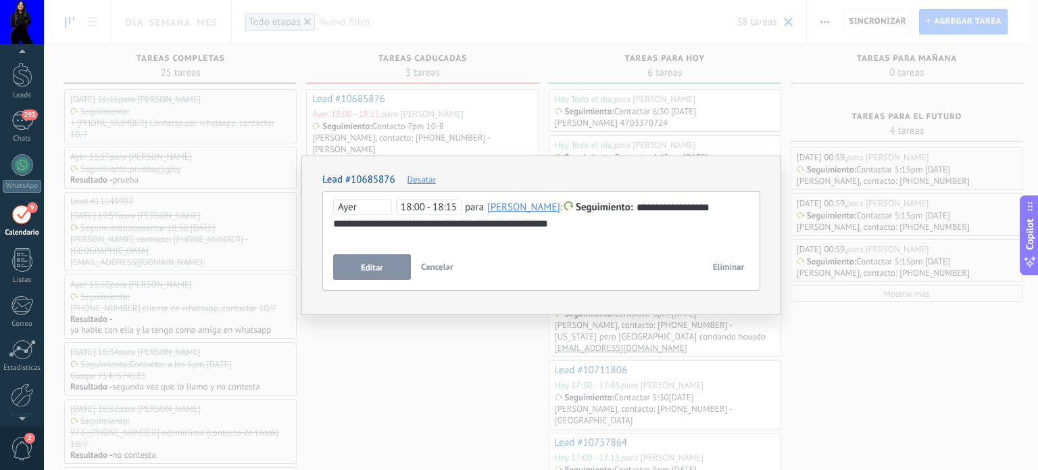
click at [446, 362] on div "**********" at bounding box center [541, 235] width 994 height 470
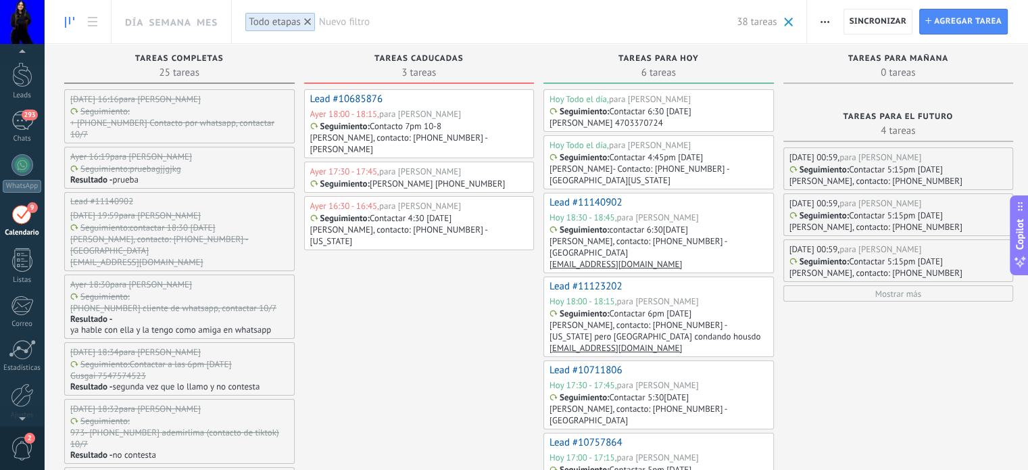
click at [448, 178] on p "[PERSON_NAME] [PHONE_NUMBER]" at bounding box center [437, 183] width 135 height 11
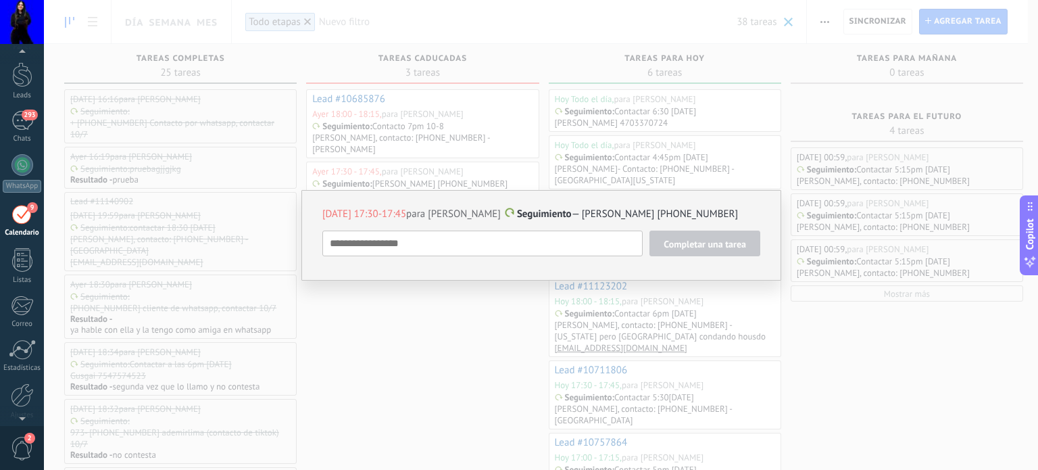
drag, startPoint x: 569, startPoint y: 214, endPoint x: 716, endPoint y: 216, distance: 147.4
click at [716, 216] on p "[DATE] 17:30-17:45 para [PERSON_NAME] — [PERSON_NAME] [PHONE_NUMBER]" at bounding box center [541, 215] width 438 height 14
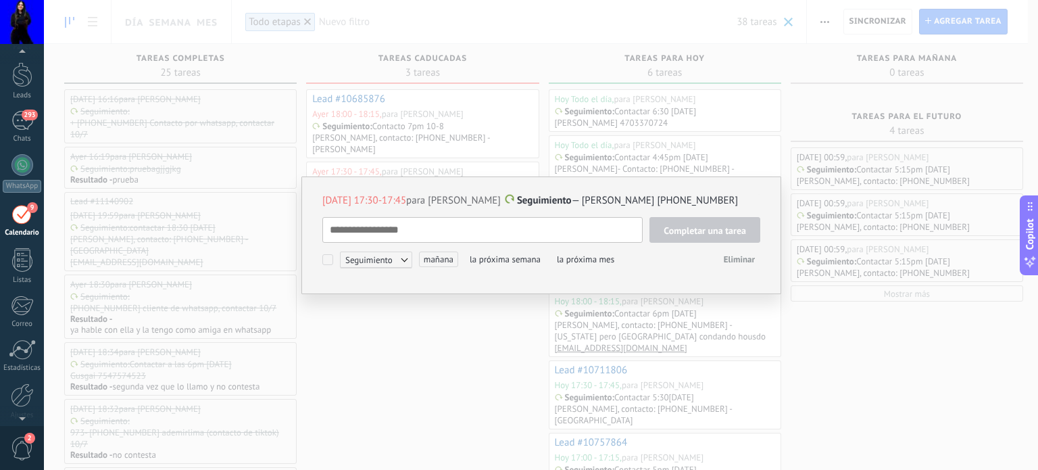
drag, startPoint x: 682, startPoint y: 210, endPoint x: 575, endPoint y: 199, distance: 108.0
click at [575, 199] on p "[DATE] 17:30-17:45 para [PERSON_NAME] — [PERSON_NAME] [PHONE_NUMBER]" at bounding box center [541, 201] width 438 height 14
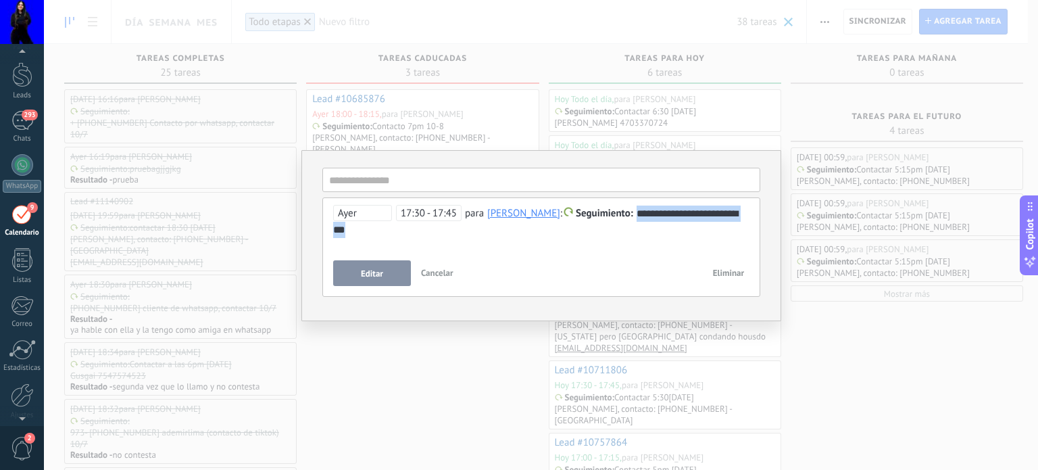
drag, startPoint x: 633, startPoint y: 210, endPoint x: 683, endPoint y: 229, distance: 53.5
click at [683, 229] on div "**********" at bounding box center [541, 222] width 417 height 32
click at [431, 396] on div "**********" at bounding box center [541, 235] width 994 height 470
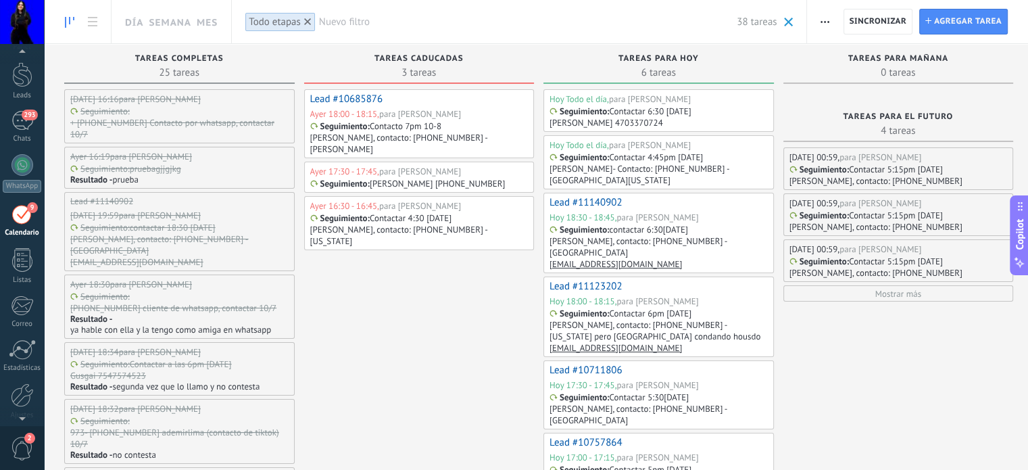
click at [475, 224] on p "[PERSON_NAME], contacto: [PHONE_NUMBER] - [US_STATE]" at bounding box center [418, 235] width 216 height 23
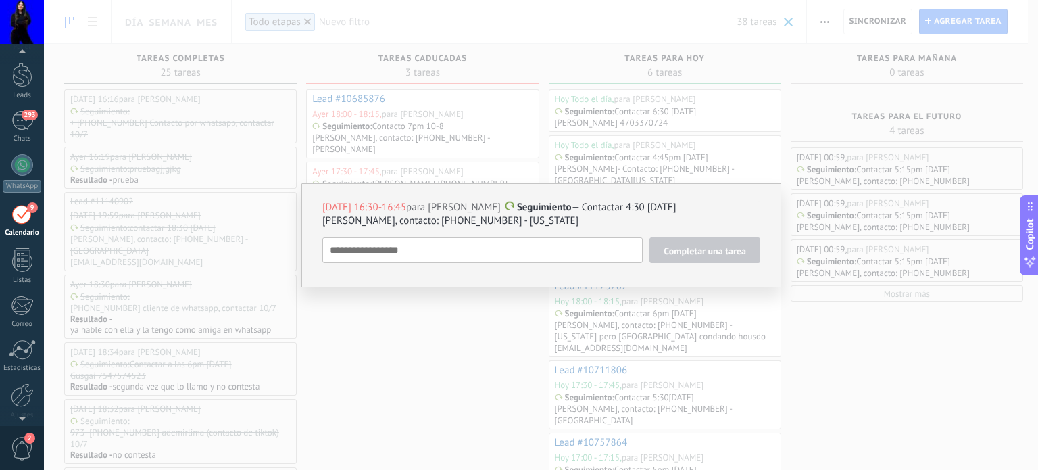
click at [606, 213] on p "[DATE] 16:30-16:45 para [PERSON_NAME] Seguimiento — Contactar 4:30 [DATE]" at bounding box center [541, 208] width 438 height 14
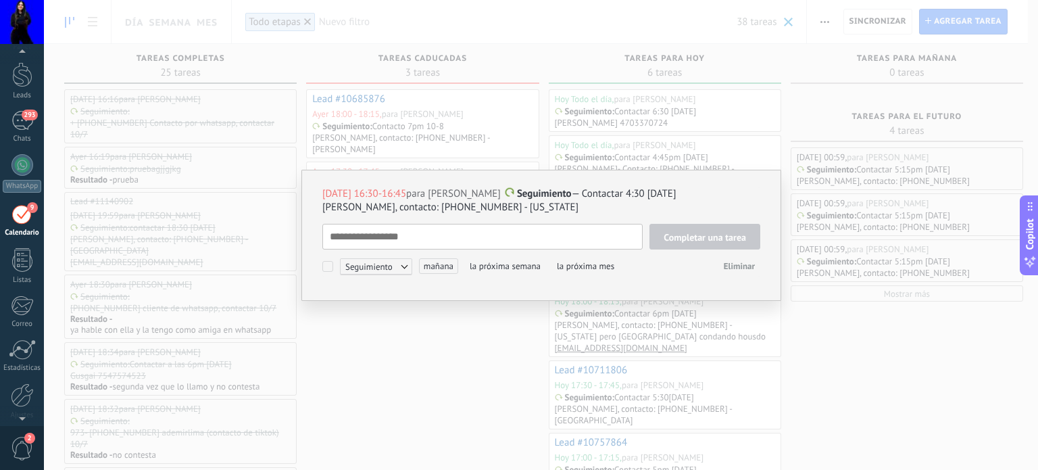
click at [580, 207] on p "[PERSON_NAME], contacto: [PHONE_NUMBER] - [US_STATE]" at bounding box center [541, 208] width 438 height 14
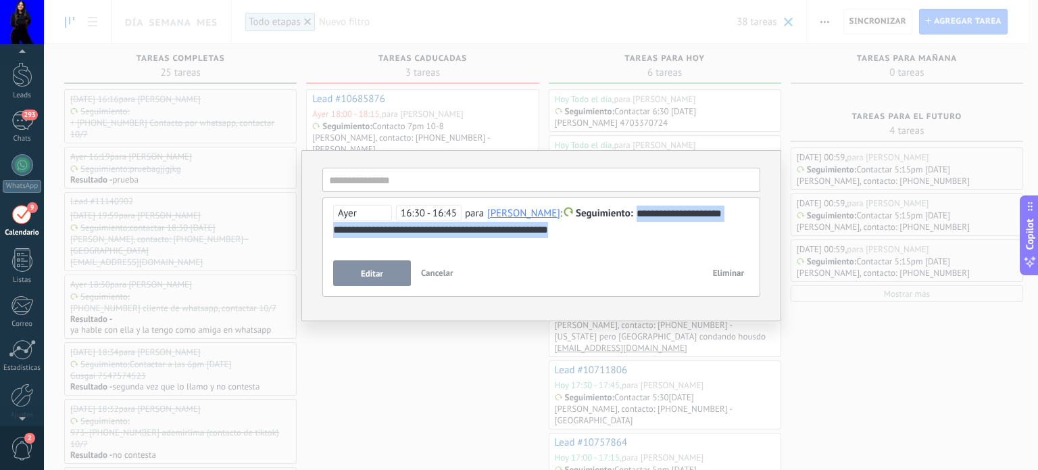
drag, startPoint x: 633, startPoint y: 214, endPoint x: 653, endPoint y: 244, distance: 36.6
click at [653, 244] on div "**********" at bounding box center [541, 229] width 416 height 49
click at [427, 440] on div "**********" at bounding box center [541, 235] width 994 height 470
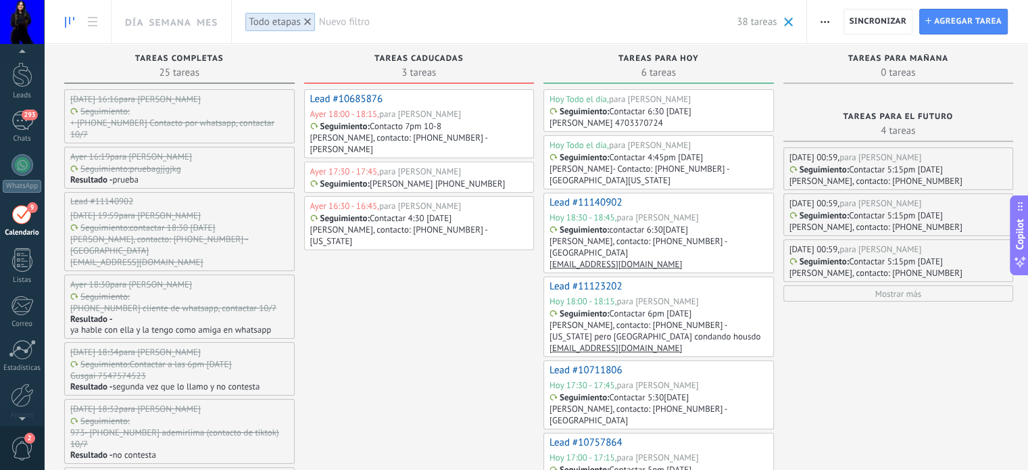
click at [911, 291] on span "Mostrar más" at bounding box center [898, 293] width 46 height 11
click at [906, 175] on p "[PERSON_NAME], contacto: [PHONE_NUMBER]" at bounding box center [876, 180] width 173 height 11
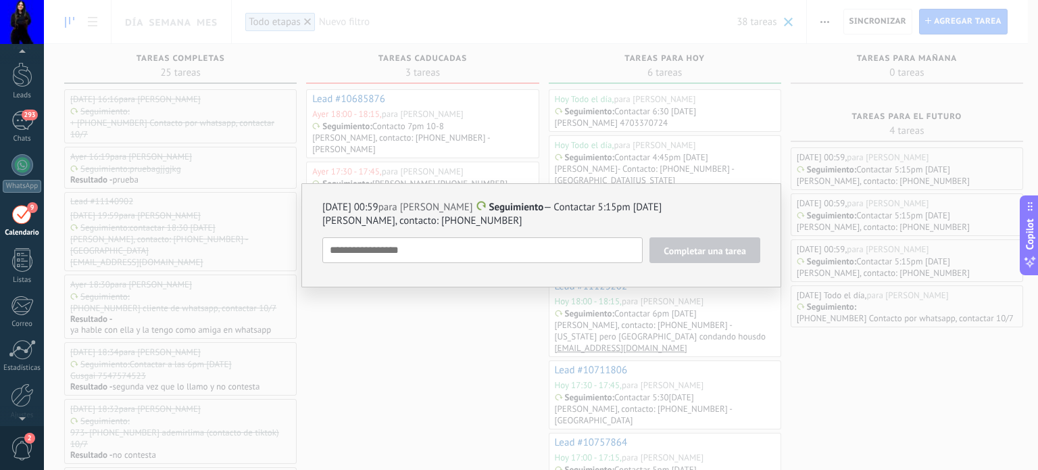
click at [903, 420] on div "[DATE] 00:59 para [PERSON_NAME] Seguimiento — Contactar 5:15pm [DATE] [PERSON_N…" at bounding box center [541, 235] width 994 height 470
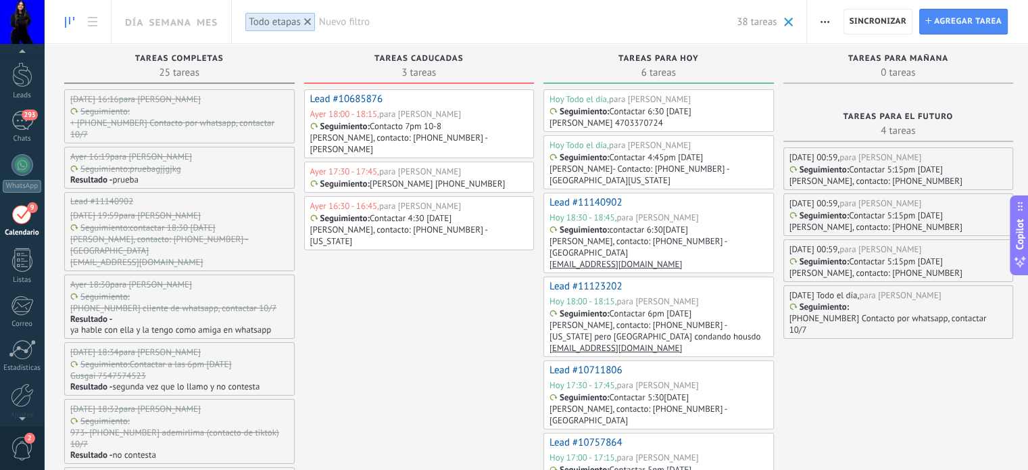
click at [887, 206] on div "para [PERSON_NAME]" at bounding box center [881, 202] width 82 height 11
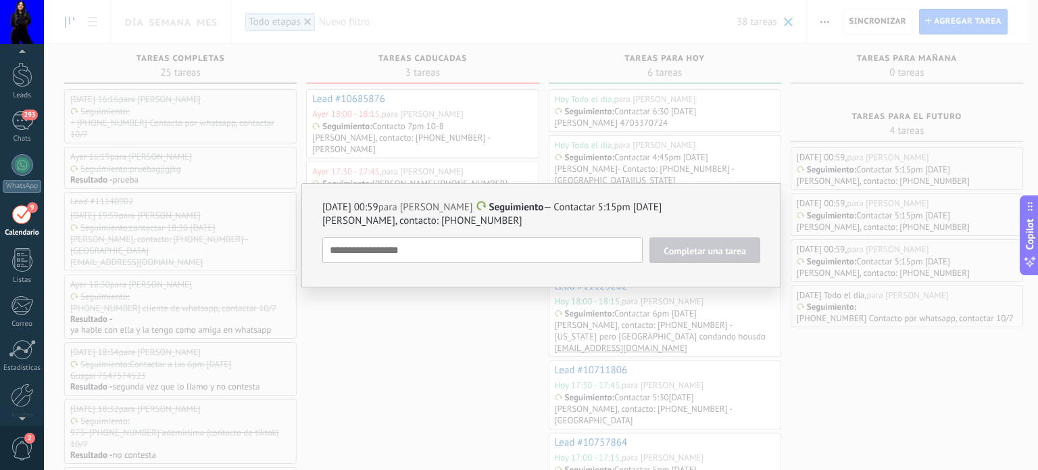
click at [402, 383] on div "[DATE] 00:59 para [PERSON_NAME] Seguimiento — Contactar 5:15pm [DATE] [PERSON_N…" at bounding box center [541, 235] width 994 height 470
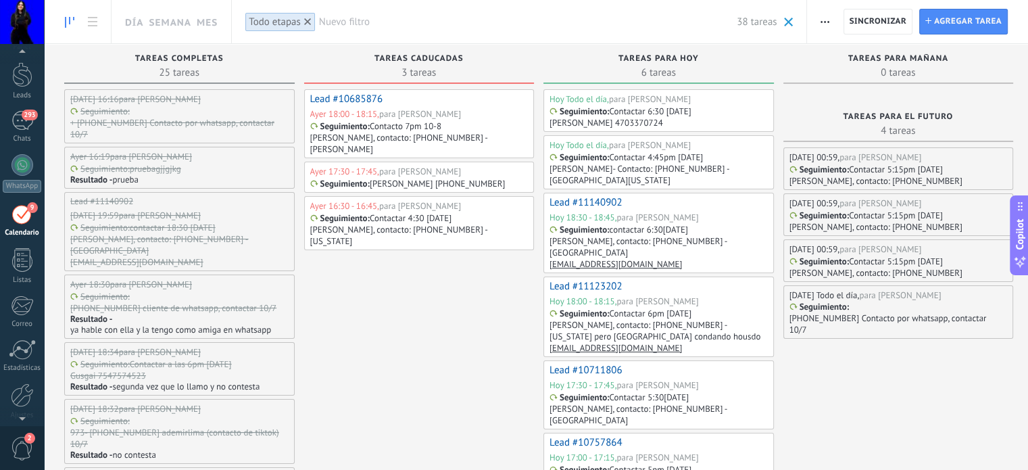
click at [309, 22] on icon at bounding box center [307, 21] width 7 height 7
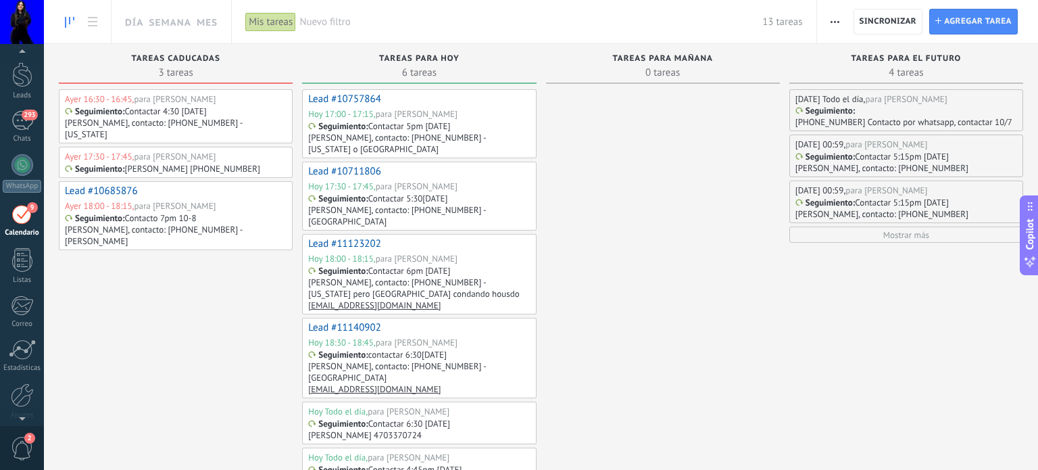
click at [927, 116] on p "[PHONE_NUMBER] Contacto por whatsapp, contactar 10/7" at bounding box center [904, 121] width 217 height 11
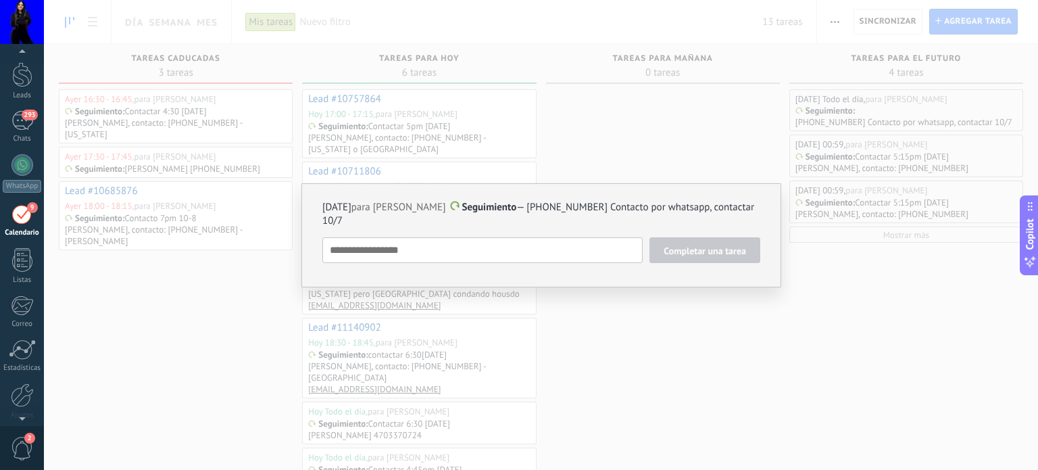
click at [738, 367] on div "[DATE] para [PERSON_NAME] Seguimiento — [PHONE_NUMBER] Contacto por whatsapp, c…" at bounding box center [541, 235] width 994 height 470
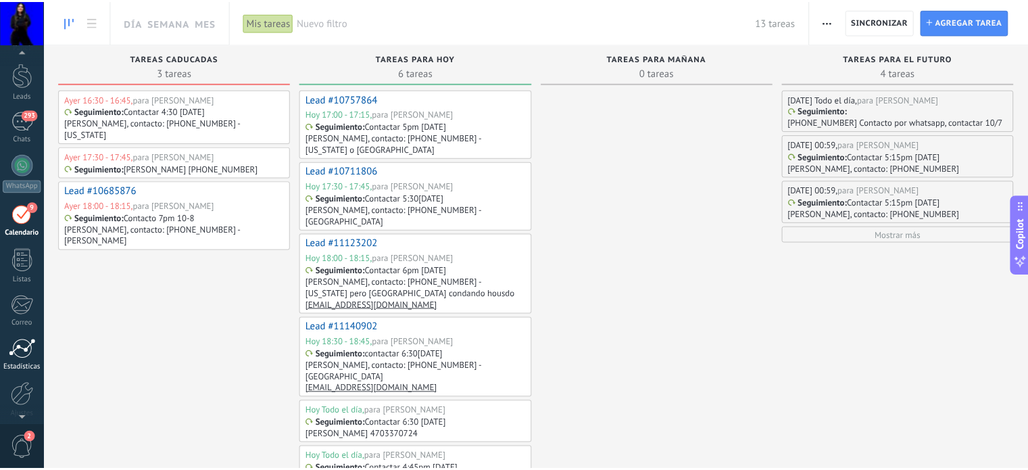
scroll to position [92, 0]
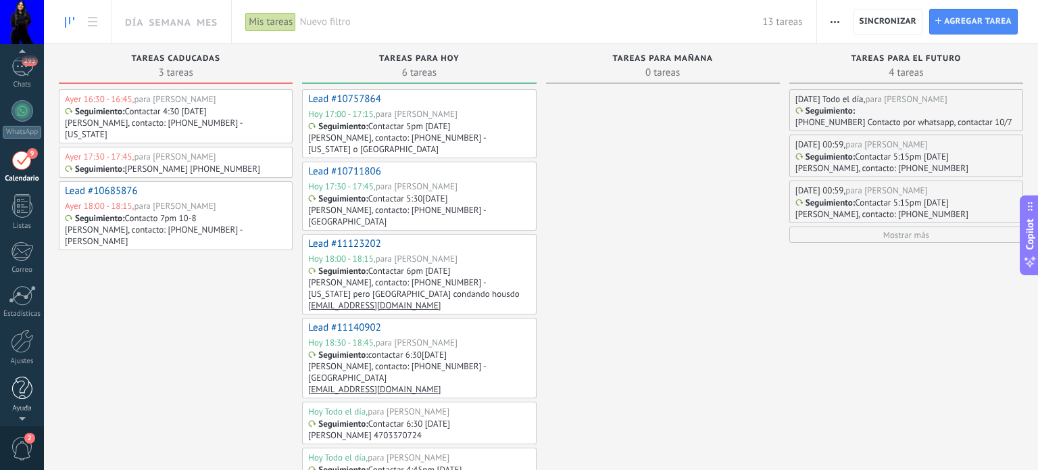
click at [22, 393] on div at bounding box center [22, 389] width 20 height 24
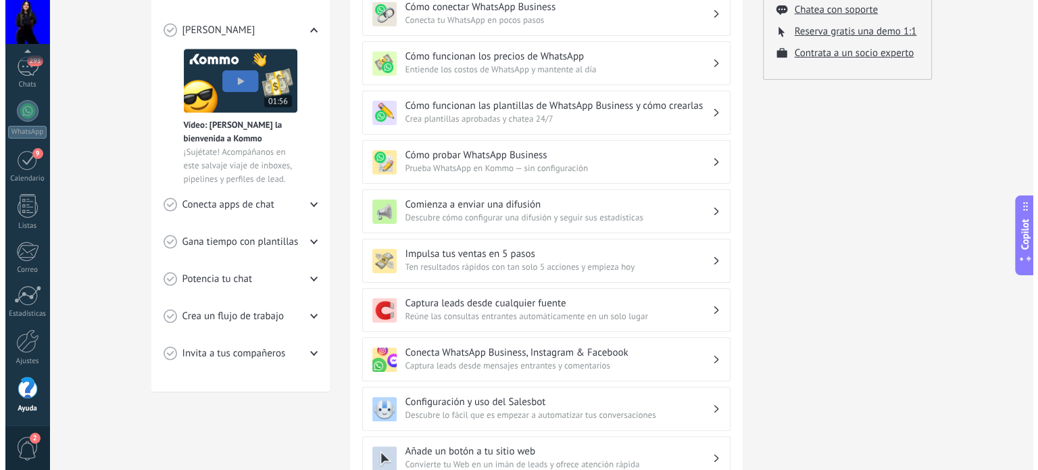
scroll to position [270, 0]
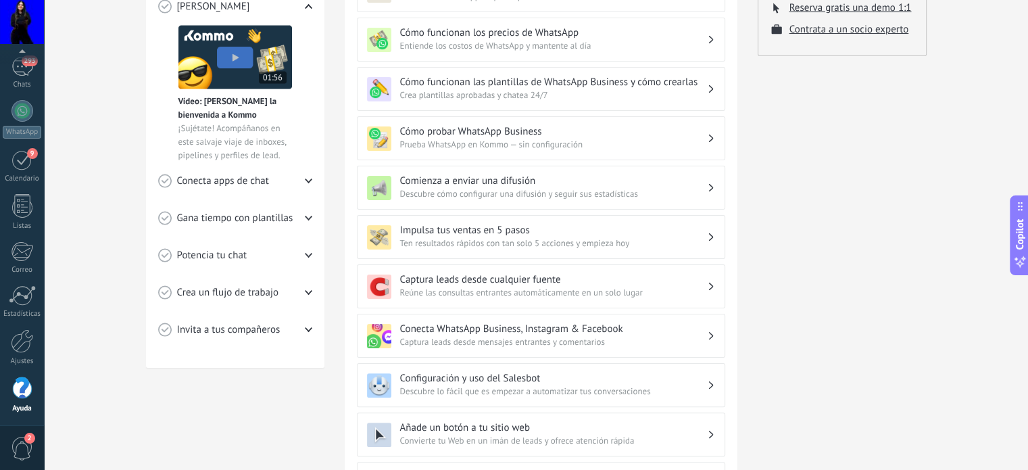
click at [271, 180] on div "Conecta apps de chat" at bounding box center [235, 180] width 154 height 37
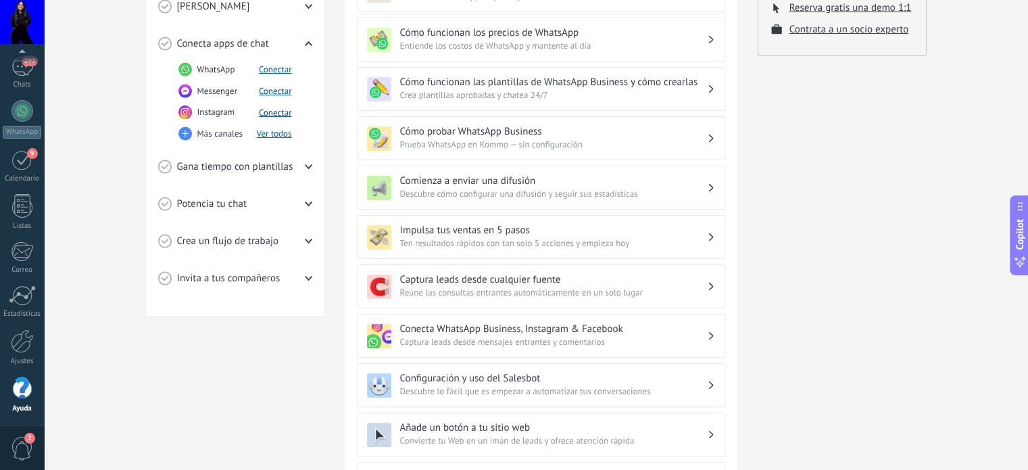
click at [272, 108] on button "Conectar" at bounding box center [275, 112] width 33 height 11
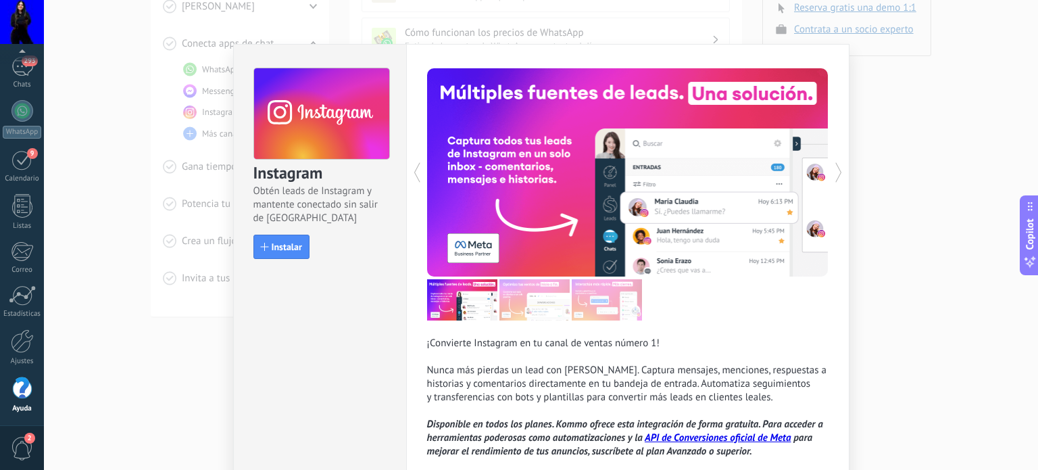
drag, startPoint x: 289, startPoint y: 251, endPoint x: 289, endPoint y: 258, distance: 6.8
click at [289, 253] on button "Instalar" at bounding box center [281, 247] width 56 height 24
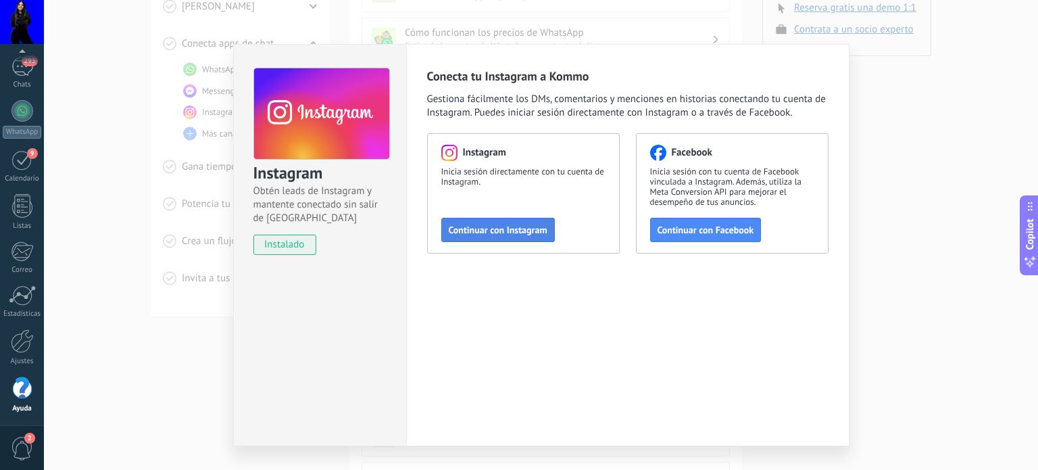
click at [496, 239] on button "Continuar con Instagram" at bounding box center [498, 230] width 114 height 24
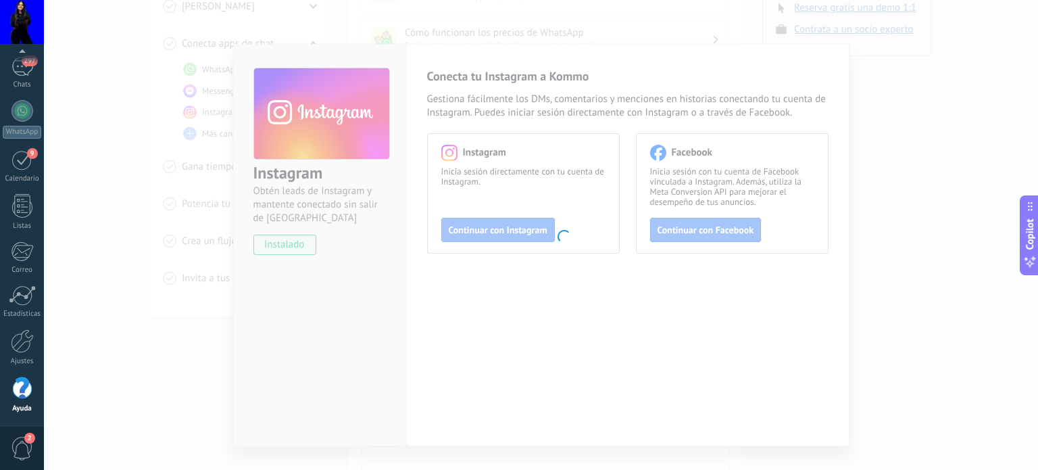
click at [24, 157] on div "9" at bounding box center [22, 159] width 22 height 21
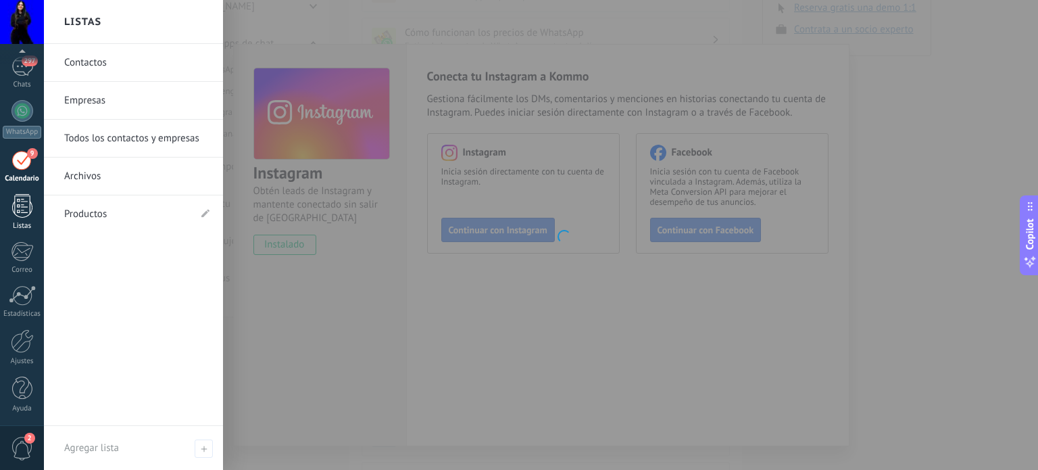
click at [21, 213] on div at bounding box center [22, 206] width 20 height 24
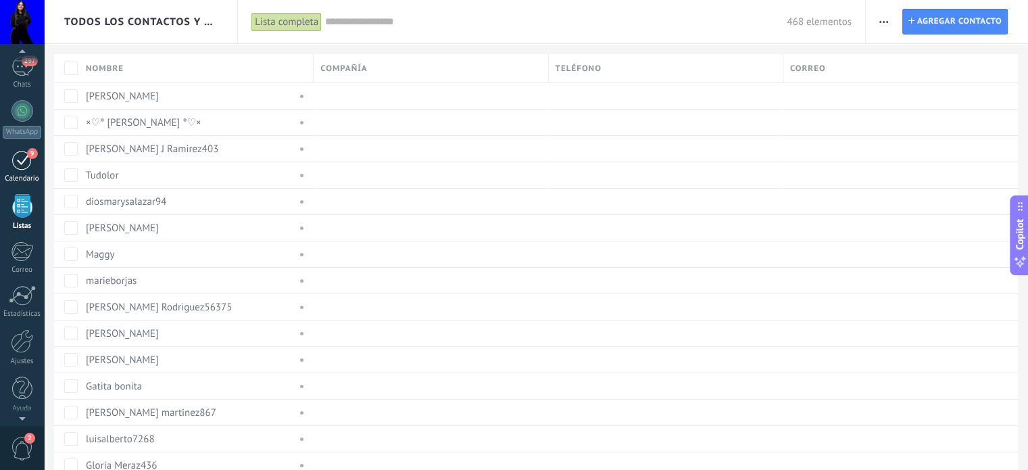
click at [12, 162] on div "9" at bounding box center [22, 159] width 22 height 21
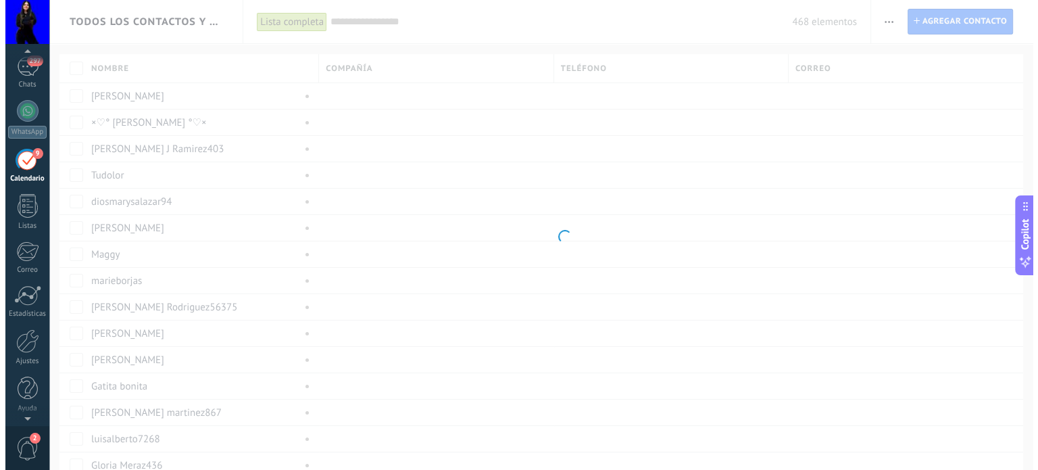
scroll to position [83, 0]
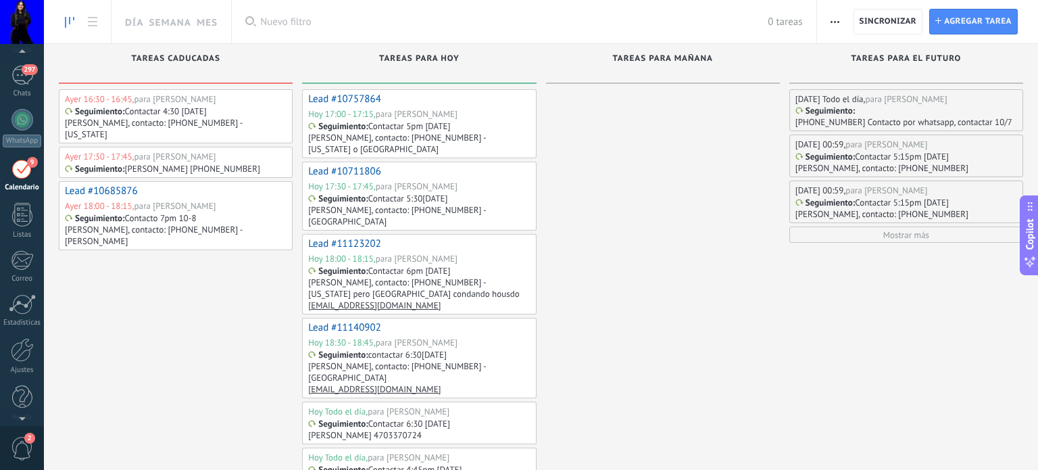
scroll to position [38, 0]
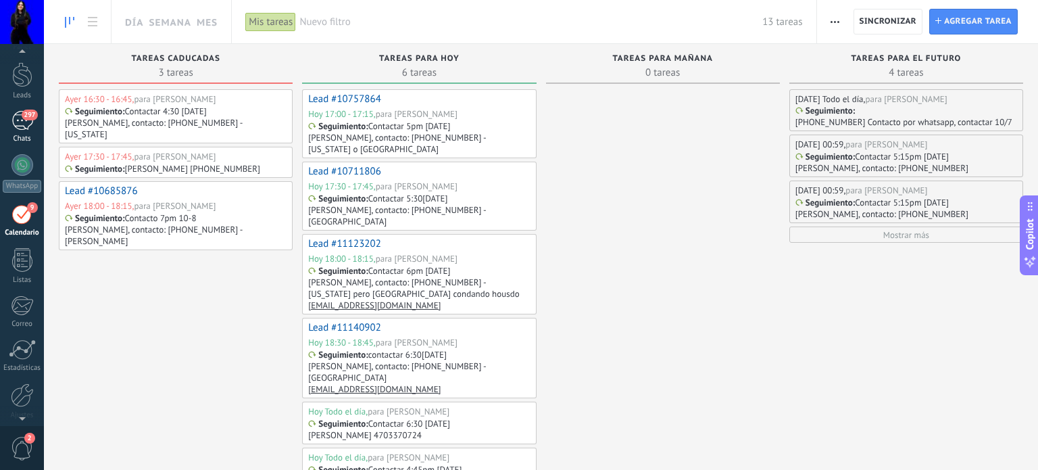
click at [24, 126] on div "297" at bounding box center [22, 121] width 22 height 20
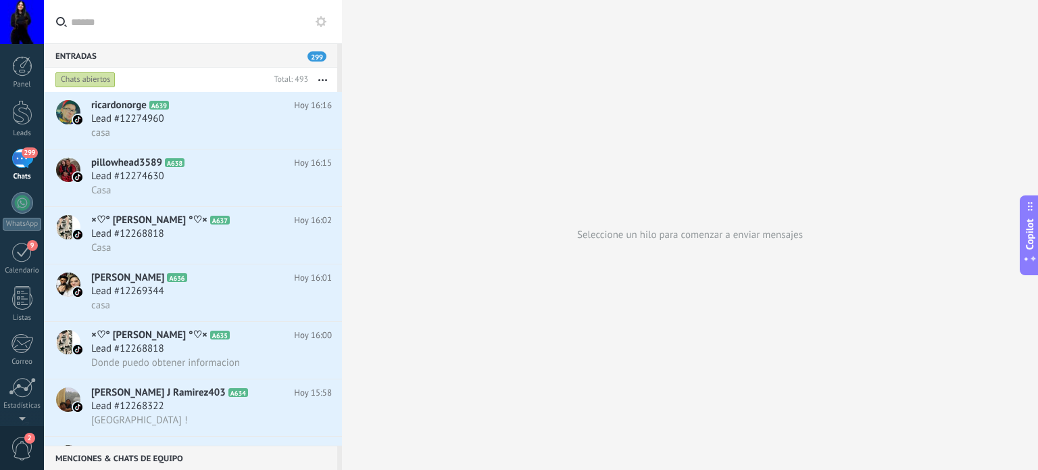
click at [328, 72] on button "button" at bounding box center [322, 80] width 29 height 24
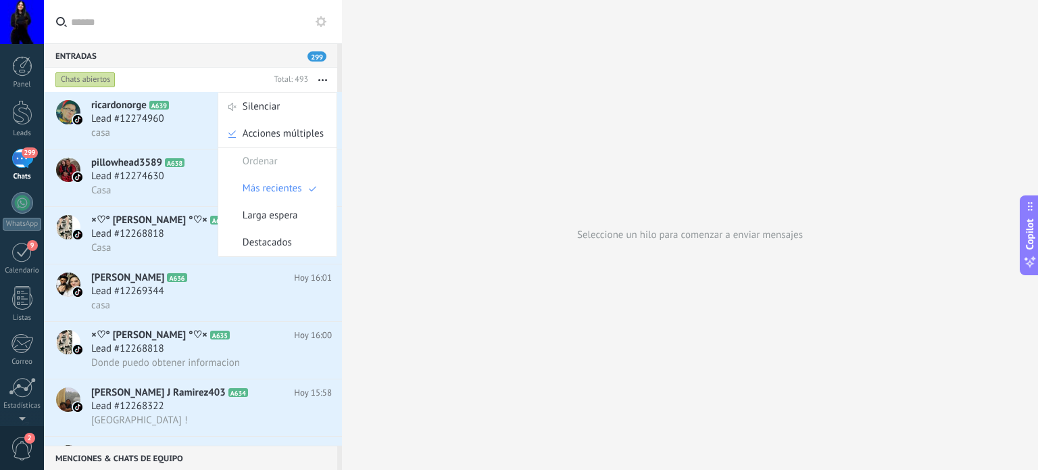
click at [506, 238] on div "Seleccione un hilo para comenzar a enviar mensajes" at bounding box center [690, 235] width 696 height 470
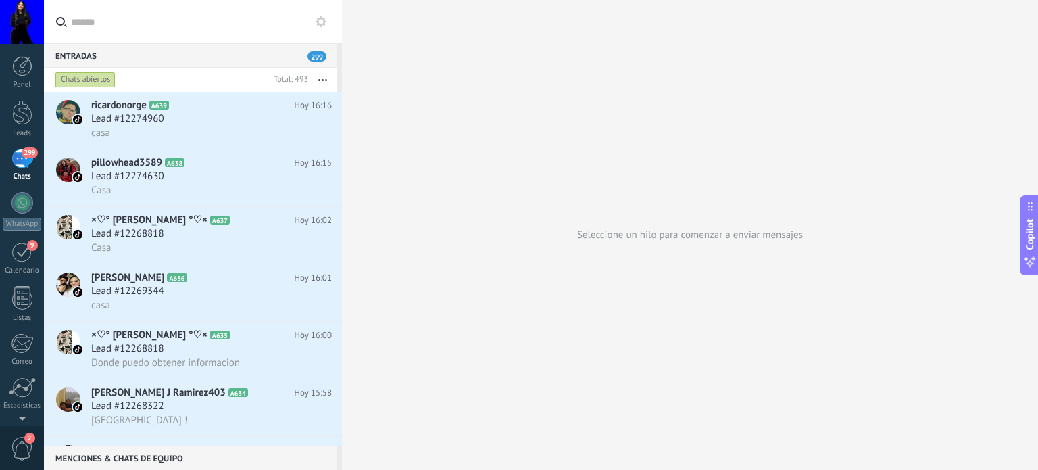
click at [316, 18] on icon at bounding box center [321, 21] width 11 height 11
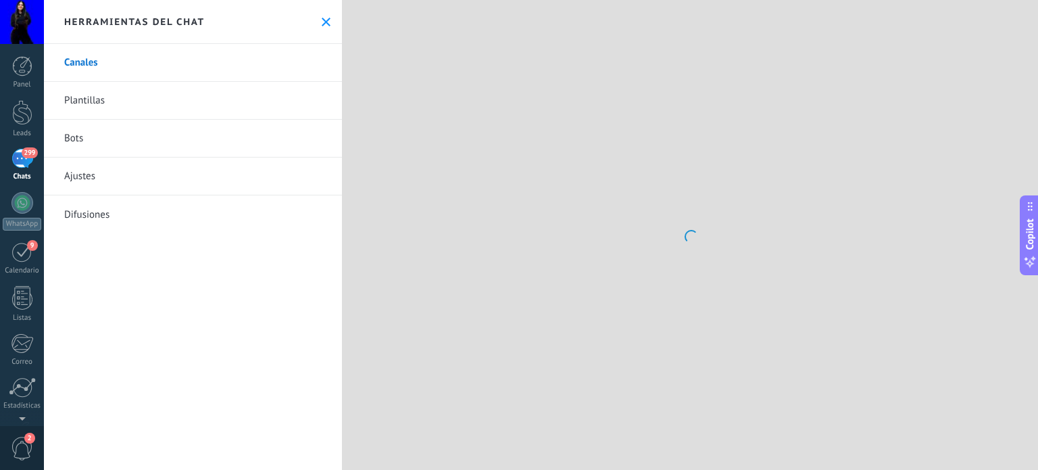
click at [325, 18] on use at bounding box center [326, 22] width 9 height 9
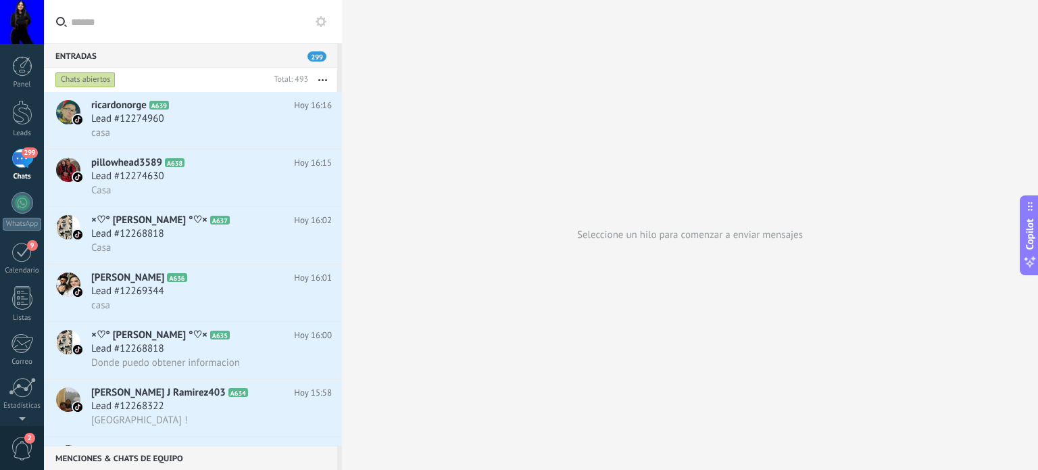
click at [325, 18] on icon at bounding box center [321, 21] width 11 height 11
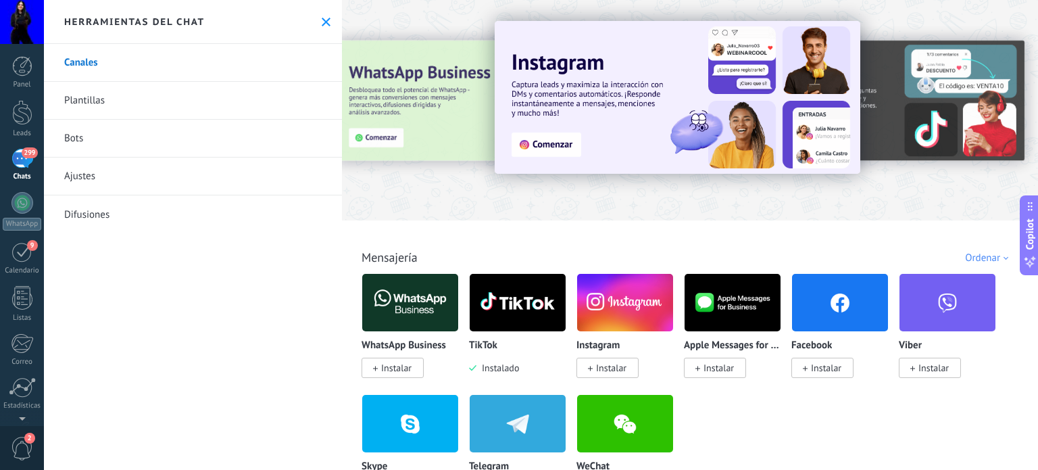
click at [326, 19] on icon at bounding box center [326, 22] width 9 height 9
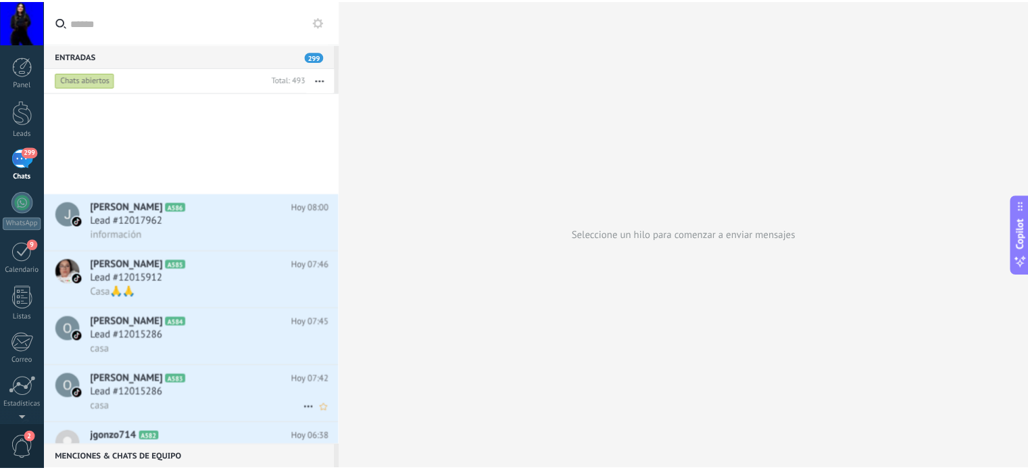
scroll to position [2728, 0]
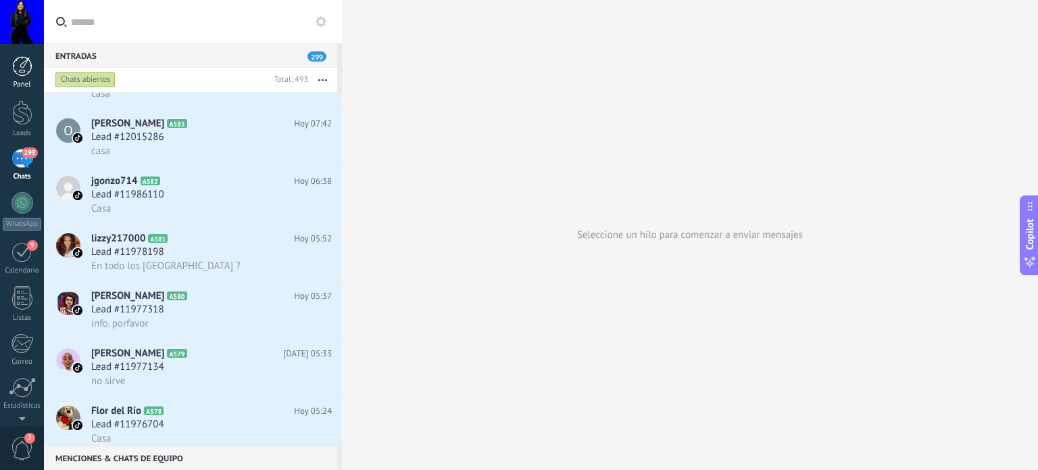
click at [18, 75] on div at bounding box center [22, 66] width 20 height 20
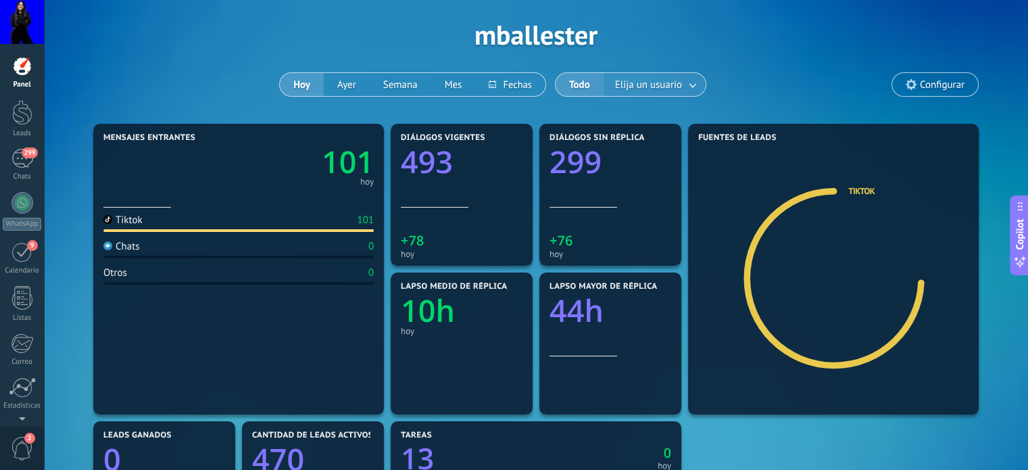
scroll to position [68, 0]
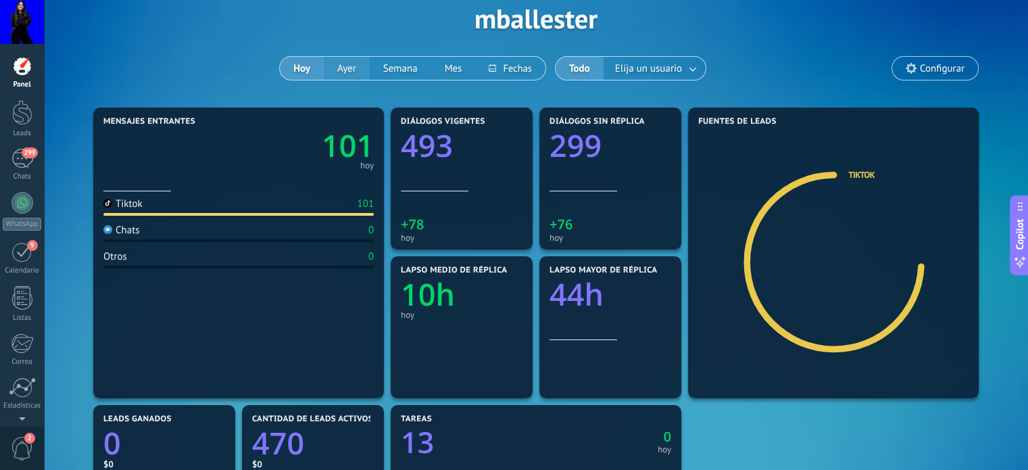
click at [343, 70] on button "Ayer" at bounding box center [347, 68] width 46 height 23
click at [305, 68] on button "Hoy" at bounding box center [302, 68] width 44 height 23
click at [351, 72] on button "Ayer" at bounding box center [347, 68] width 46 height 23
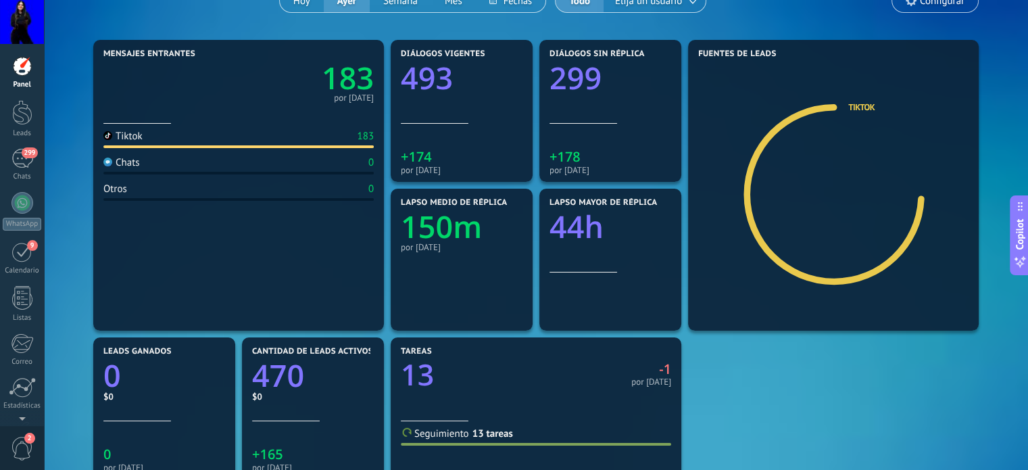
scroll to position [68, 0]
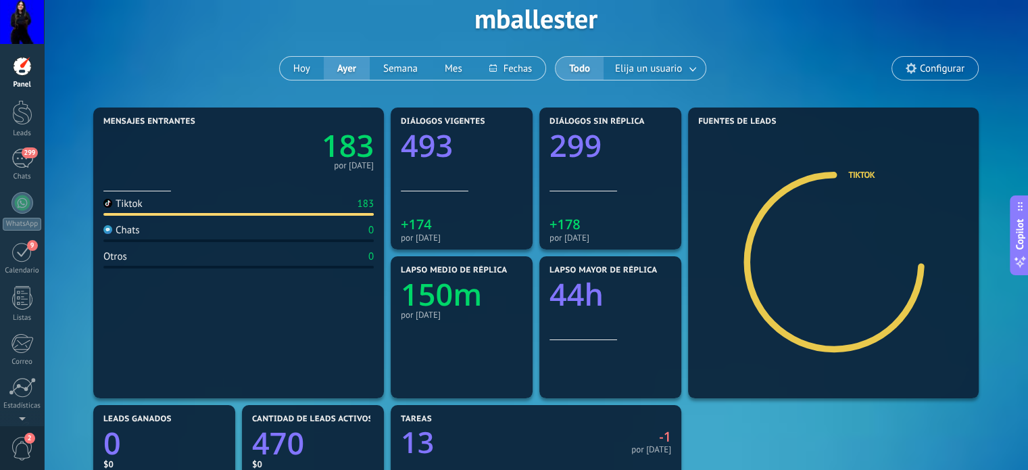
click at [351, 155] on text "183" at bounding box center [348, 145] width 52 height 41
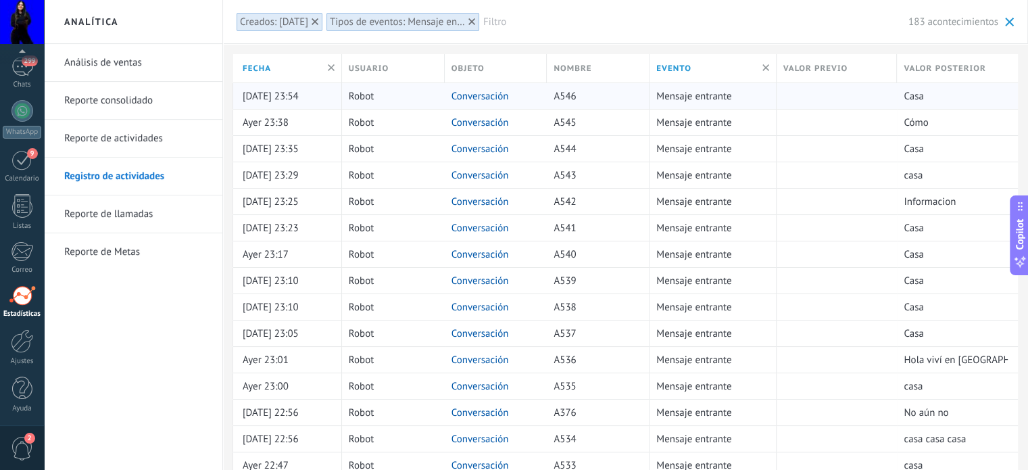
click at [491, 94] on link "Conversación" at bounding box center [480, 96] width 57 height 13
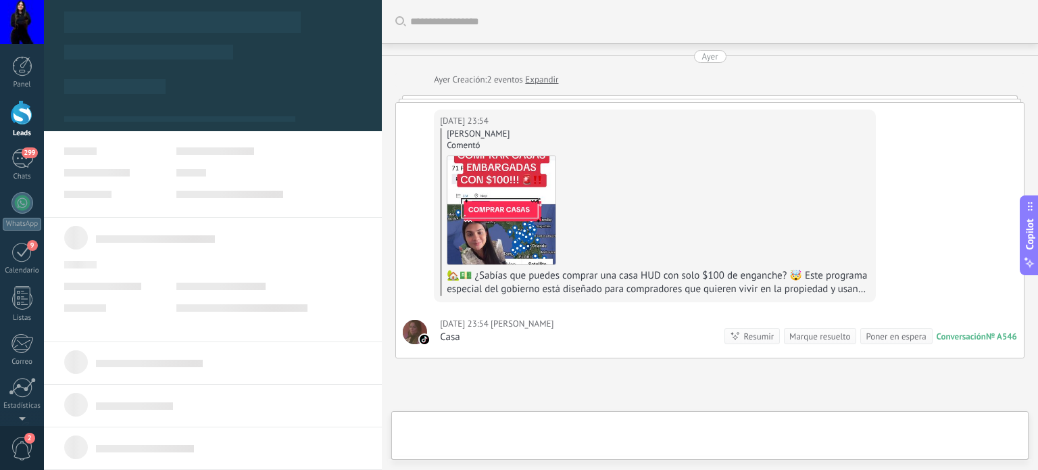
type textarea "**********"
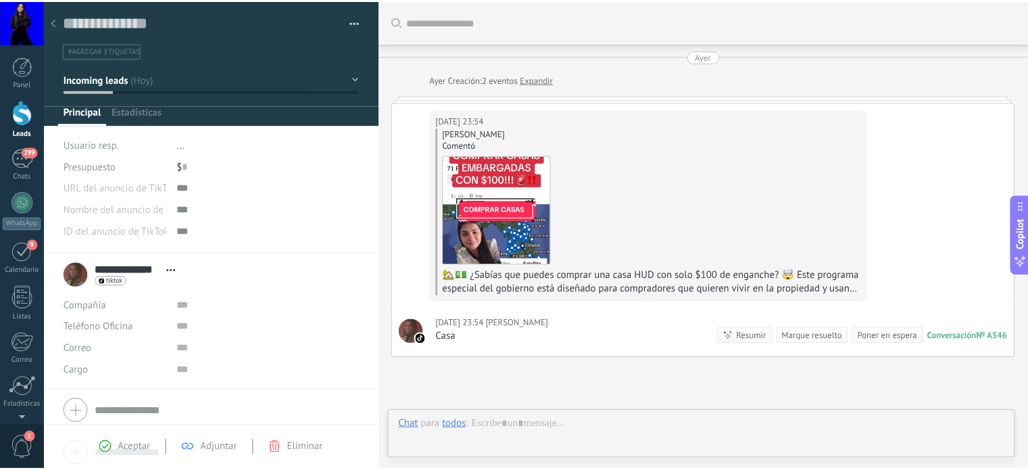
scroll to position [123, 0]
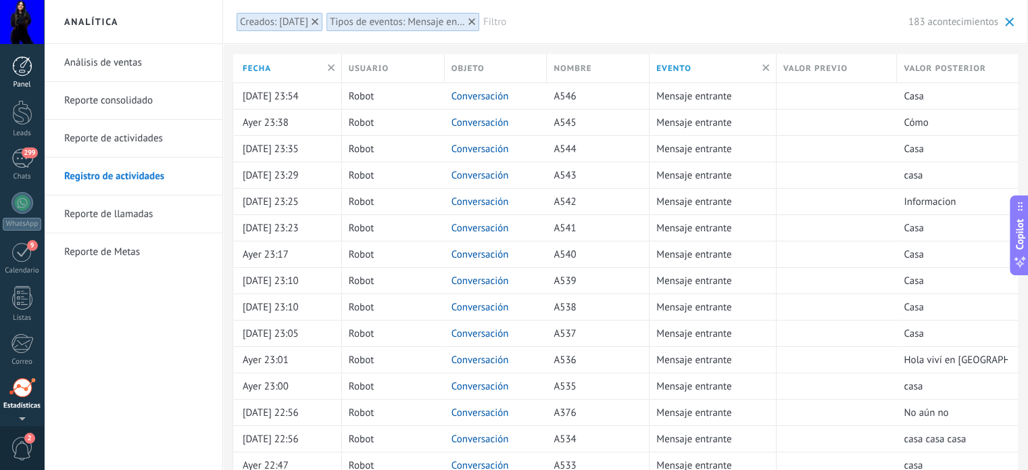
click at [16, 62] on div at bounding box center [22, 66] width 20 height 20
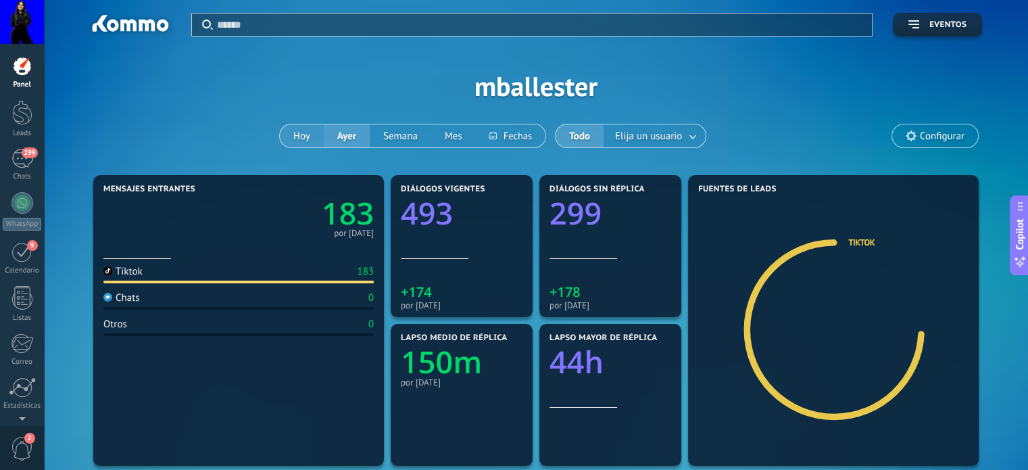
click at [308, 132] on button "Hoy" at bounding box center [302, 135] width 44 height 23
click at [339, 132] on button "Ayer" at bounding box center [347, 135] width 46 height 23
click at [395, 134] on button "Semana" at bounding box center [401, 135] width 62 height 23
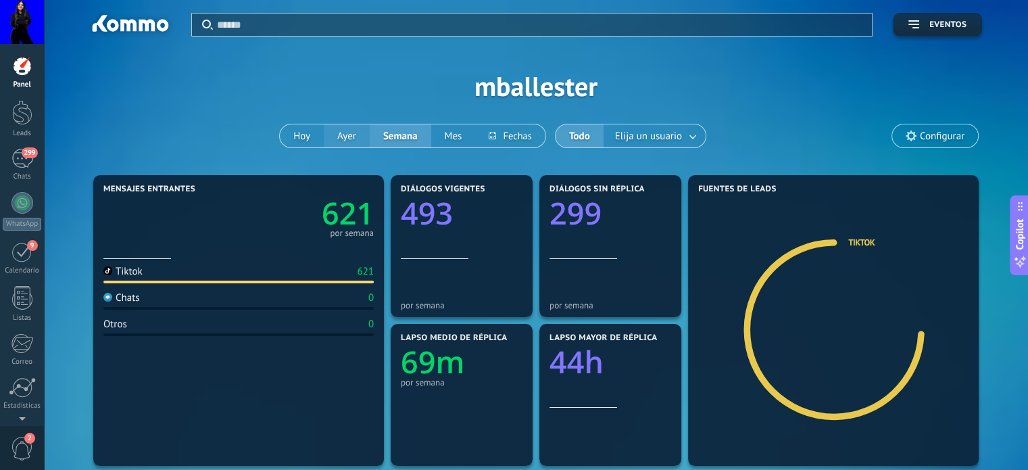
click at [352, 134] on button "Ayer" at bounding box center [347, 135] width 46 height 23
drag, startPoint x: 1006, startPoint y: 351, endPoint x: 997, endPoint y: 351, distance: 8.8
click at [16, 166] on div "300" at bounding box center [22, 159] width 22 height 20
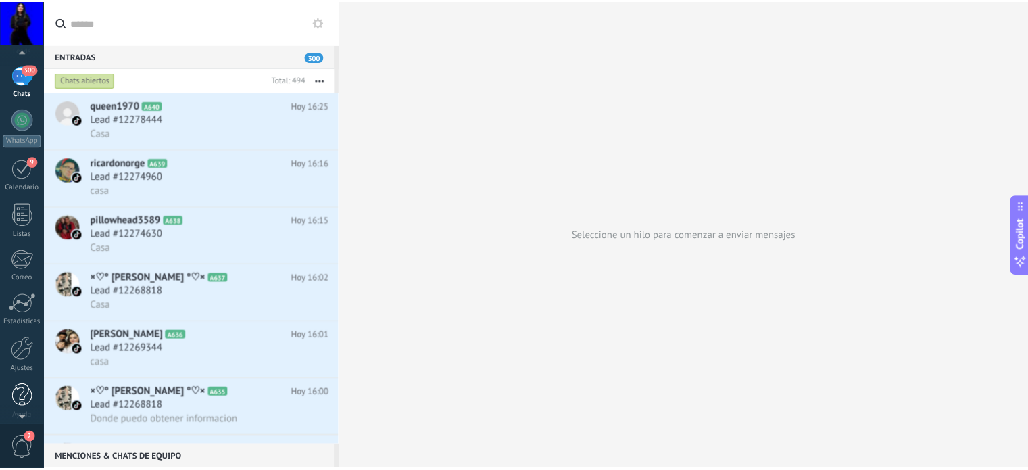
scroll to position [92, 0]
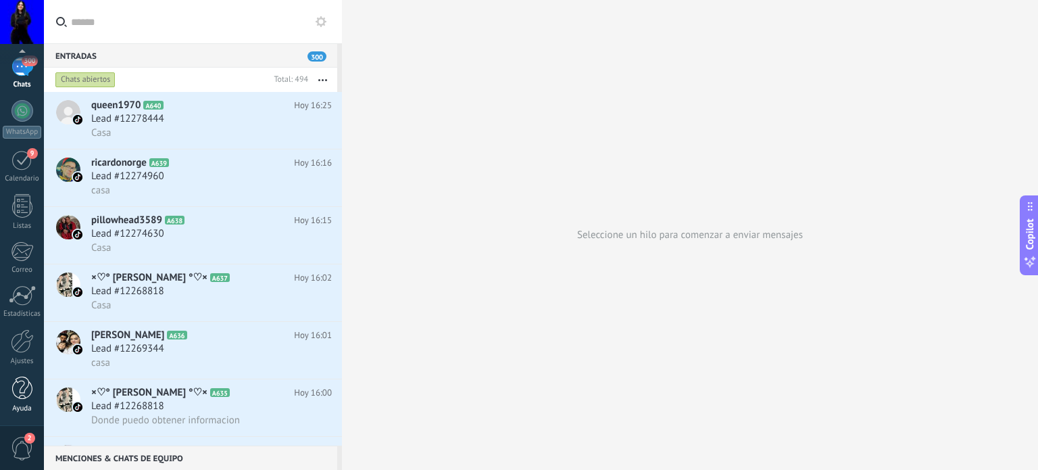
click at [15, 391] on div at bounding box center [22, 389] width 20 height 24
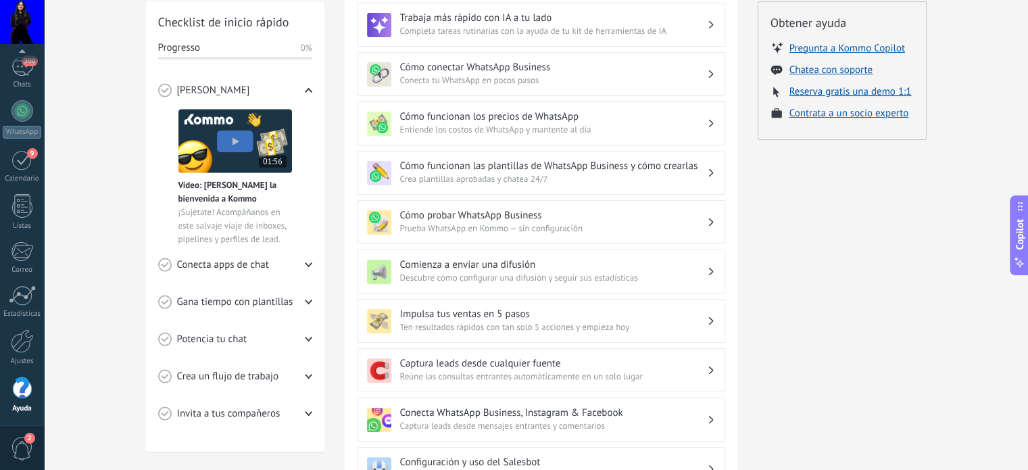
scroll to position [270, 0]
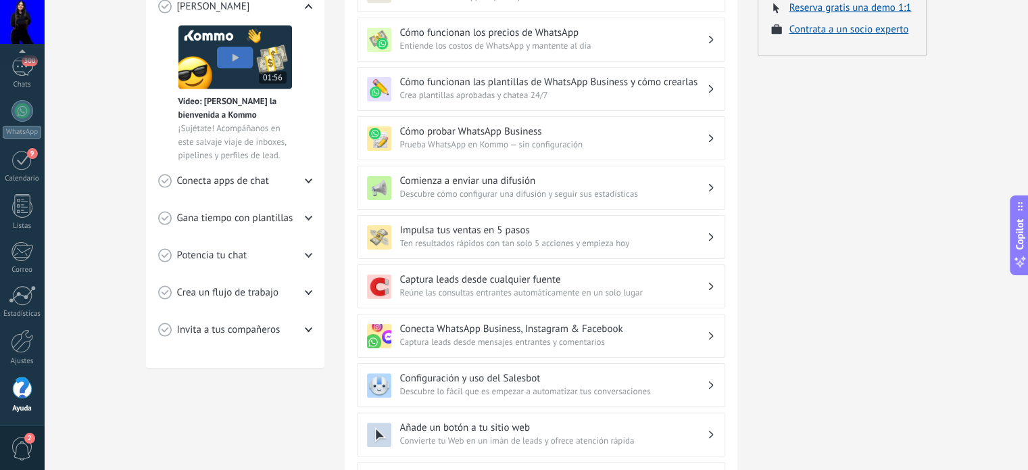
click at [273, 182] on div "Conecta apps de chat" at bounding box center [235, 180] width 154 height 37
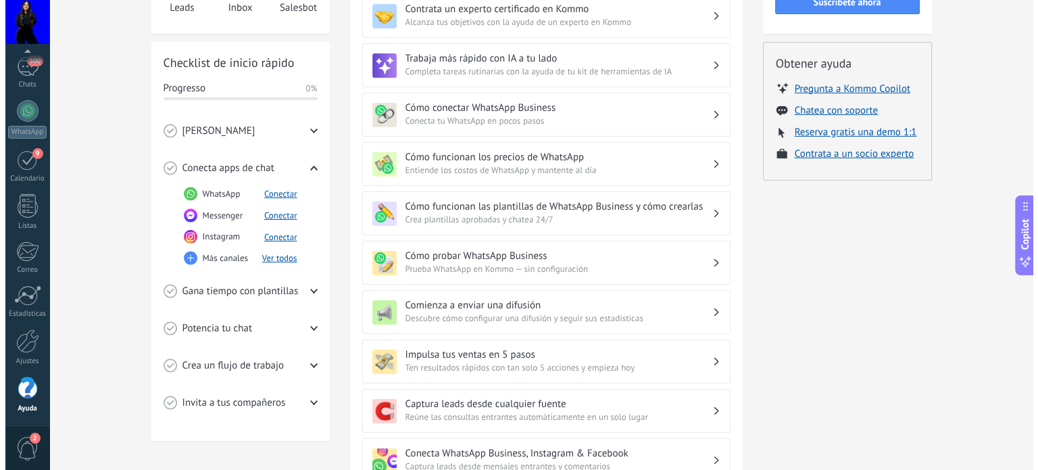
scroll to position [135, 0]
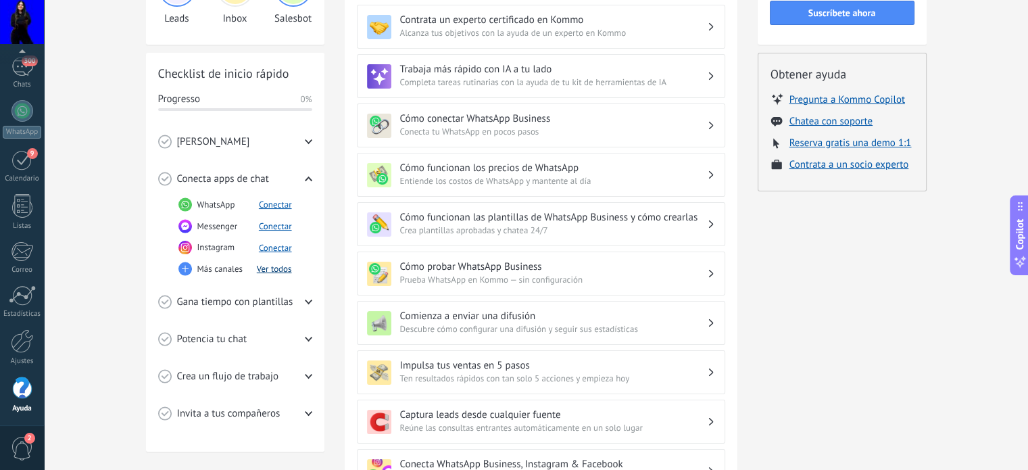
click at [266, 269] on button "Ver todos" at bounding box center [274, 268] width 35 height 11
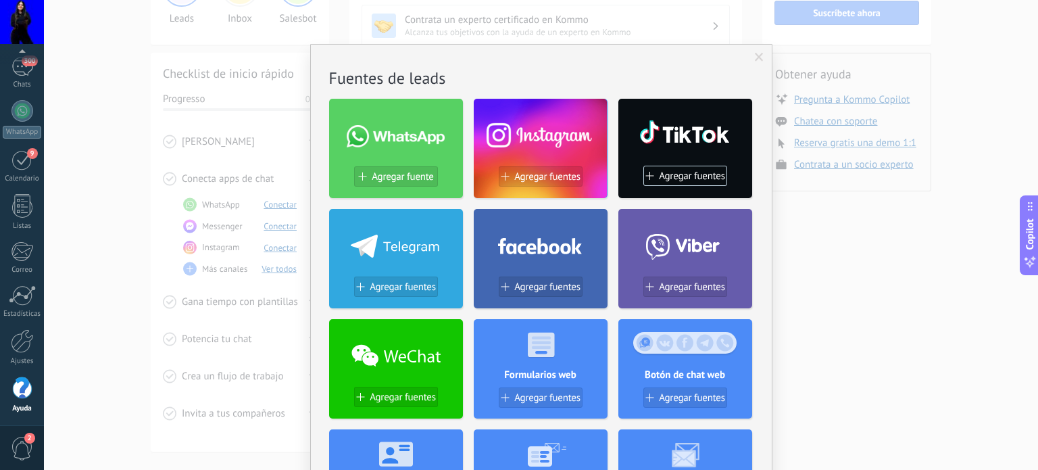
click at [369, 78] on h2 "Fuentes de leads" at bounding box center [541, 78] width 425 height 21
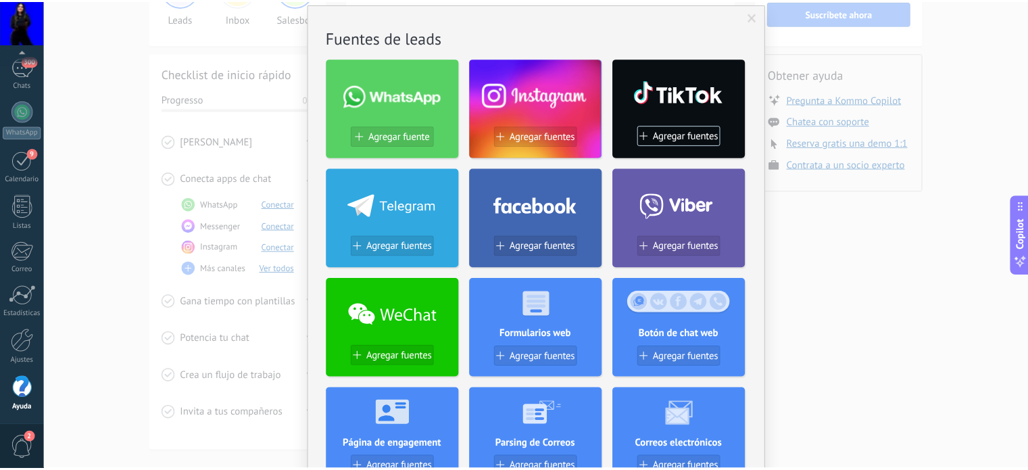
scroll to position [0, 0]
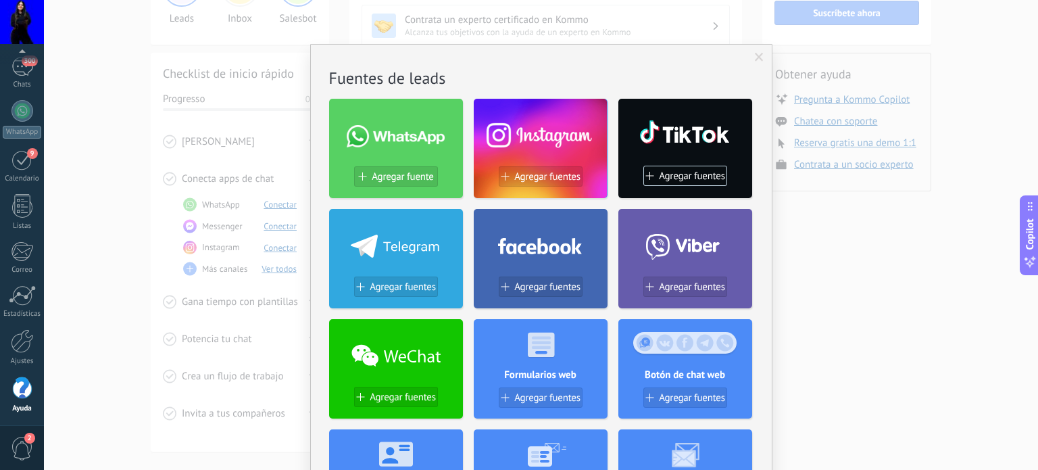
click at [759, 59] on span at bounding box center [759, 57] width 9 height 9
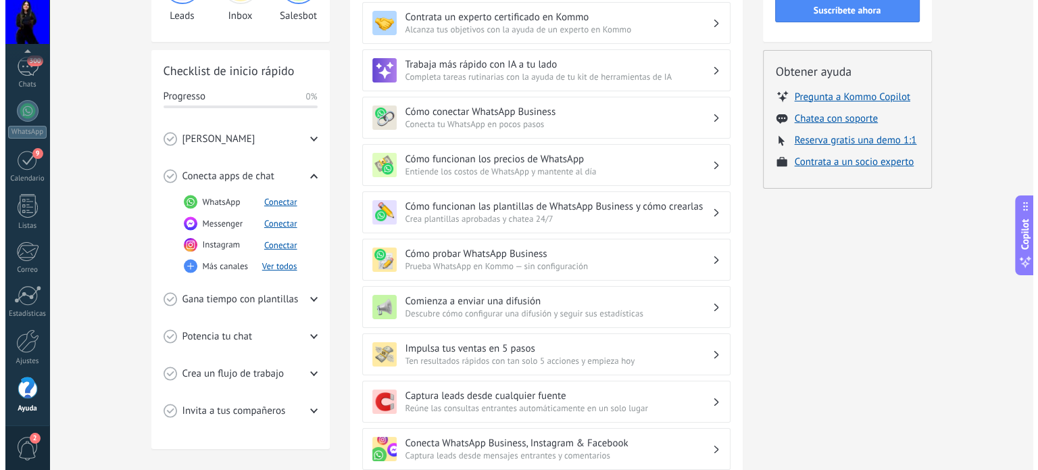
scroll to position [135, 0]
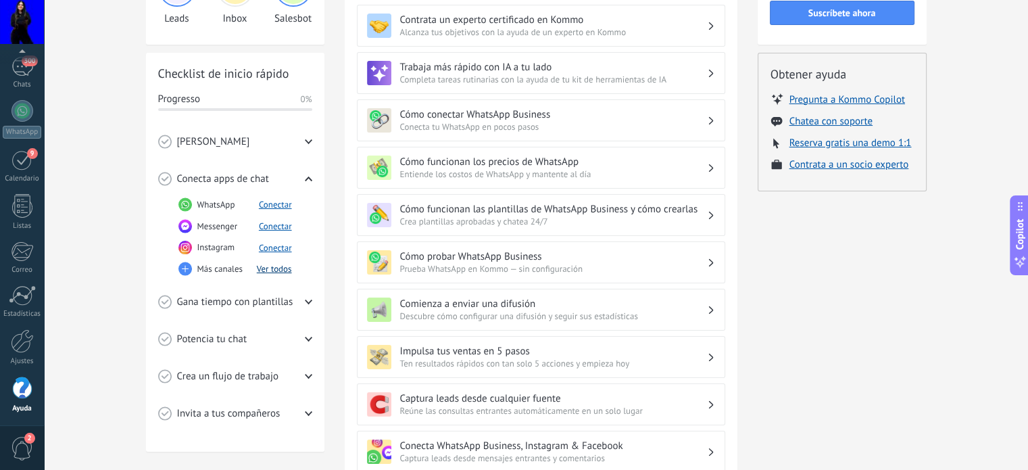
click at [266, 267] on button "Ver todos" at bounding box center [274, 268] width 35 height 11
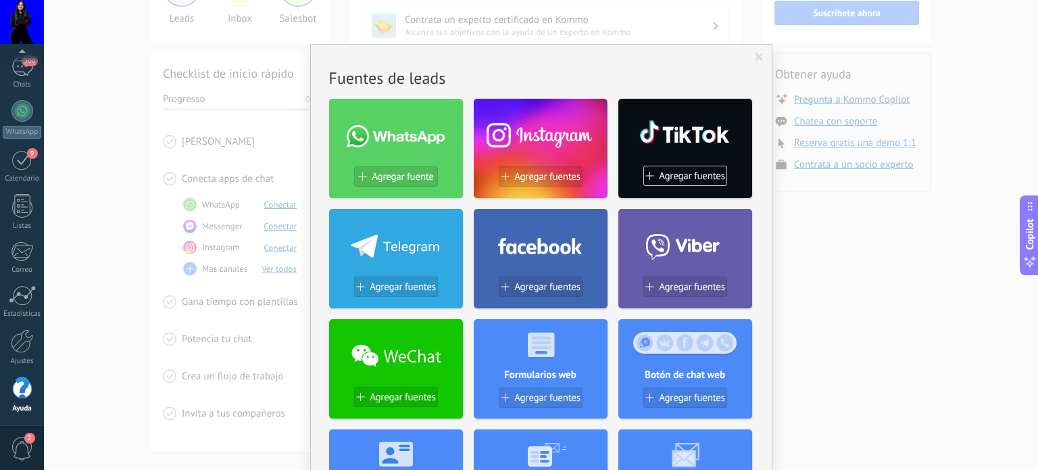
click at [370, 70] on h2 "Fuentes de leads" at bounding box center [541, 78] width 425 height 21
click at [731, 78] on h2 "Fuentes de leads" at bounding box center [541, 78] width 425 height 21
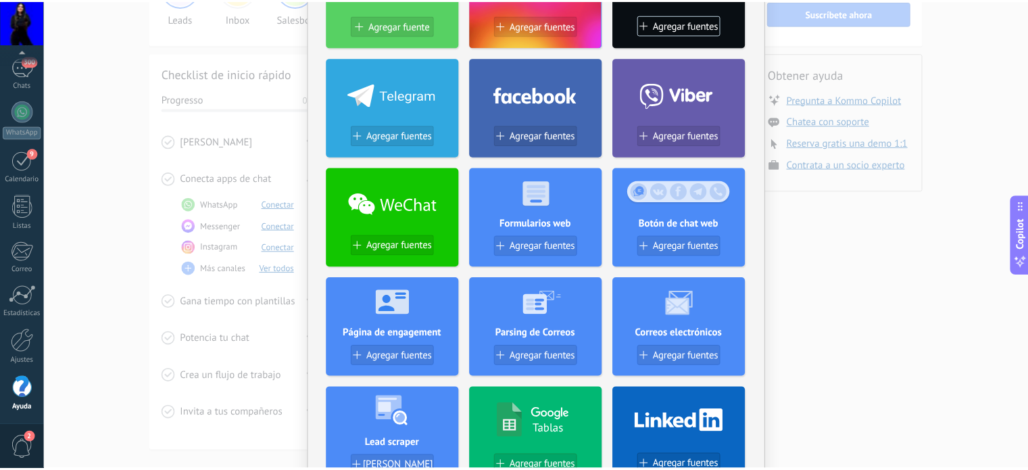
scroll to position [0, 0]
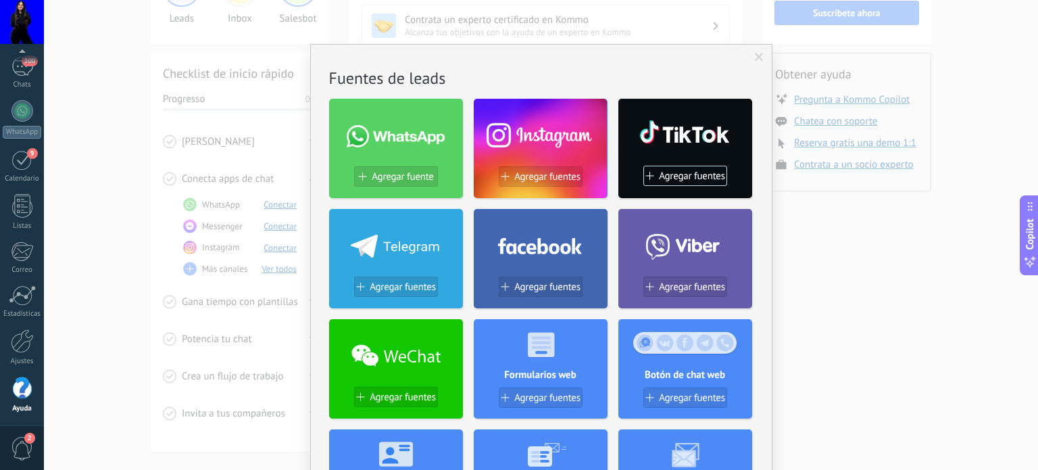
click at [414, 82] on h2 "Fuentes de leads" at bounding box center [541, 78] width 425 height 21
click at [519, 88] on div "Agregar fuente Agregar fuentes Agregar fuentes Agregar fuentes Agregar fuentes …" at bounding box center [541, 363] width 425 height 551
click at [758, 49] on span at bounding box center [759, 57] width 22 height 23
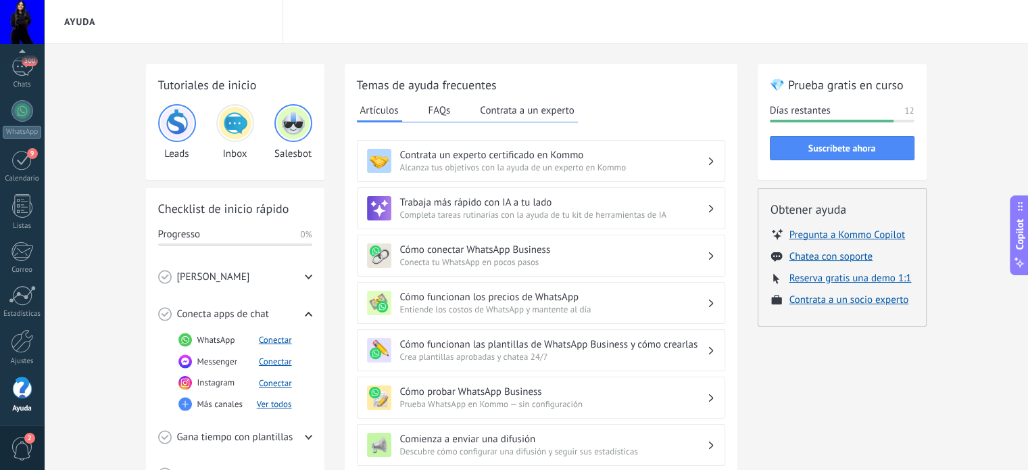
click at [307, 316] on icon at bounding box center [308, 313] width 7 height 7
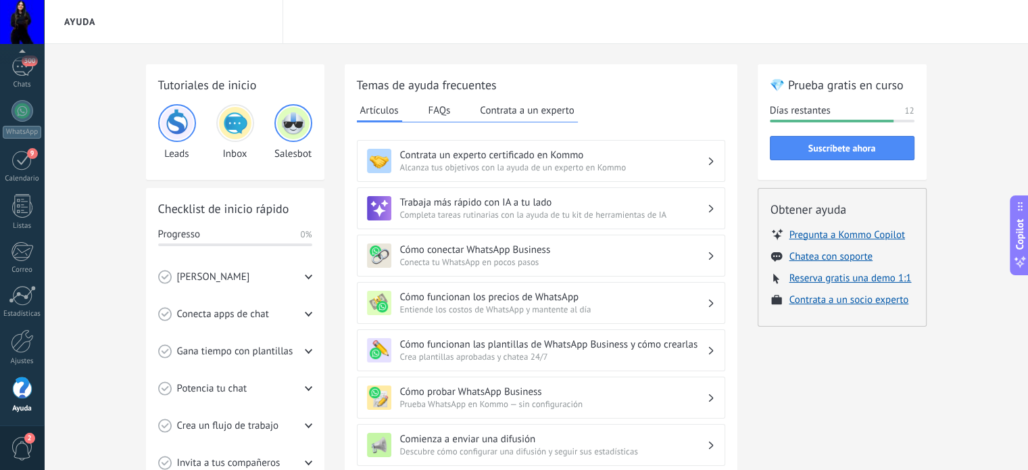
click at [299, 274] on div "[PERSON_NAME]" at bounding box center [235, 276] width 154 height 37
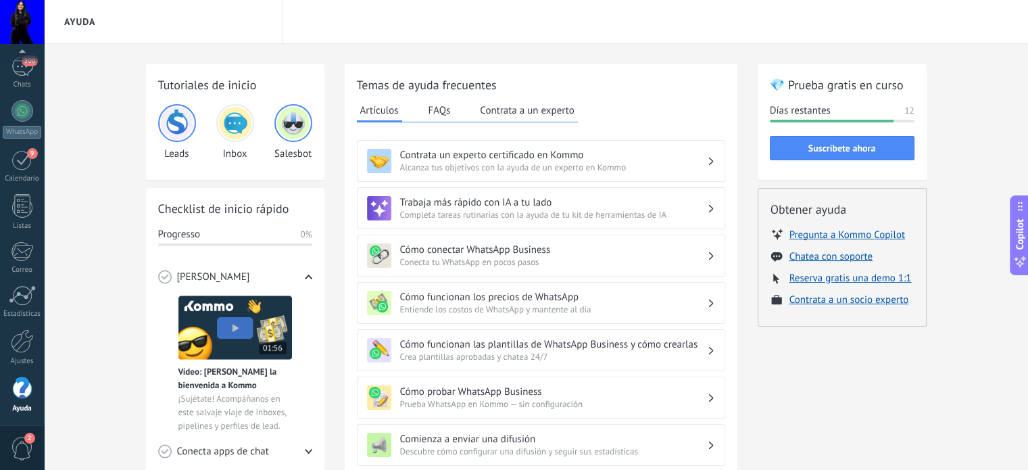
click at [299, 274] on div "[PERSON_NAME]" at bounding box center [235, 276] width 154 height 37
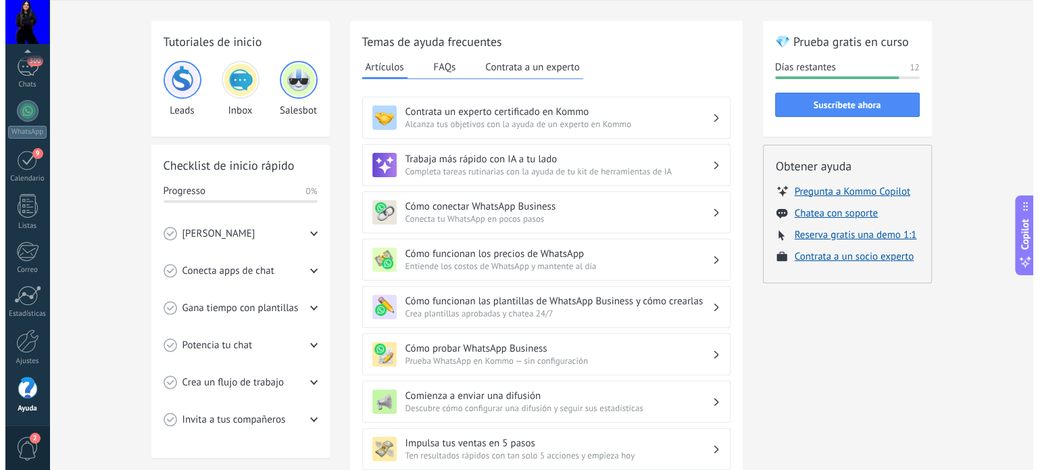
scroll to position [68, 0]
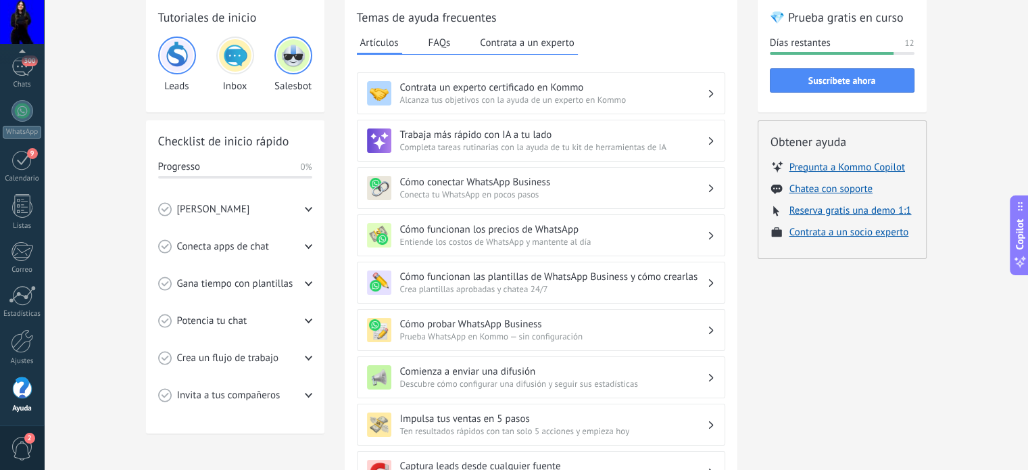
click at [272, 245] on div "Conecta apps de chat" at bounding box center [235, 246] width 154 height 37
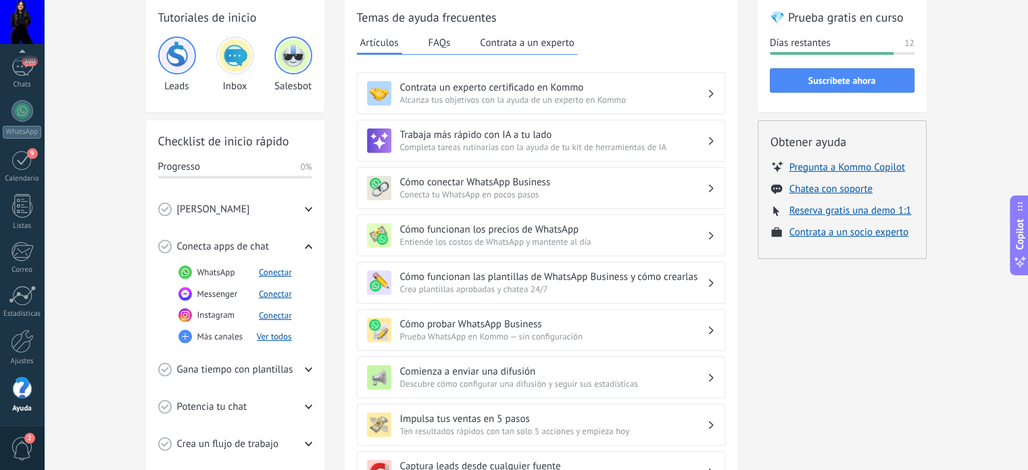
click at [185, 334] on rect at bounding box center [185, 337] width 14 height 14
click at [270, 331] on button "Ver todos" at bounding box center [274, 336] width 35 height 11
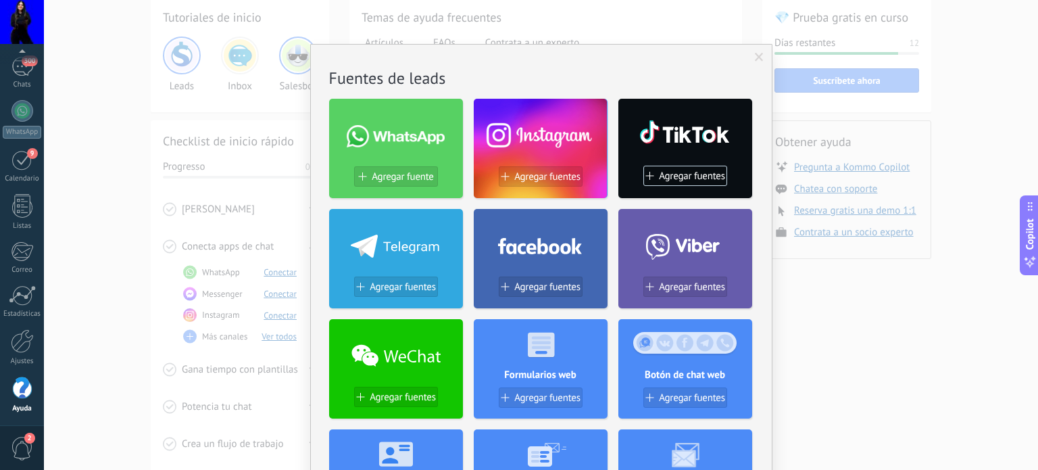
click at [415, 88] on div "Agregar fuente Agregar fuentes Agregar fuentes Agregar fuentes Agregar fuentes …" at bounding box center [541, 363] width 425 height 551
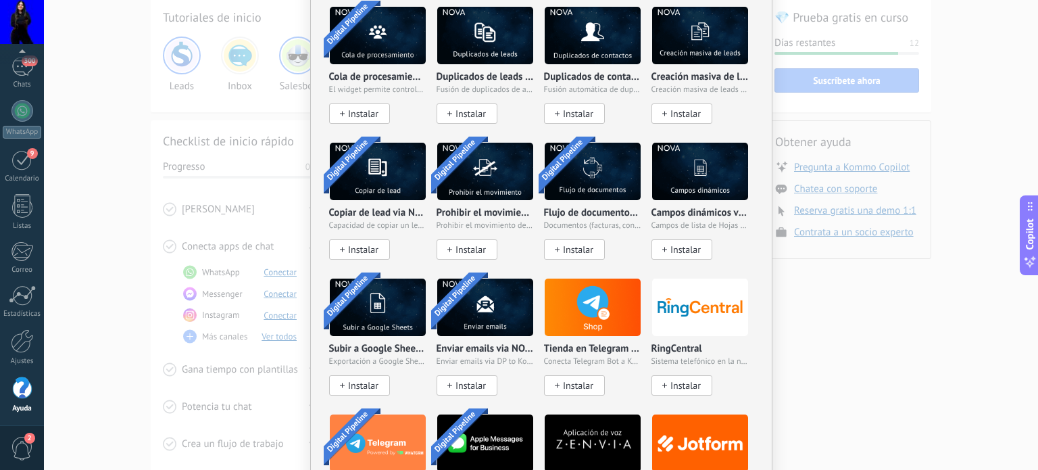
scroll to position [2720, 0]
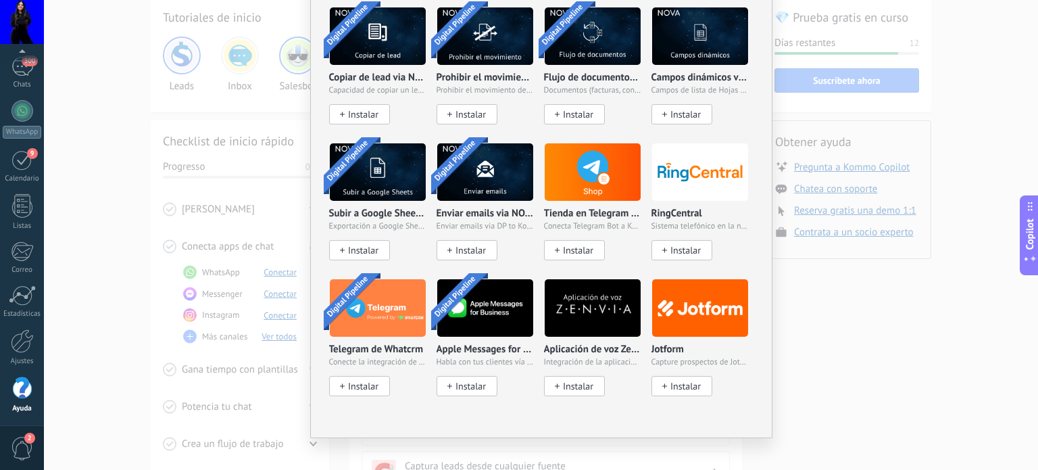
click at [893, 379] on div "No hay resultados Fuentes de leads Agregar fuente Agregar fuentes Agregar fuent…" at bounding box center [541, 235] width 994 height 470
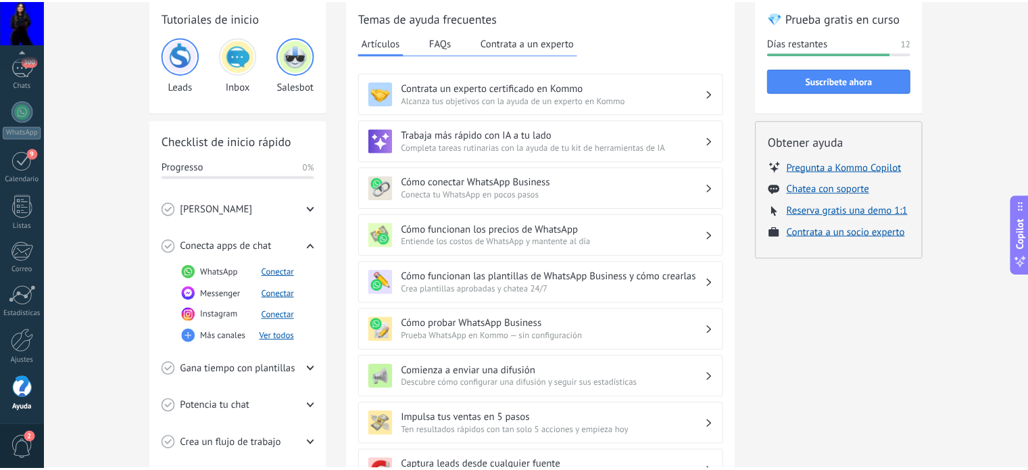
scroll to position [0, 0]
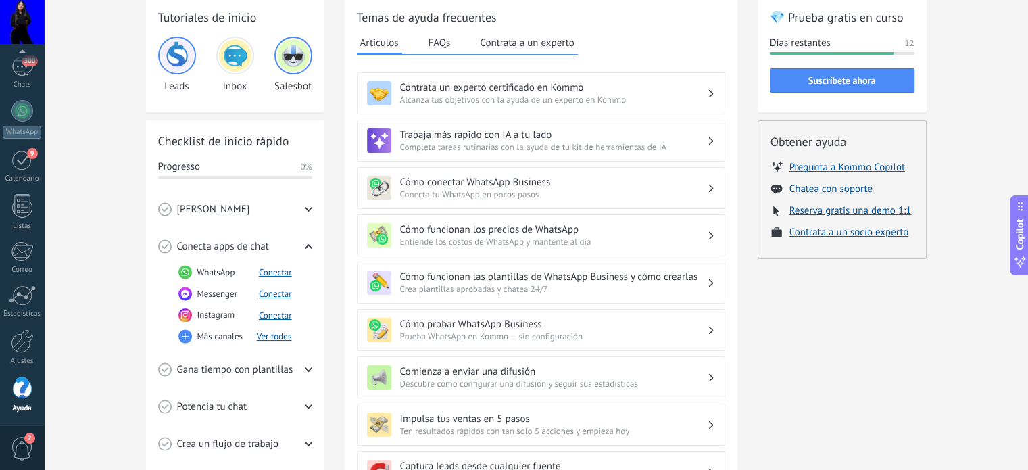
click at [443, 49] on button "FAQs" at bounding box center [439, 42] width 29 height 20
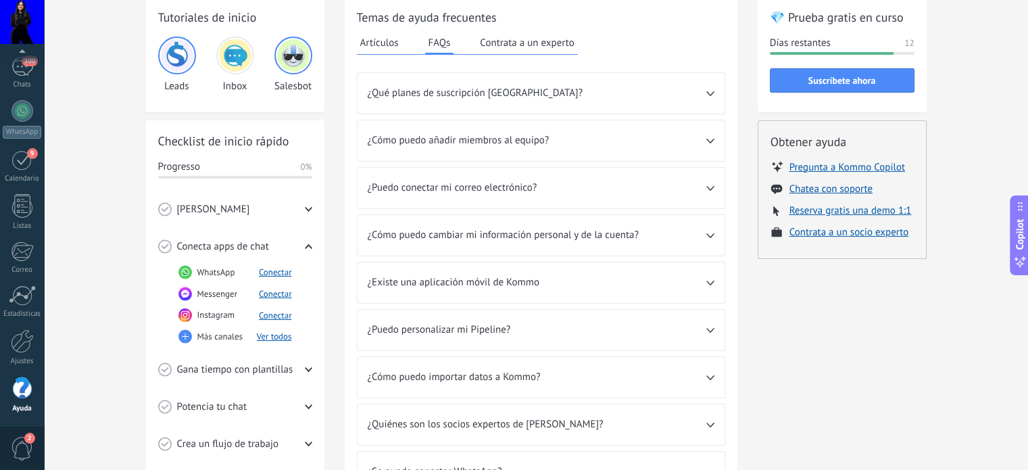
click at [557, 42] on button "Contrata a un experto" at bounding box center [527, 42] width 101 height 20
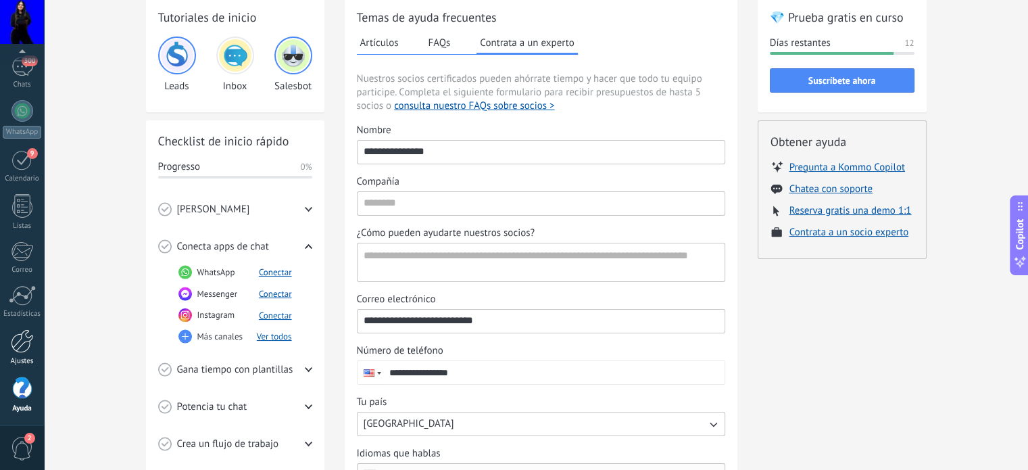
click at [14, 338] on div at bounding box center [22, 341] width 23 height 24
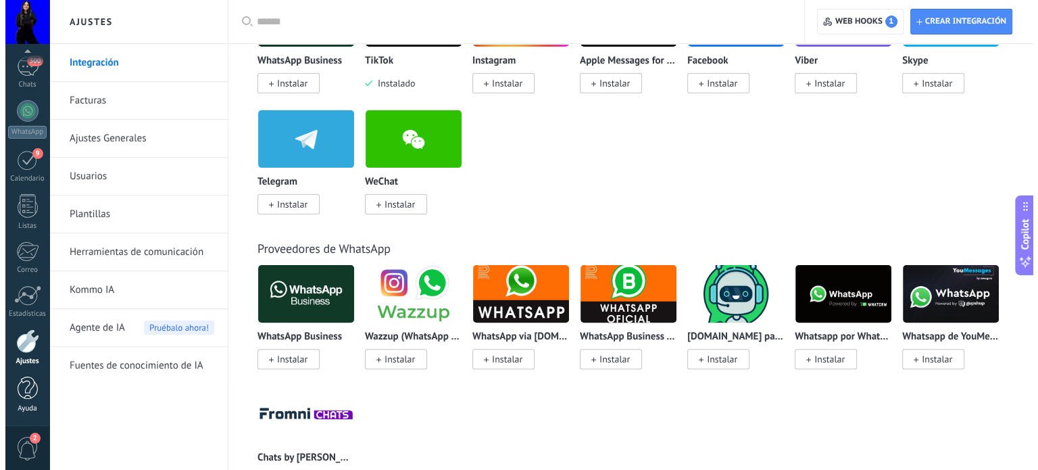
scroll to position [473, 0]
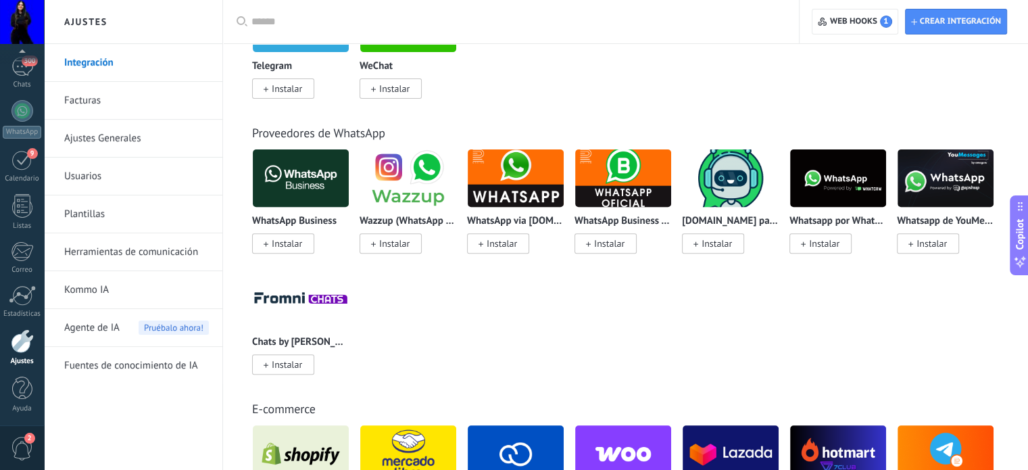
click at [11, 440] on span "2" at bounding box center [22, 449] width 23 height 24
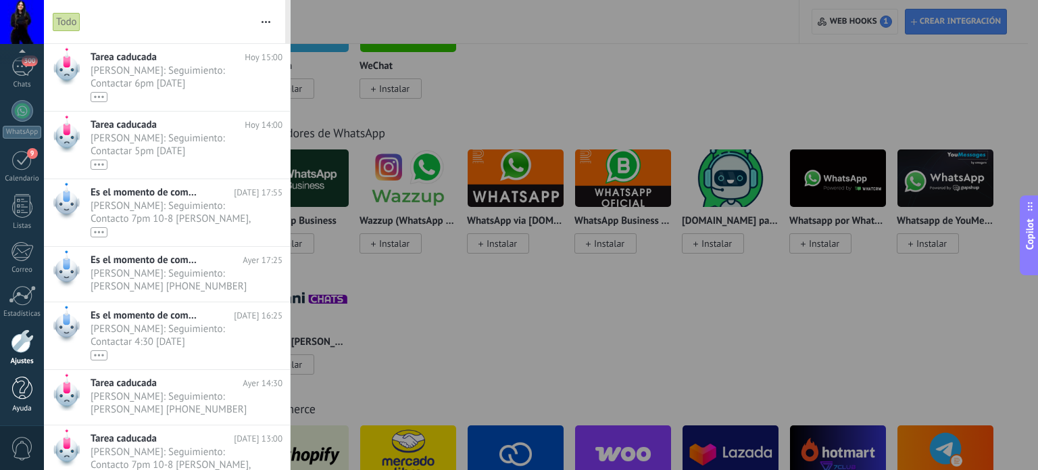
click at [18, 380] on div at bounding box center [22, 389] width 20 height 24
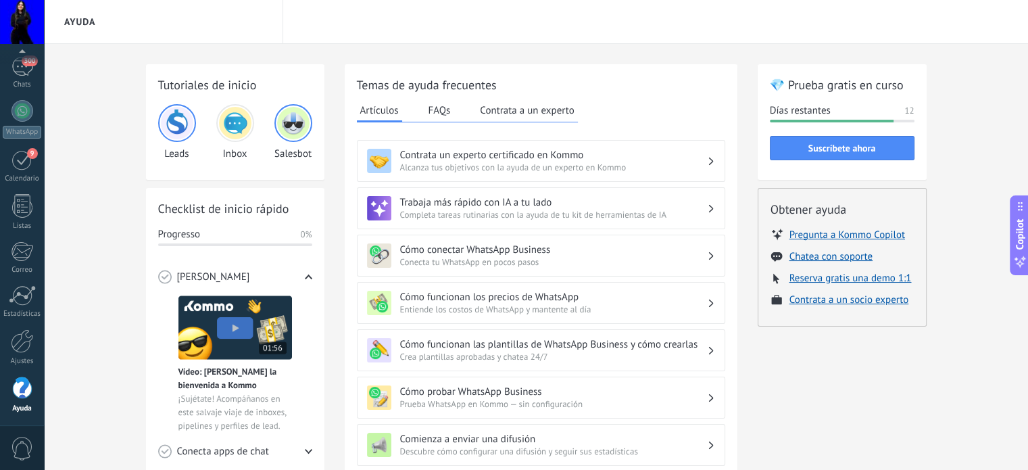
click at [271, 75] on div "Tutoriales de inicio Leads Inbox Salesbot" at bounding box center [235, 122] width 178 height 116
click at [219, 85] on h2 "Tutoriales de inicio" at bounding box center [235, 84] width 154 height 17
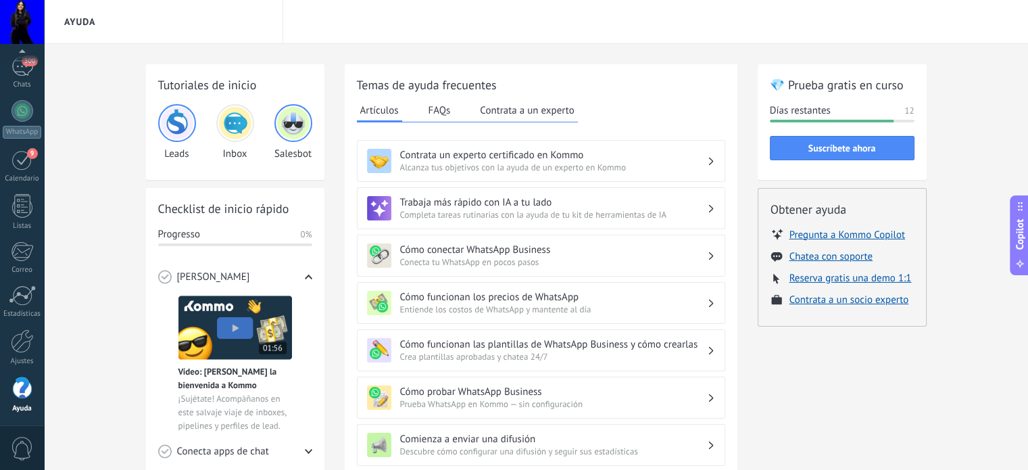
click at [309, 274] on icon at bounding box center [308, 276] width 7 height 7
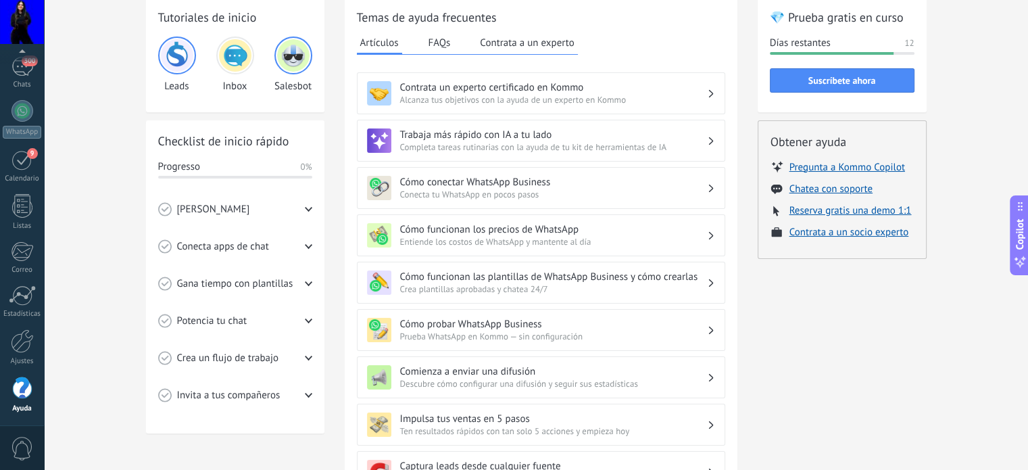
scroll to position [135, 0]
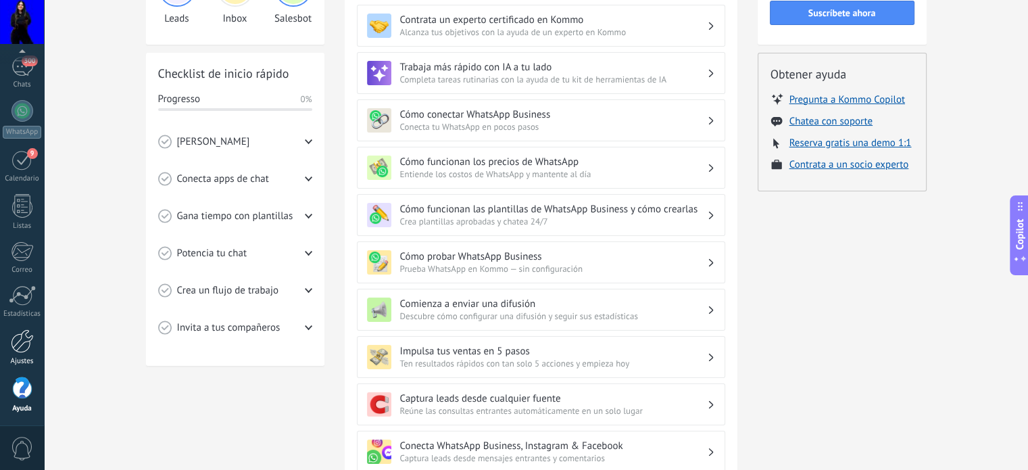
click at [30, 353] on link "Ajustes" at bounding box center [22, 347] width 44 height 37
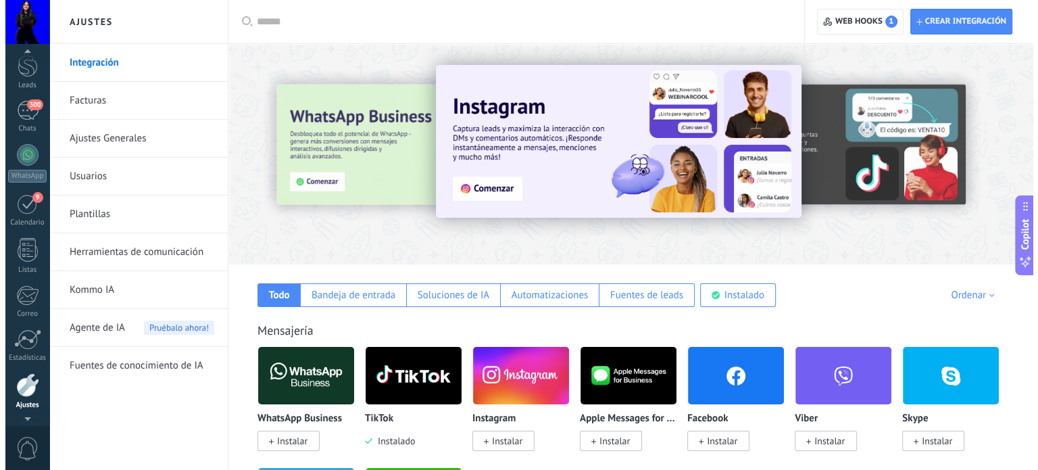
scroll to position [92, 0]
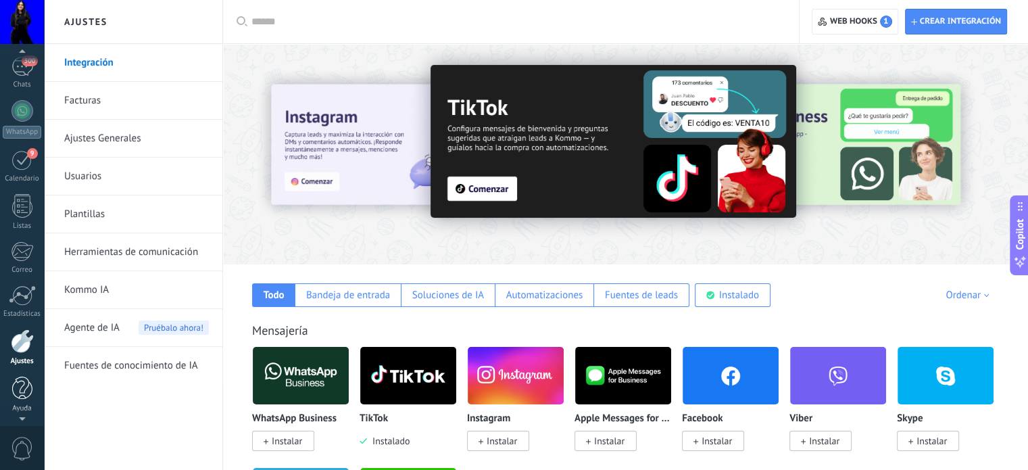
click at [16, 381] on div at bounding box center [22, 389] width 20 height 24
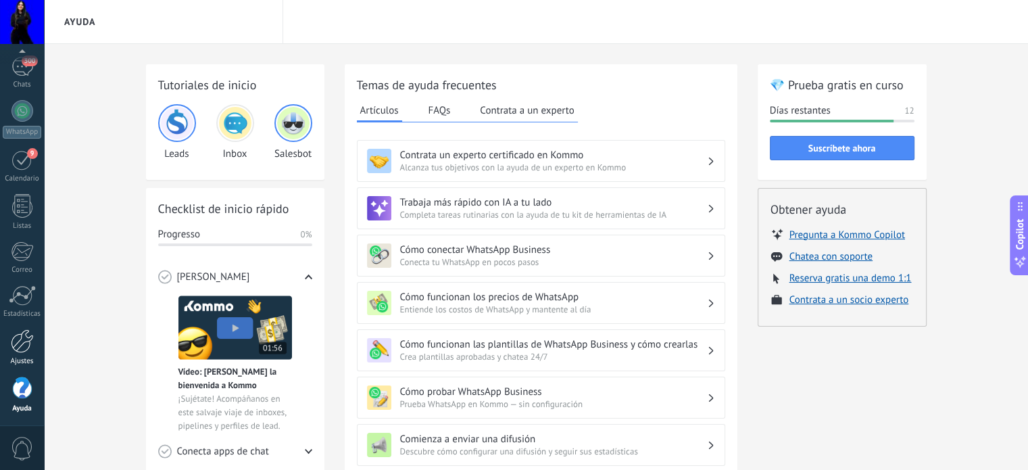
click at [25, 351] on div at bounding box center [22, 341] width 23 height 24
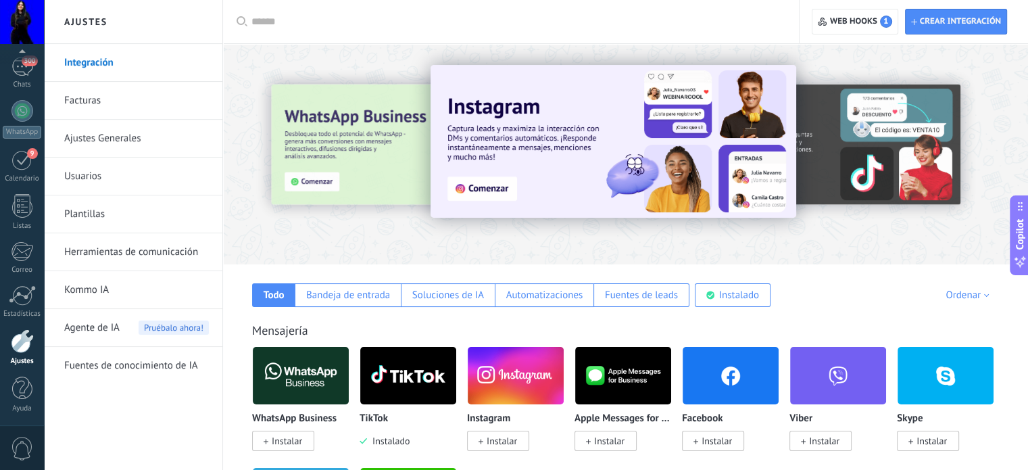
click at [105, 61] on link "Integración" at bounding box center [136, 63] width 145 height 38
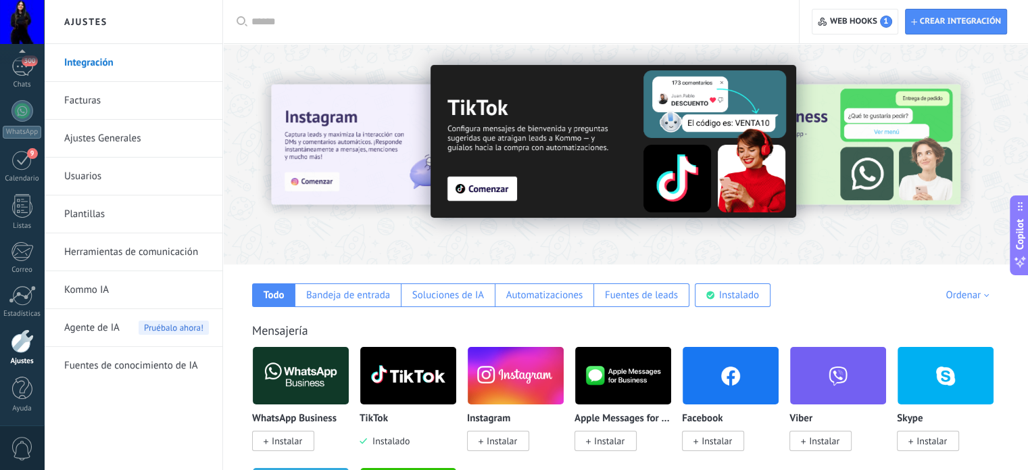
click at [82, 64] on link "Integración" at bounding box center [136, 63] width 145 height 38
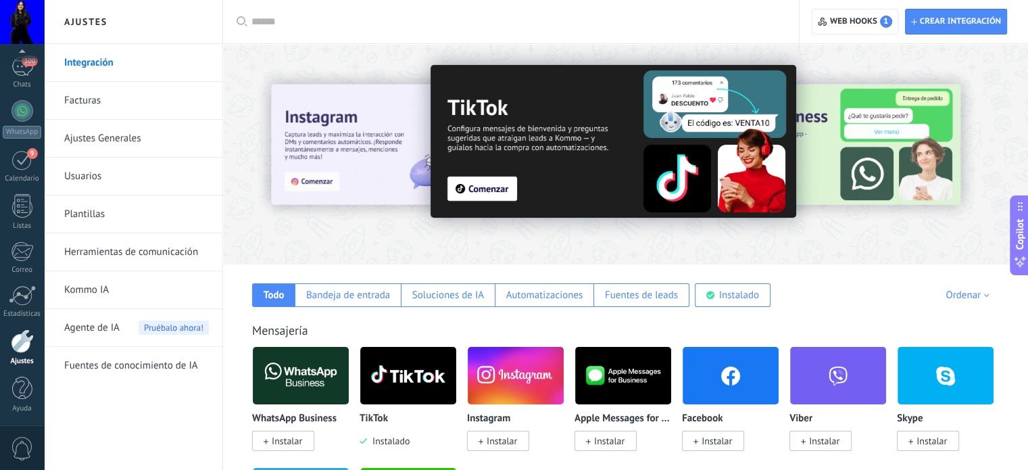
click at [82, 64] on link "Integración" at bounding box center [136, 63] width 145 height 38
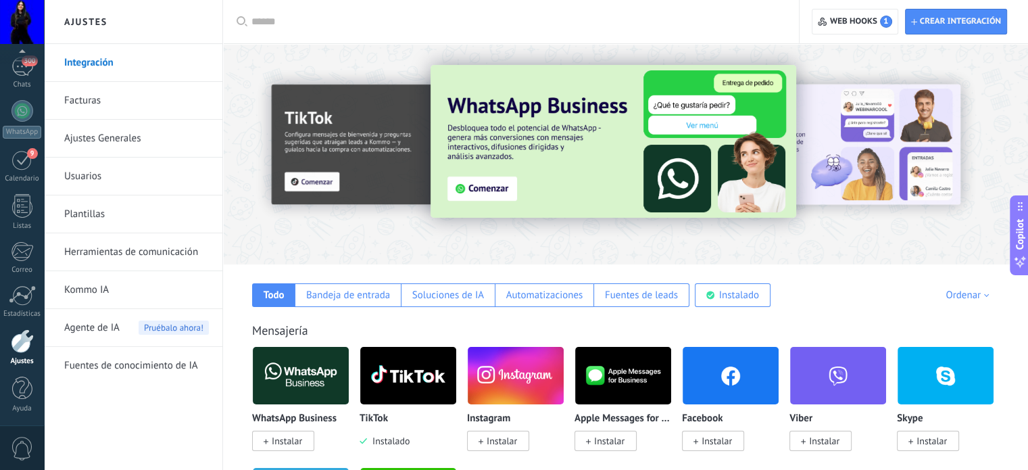
click at [266, 25] on input "text" at bounding box center [515, 22] width 529 height 14
type input "******"
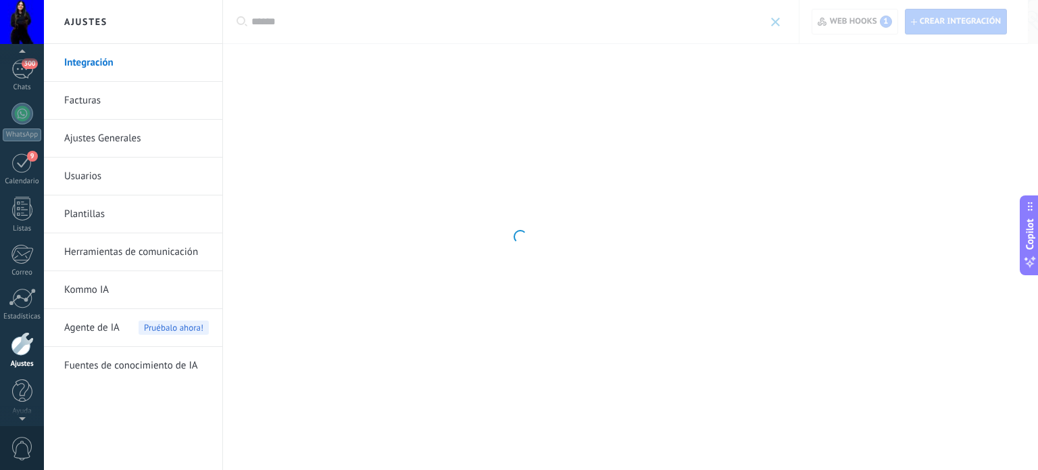
scroll to position [92, 0]
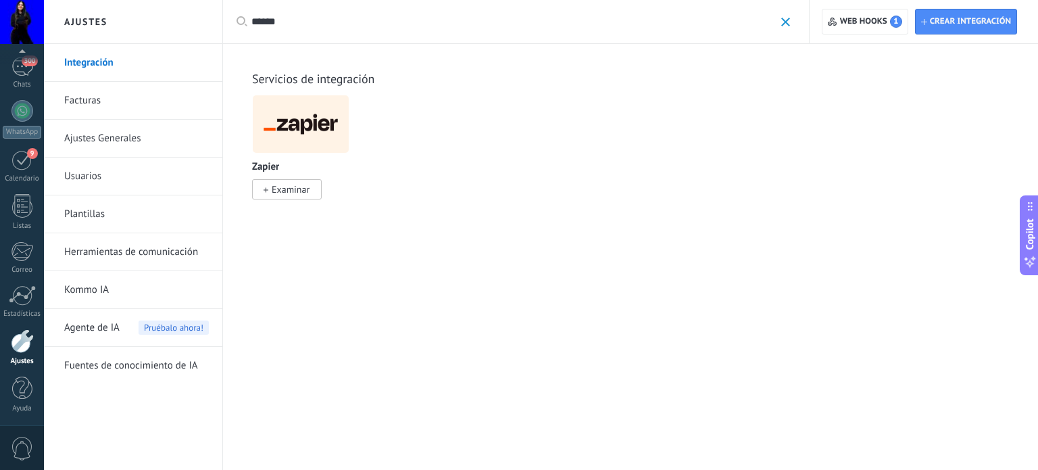
click at [281, 193] on span "Examinar" at bounding box center [291, 189] width 38 height 12
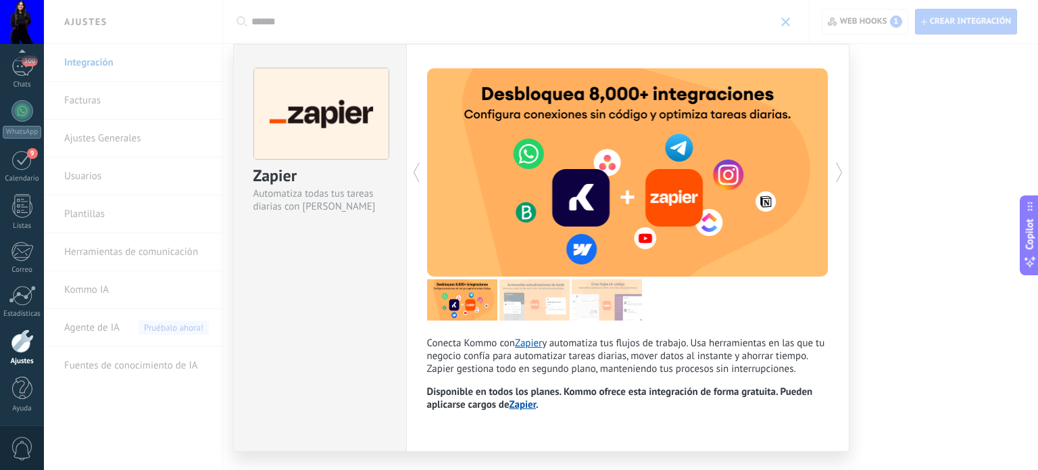
scroll to position [32, 0]
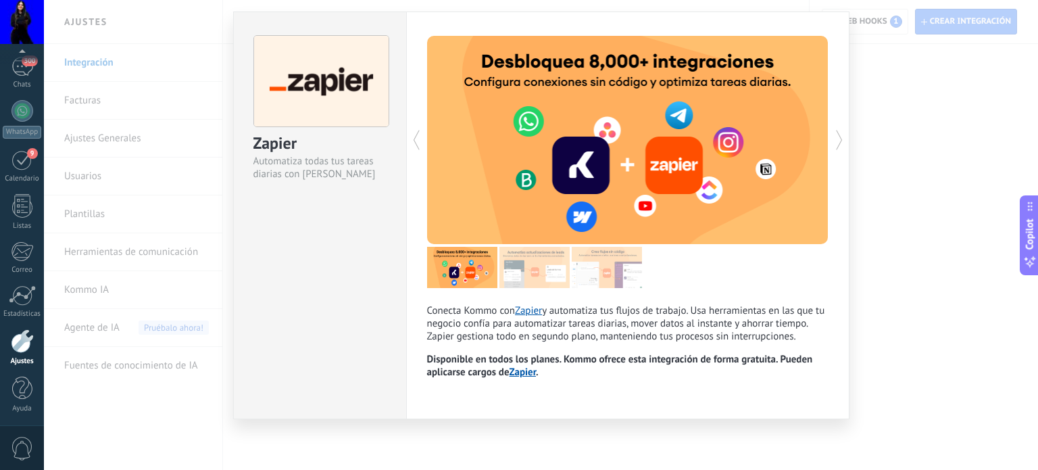
click at [529, 312] on link "Zapier" at bounding box center [528, 310] width 27 height 13
